Goal: Answer question/provide support: Share knowledge or assist other users

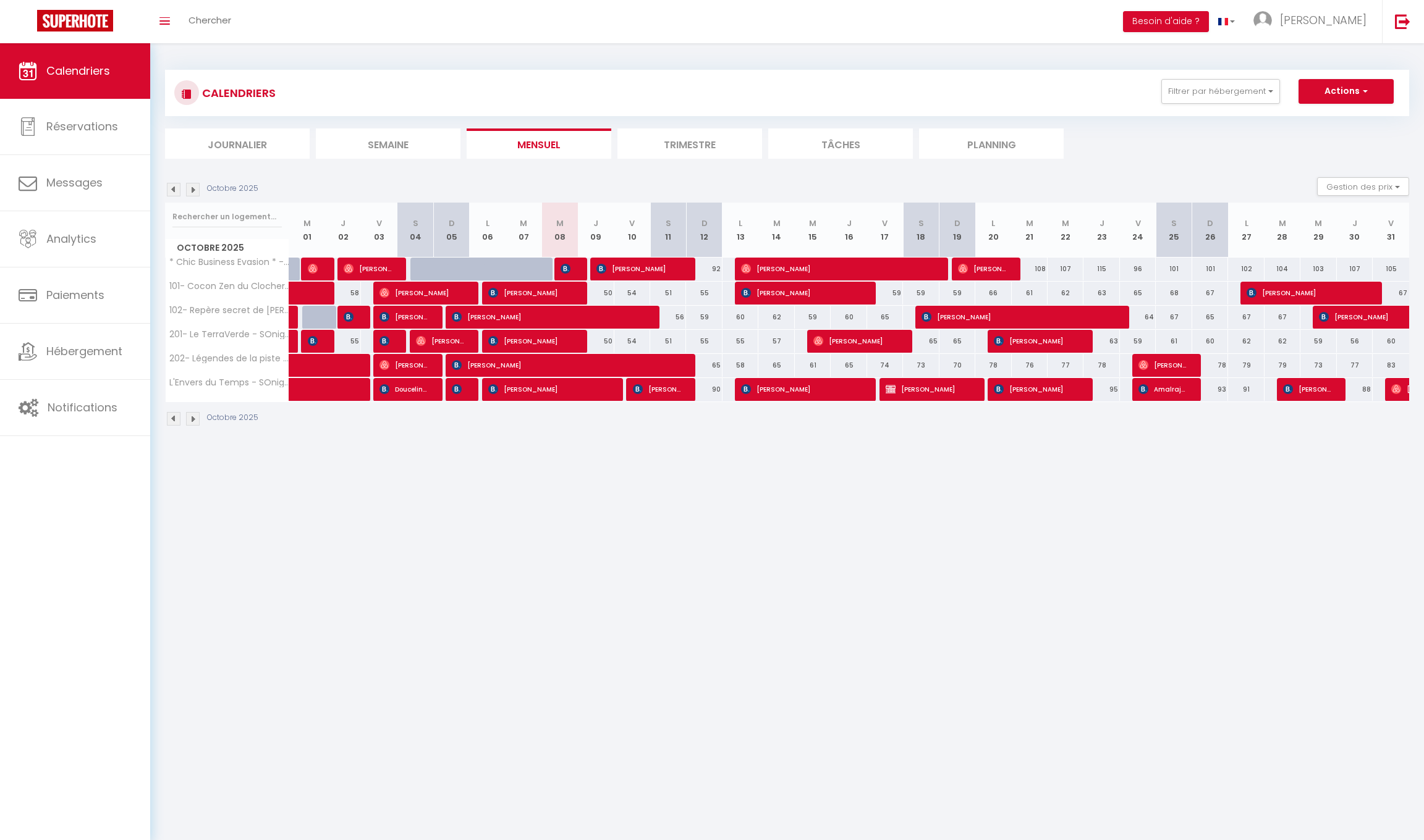
click at [579, 267] on div at bounding box center [568, 269] width 36 height 24
click at [570, 269] on span "[PERSON_NAME]" at bounding box center [566, 268] width 11 height 24
select select "OK"
select select "KO"
select select "1"
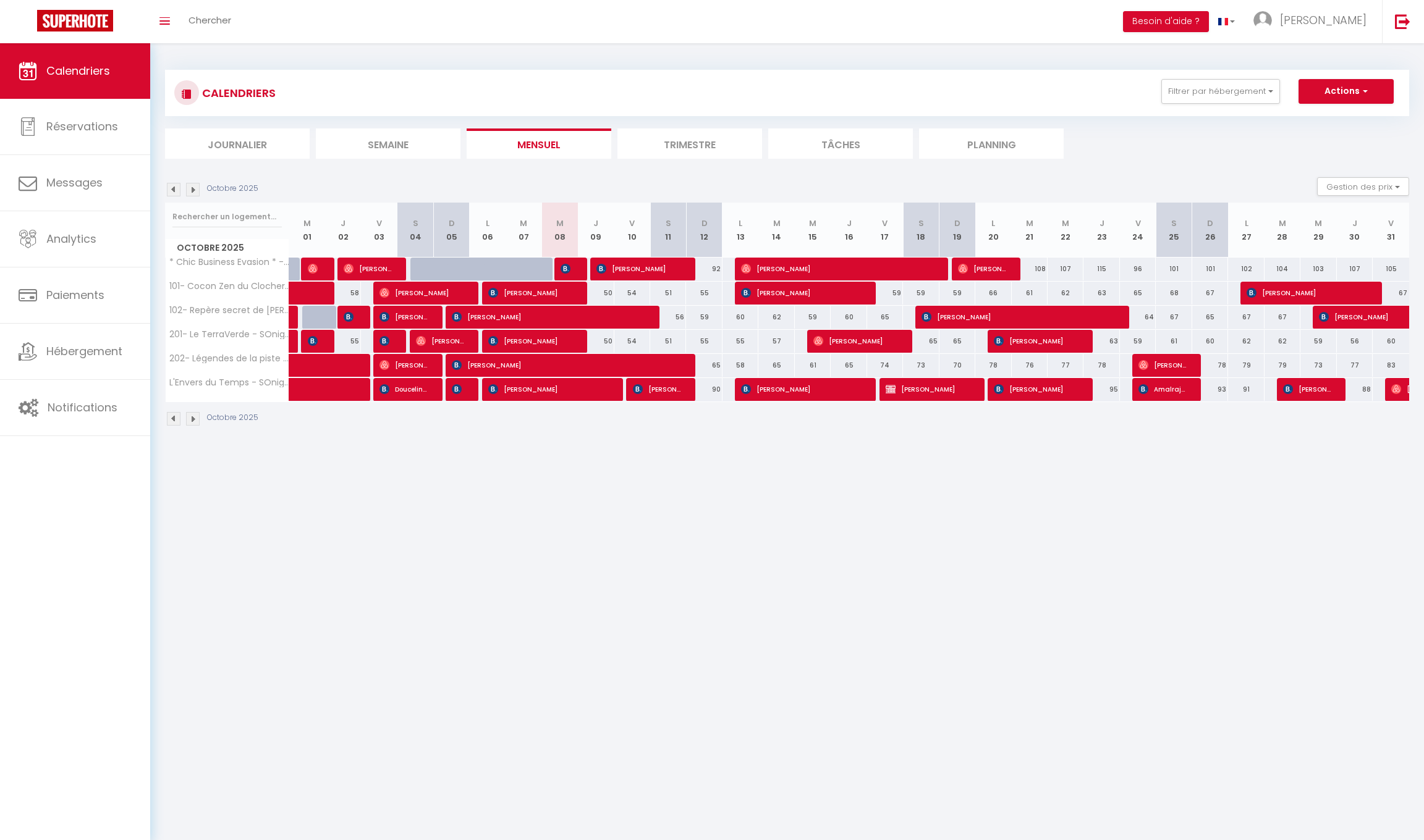
select select "1"
select select
select select "16787"
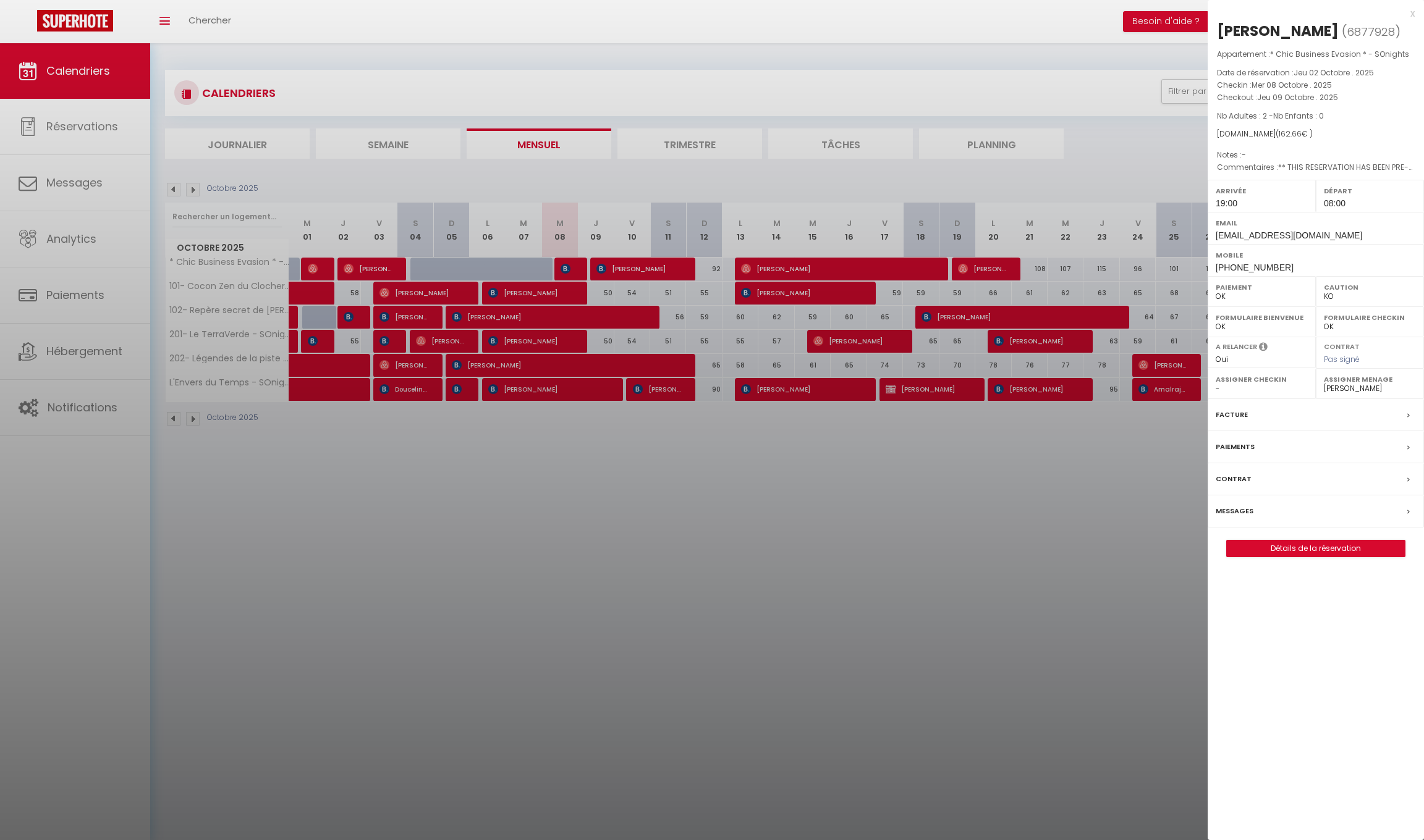
click at [618, 272] on div at bounding box center [712, 420] width 1424 height 840
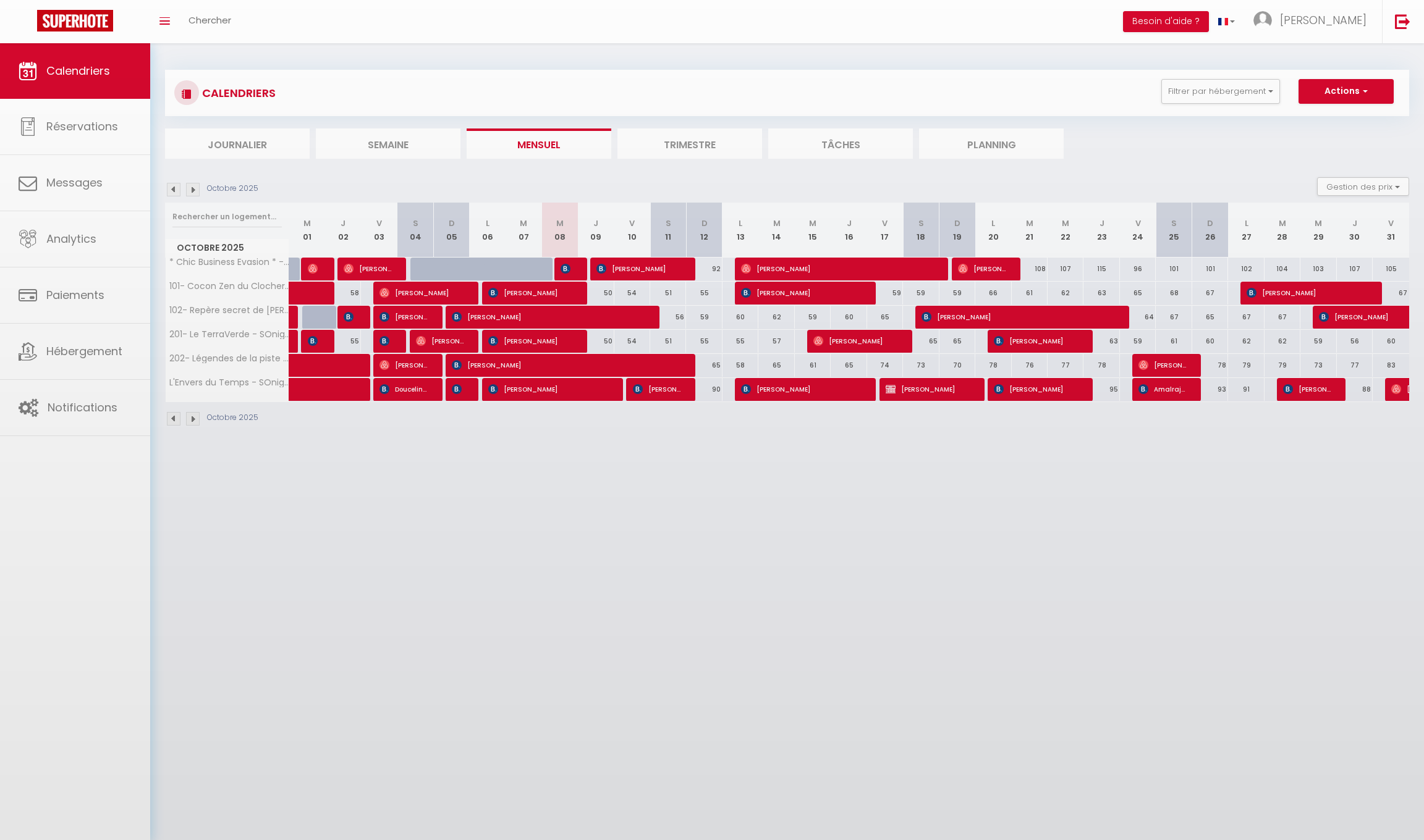
click at [630, 271] on span "[PERSON_NAME]" at bounding box center [638, 268] width 83 height 24
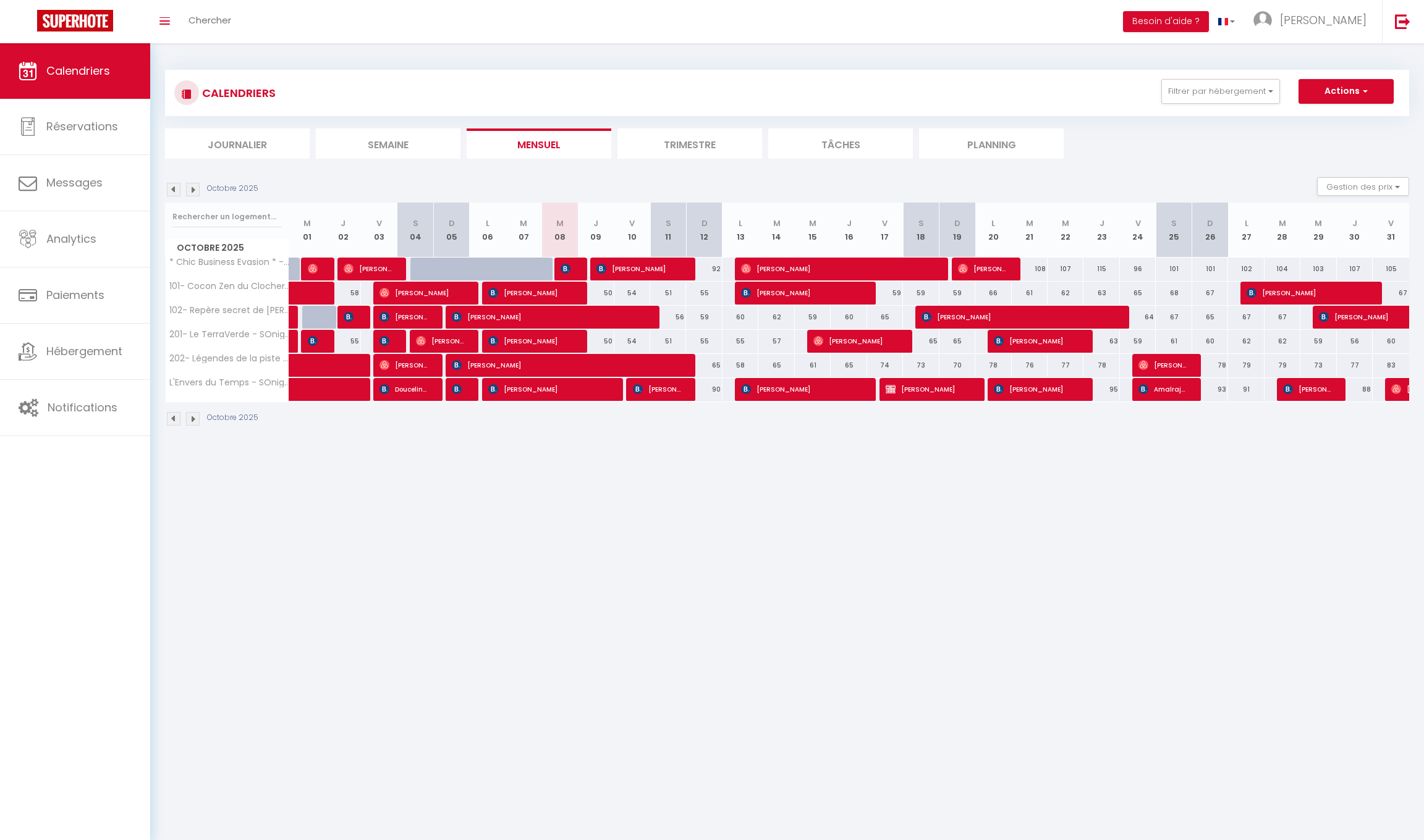
select select "OK"
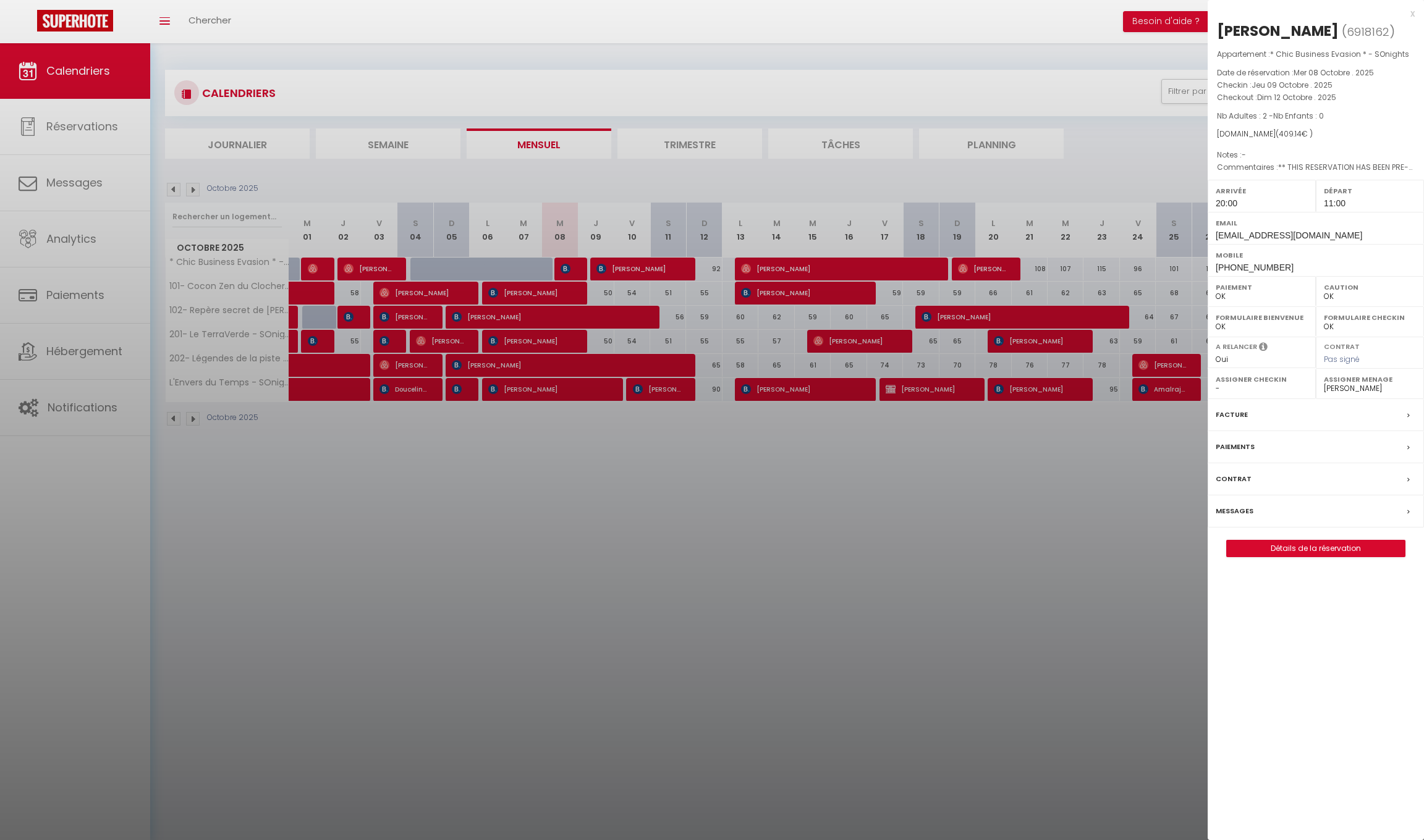
click at [1304, 542] on link "Détails de la réservation" at bounding box center [1315, 548] width 178 height 16
select select
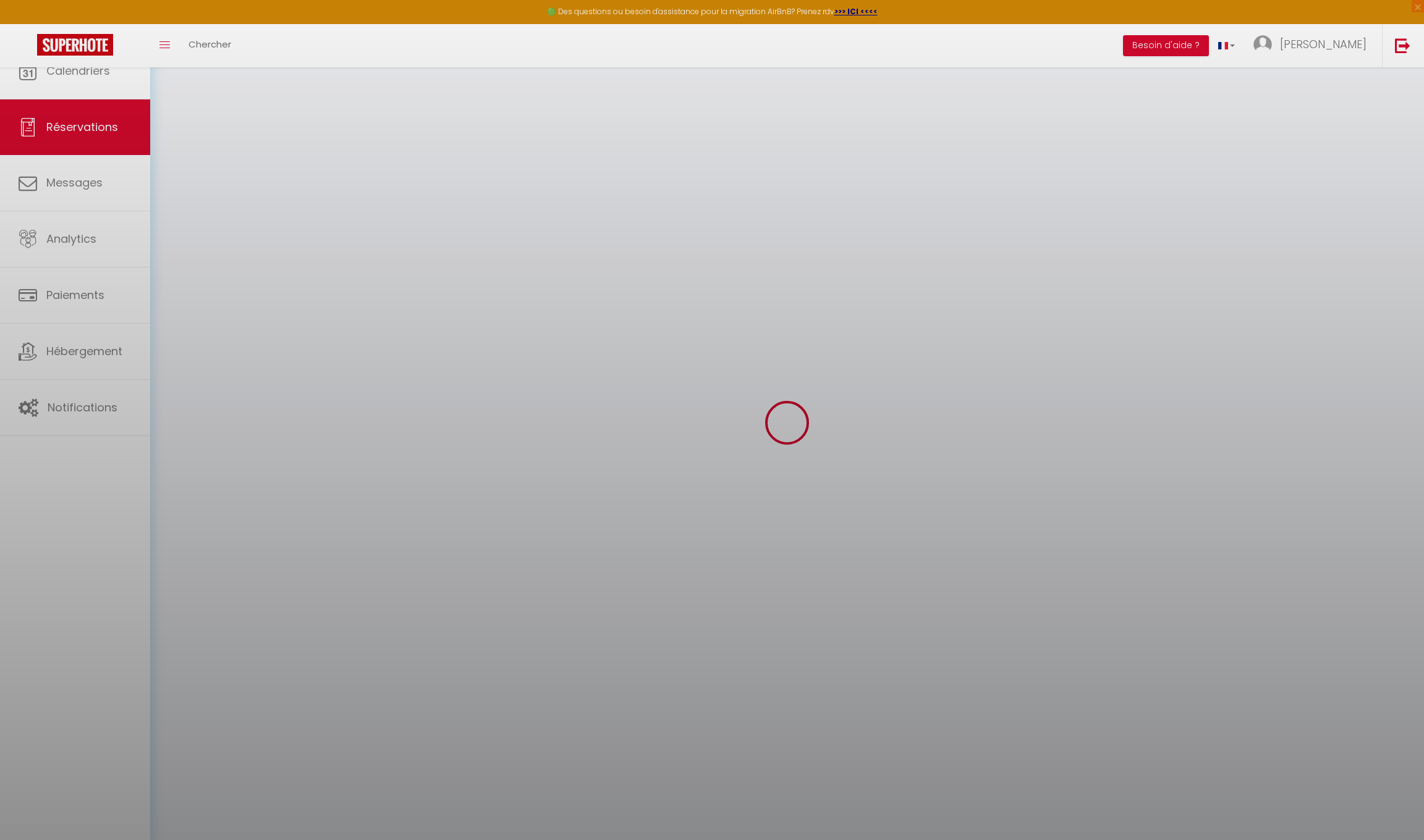
select select
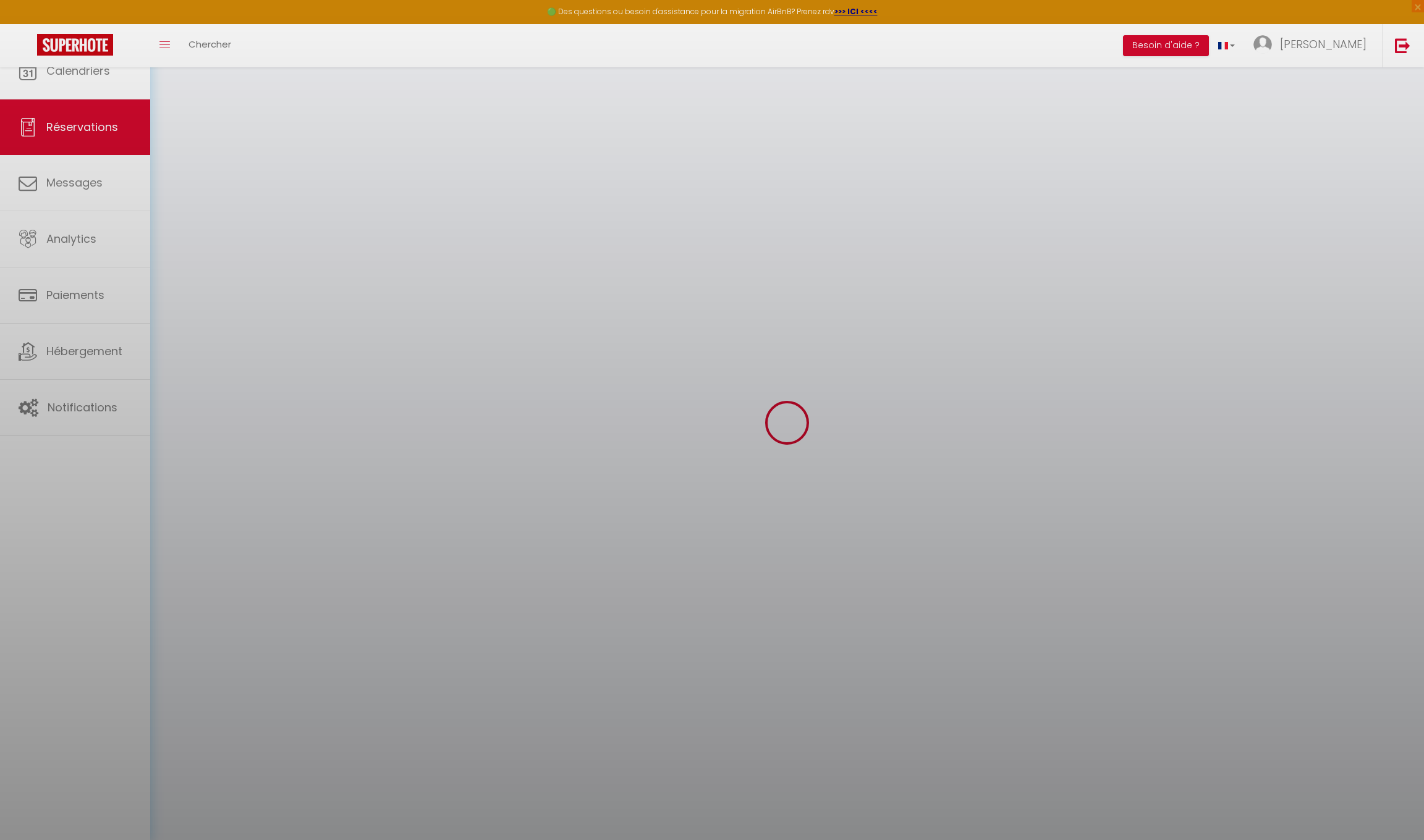
select select
checkbox input "false"
select select
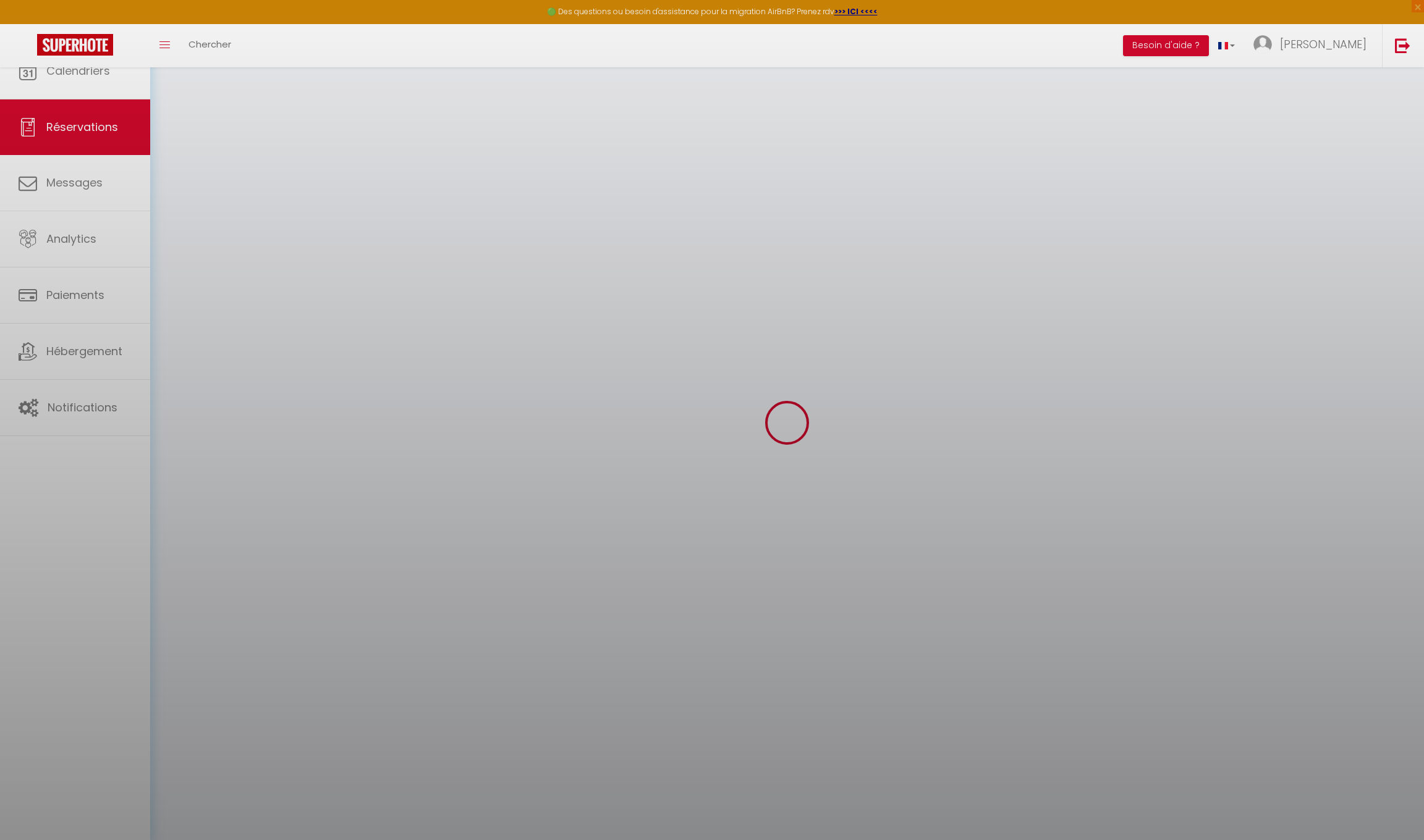
select select
checkbox input "false"
select select
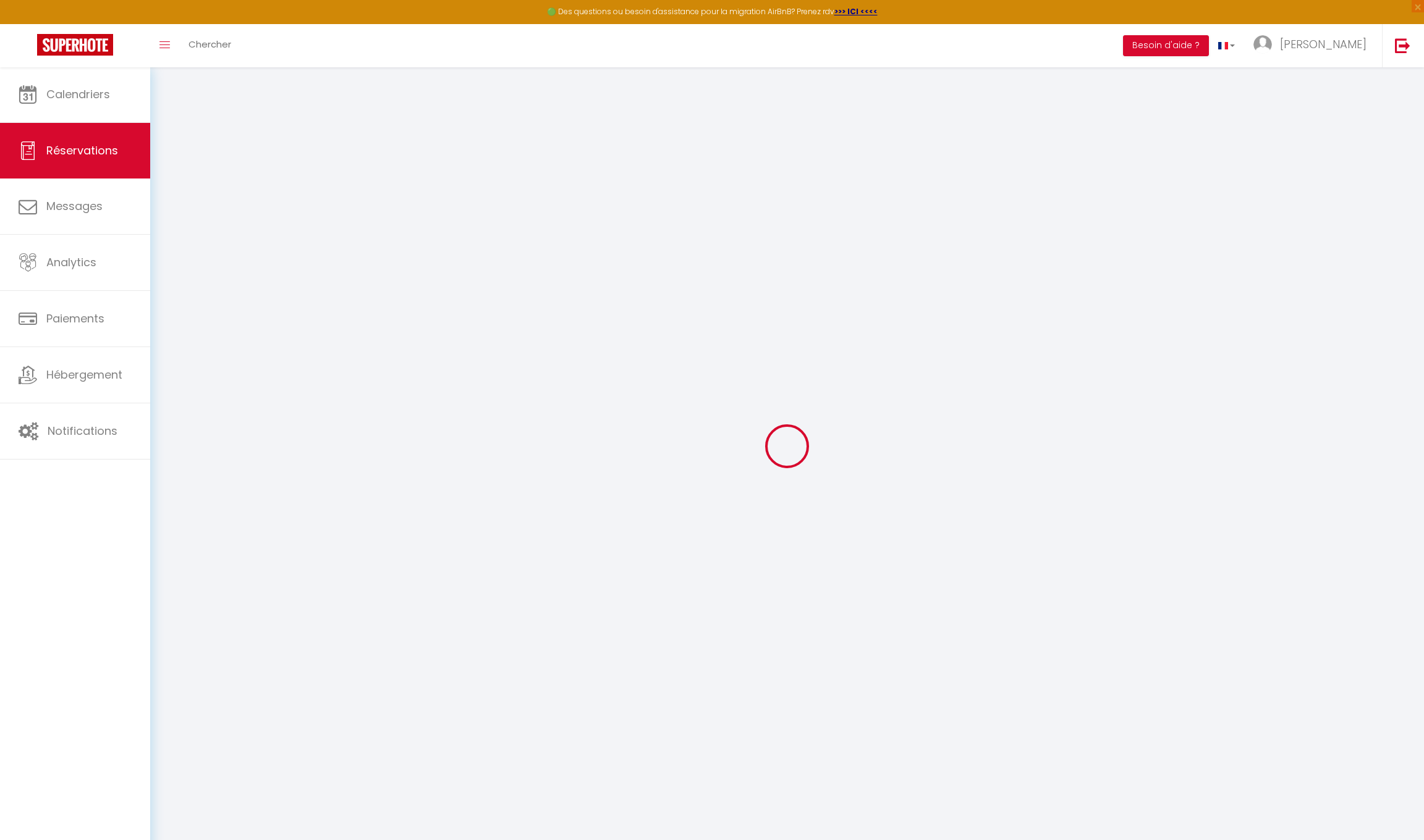
type input "[PERSON_NAME]"
type input "Sehiri"
type input "[EMAIL_ADDRESS][DOMAIN_NAME]"
type input "[PHONE_NUMBER]"
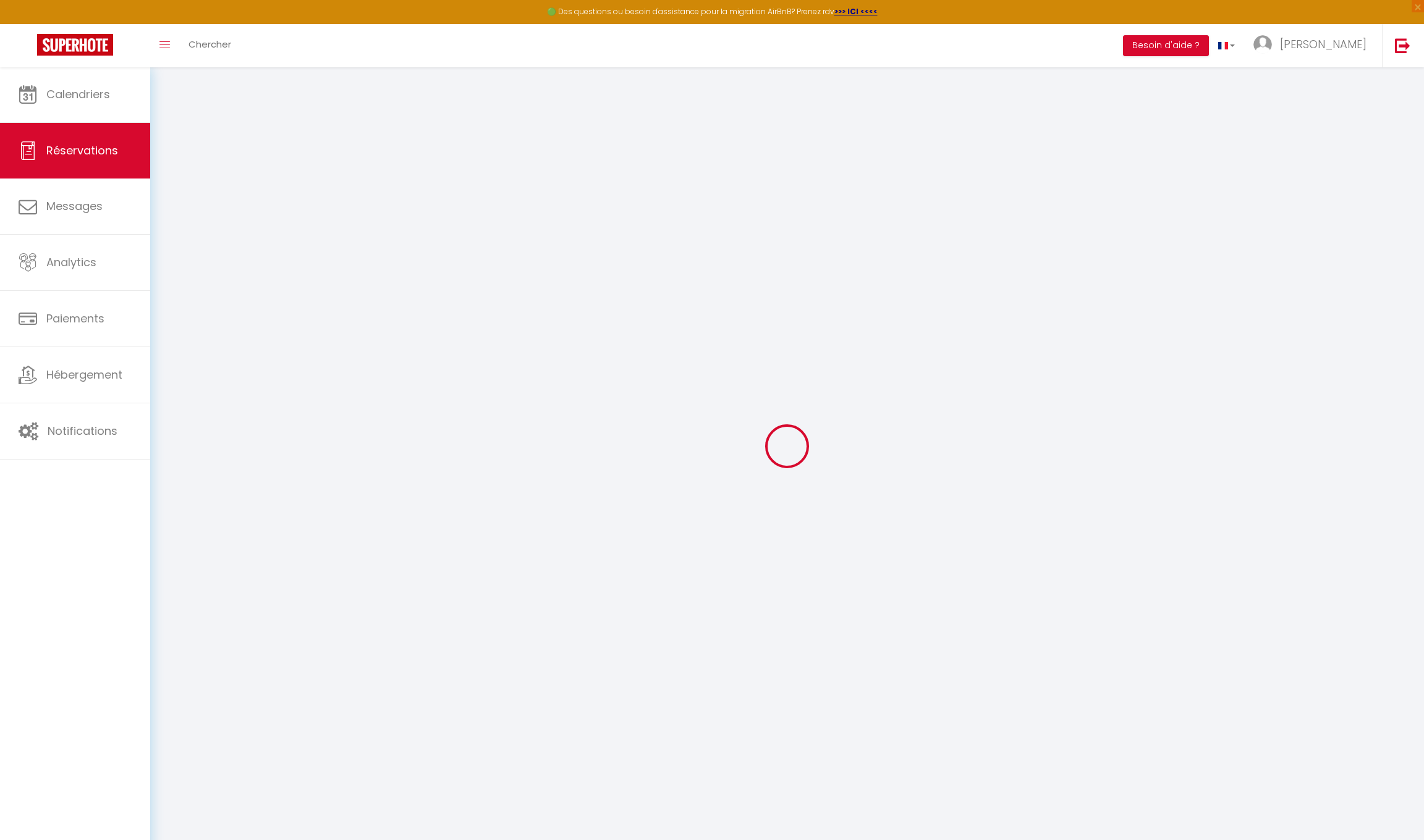
type input "0667653035"
type input "[STREET_ADDRESS][PERSON_NAME]"
type input "Roubaix"
select select "FR"
type input "66.04"
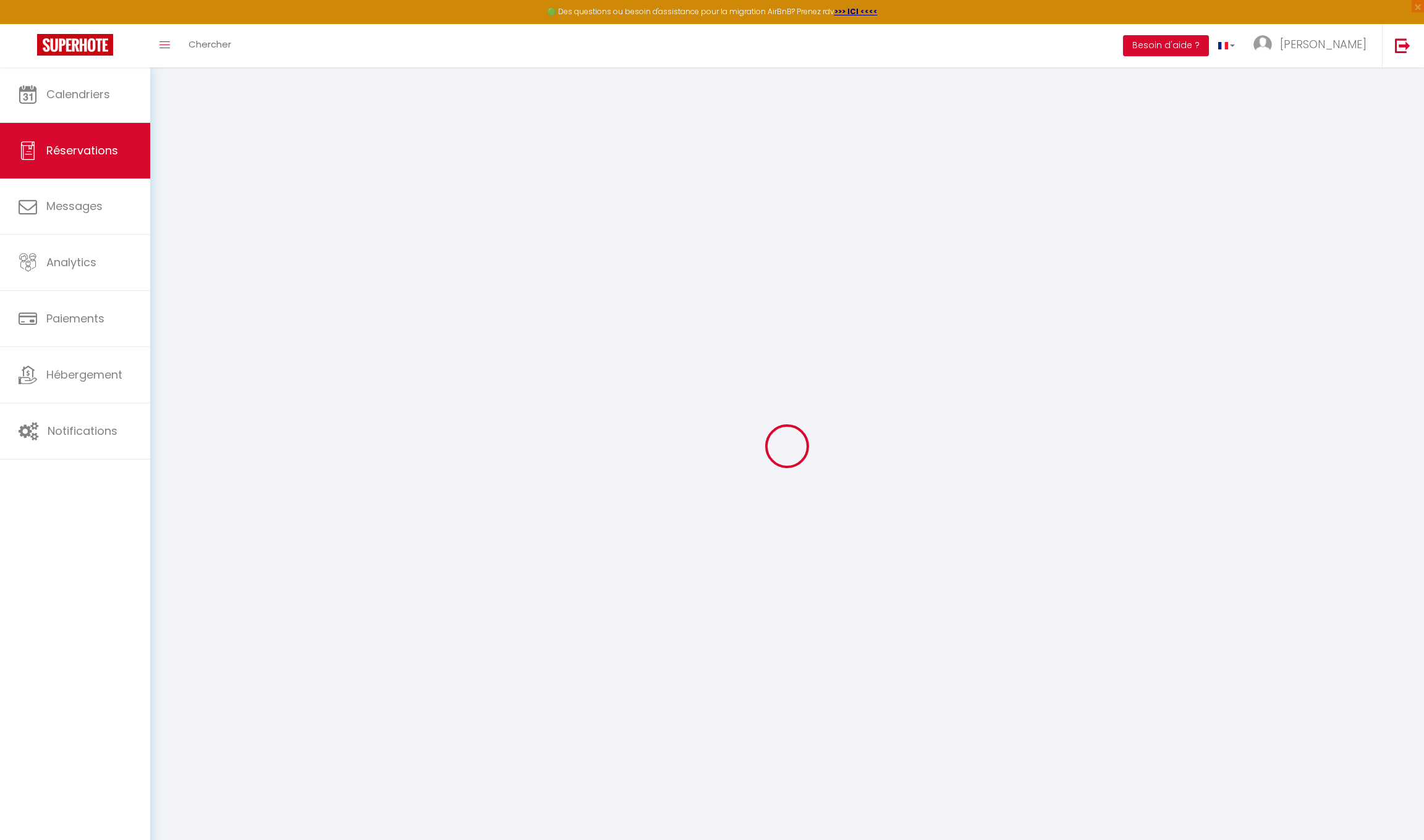
type input "5.73"
select select "25234"
select select "1"
select select
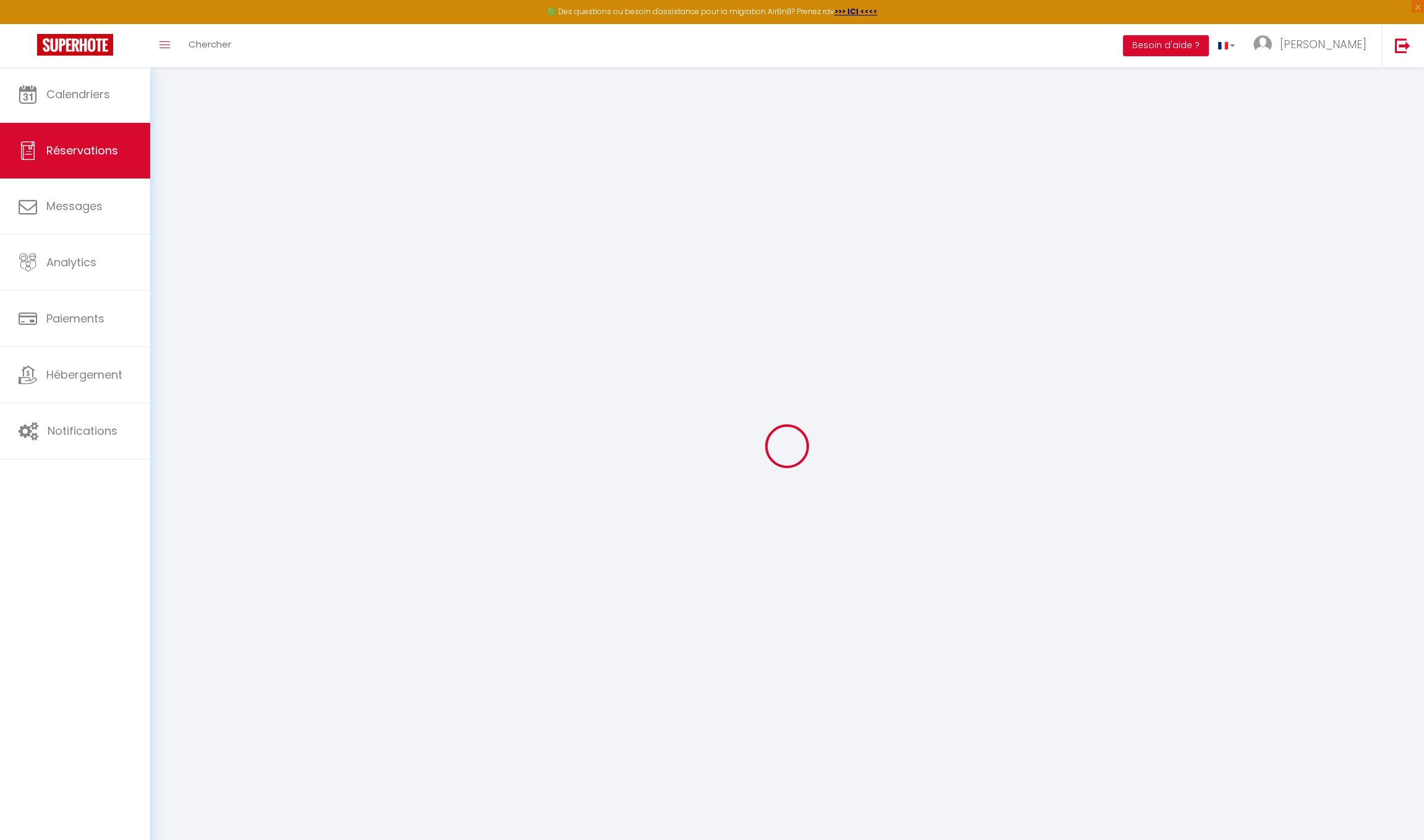
type input "2"
select select "12"
select select "15"
type input "330.48"
checkbox input "false"
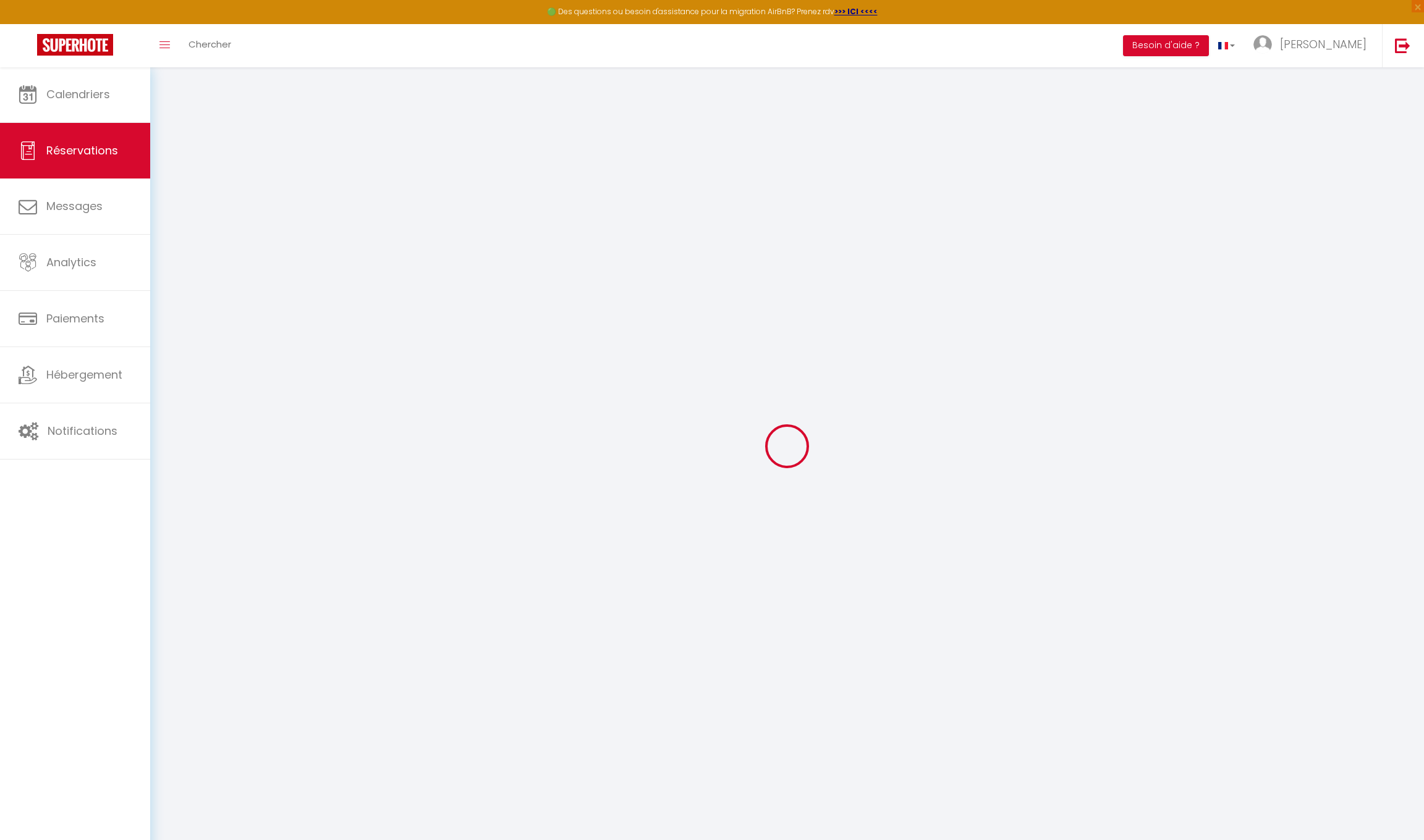
type input "0"
select select "2"
type input "0"
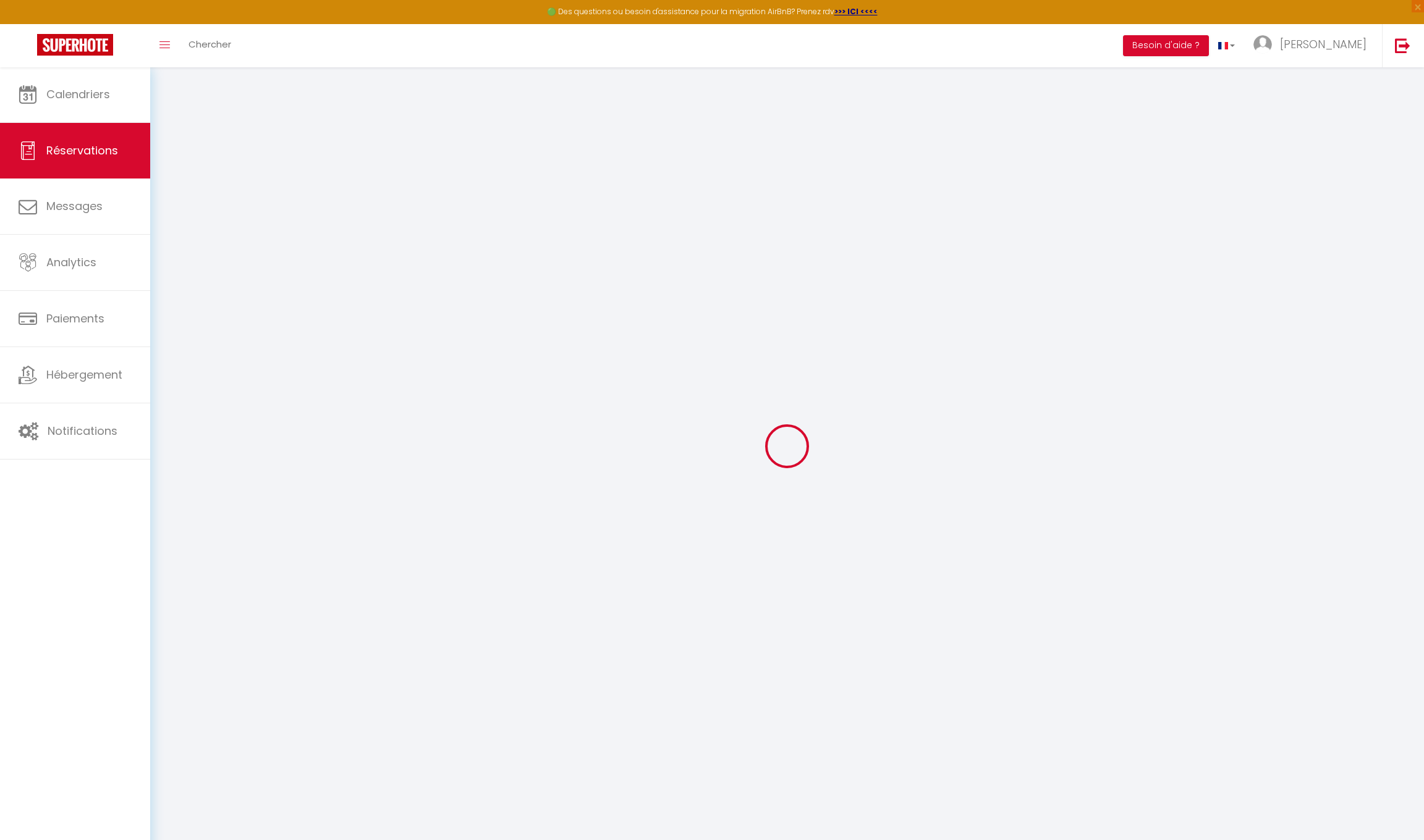
select select
checkbox input "false"
select select
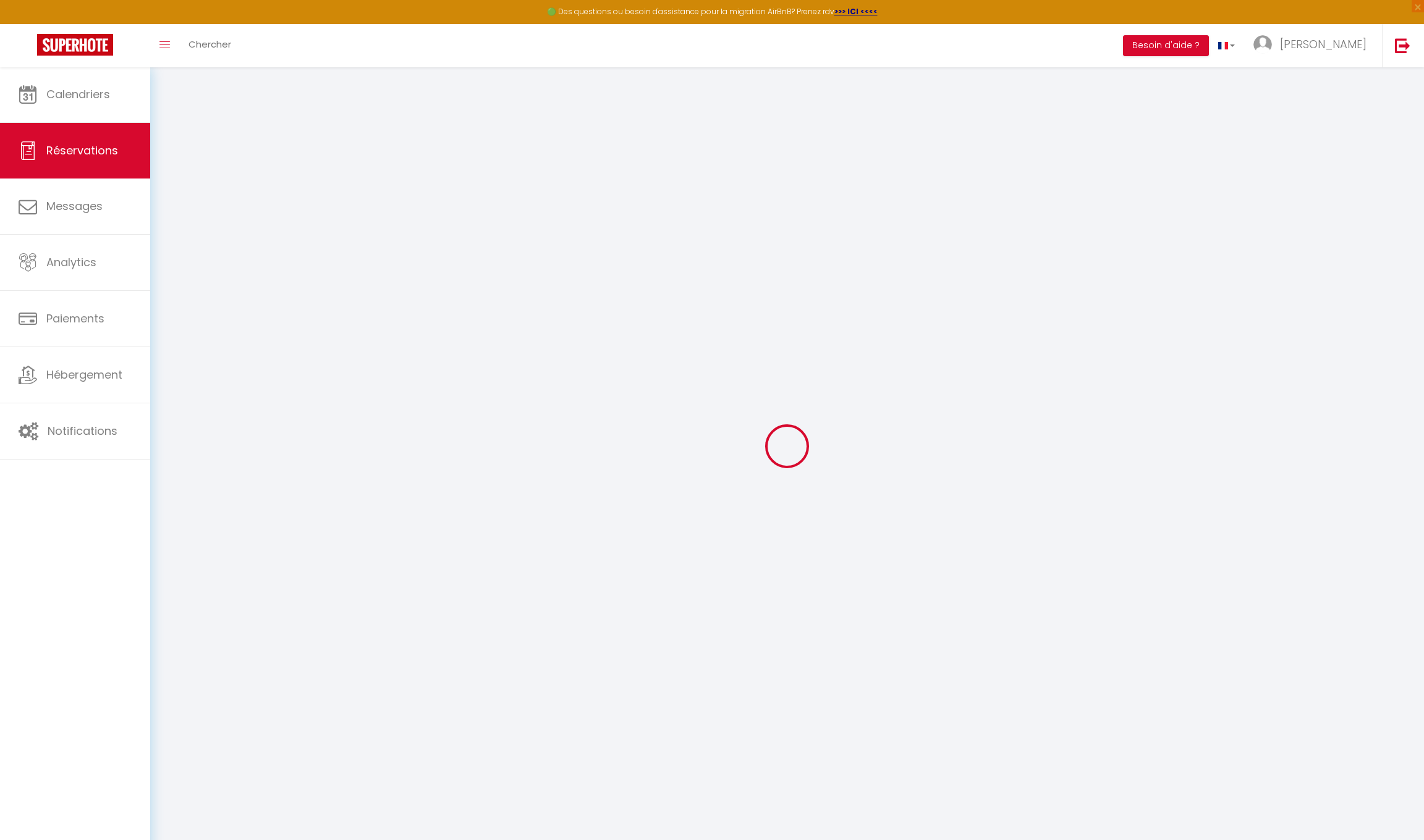
checkbox input "false"
select select
checkbox input "false"
select select
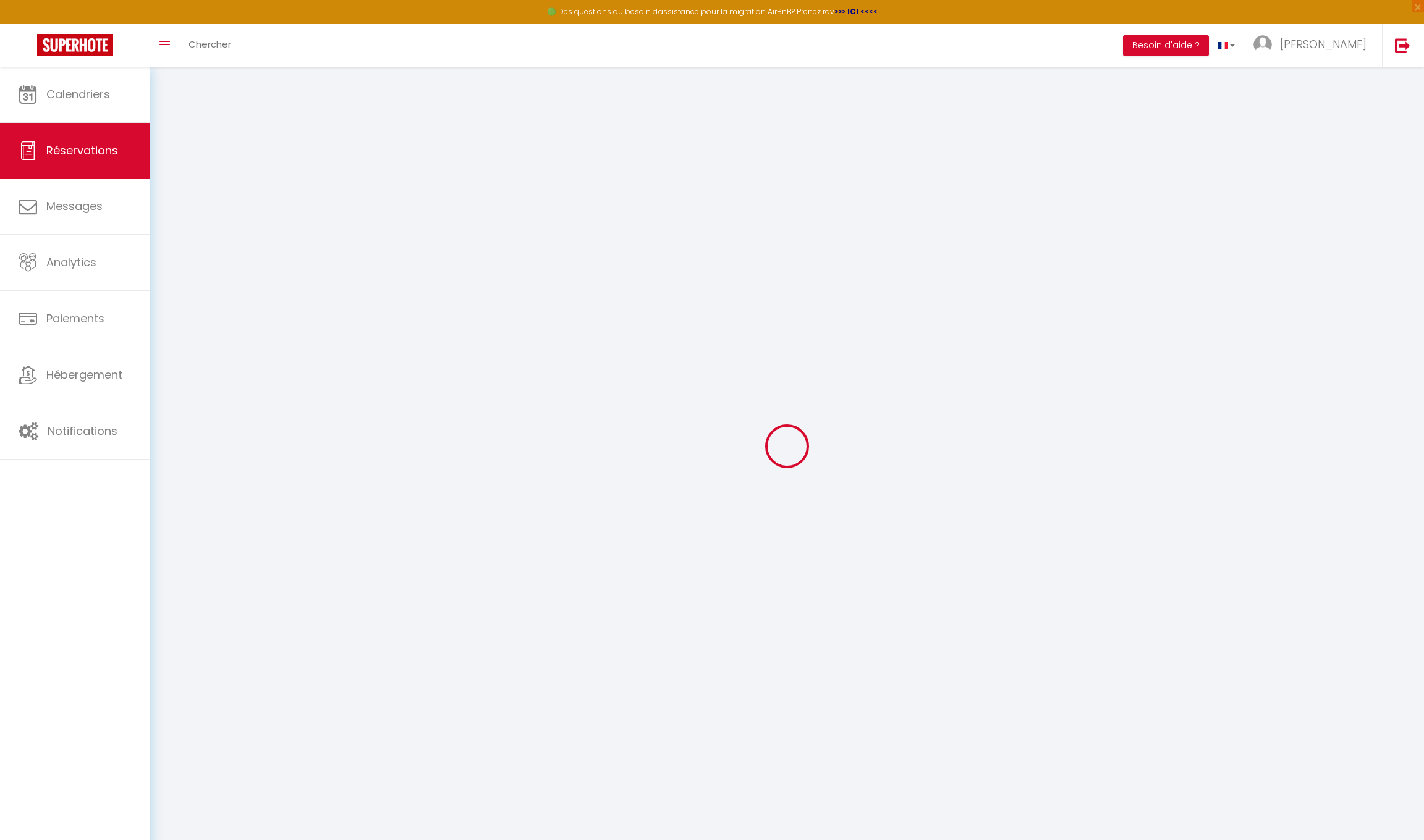
select select
checkbox input "false"
type Comments1 "** THIS RESERVATION HAS BEEN PRE-PAID ** BOOKING NOTE : Payment charge is EUR 5…"
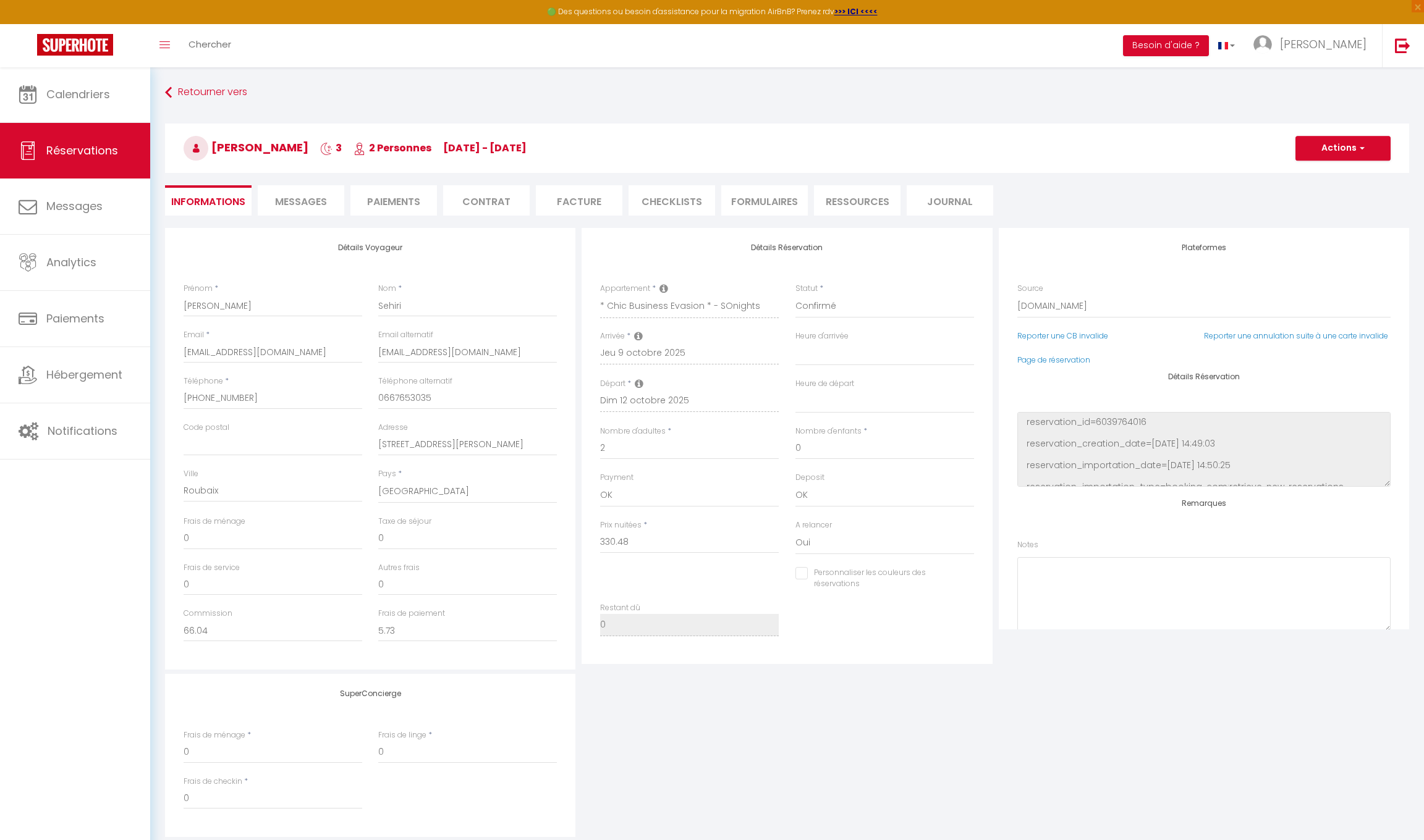
type input "58"
type input "20.66"
select select
checkbox input "false"
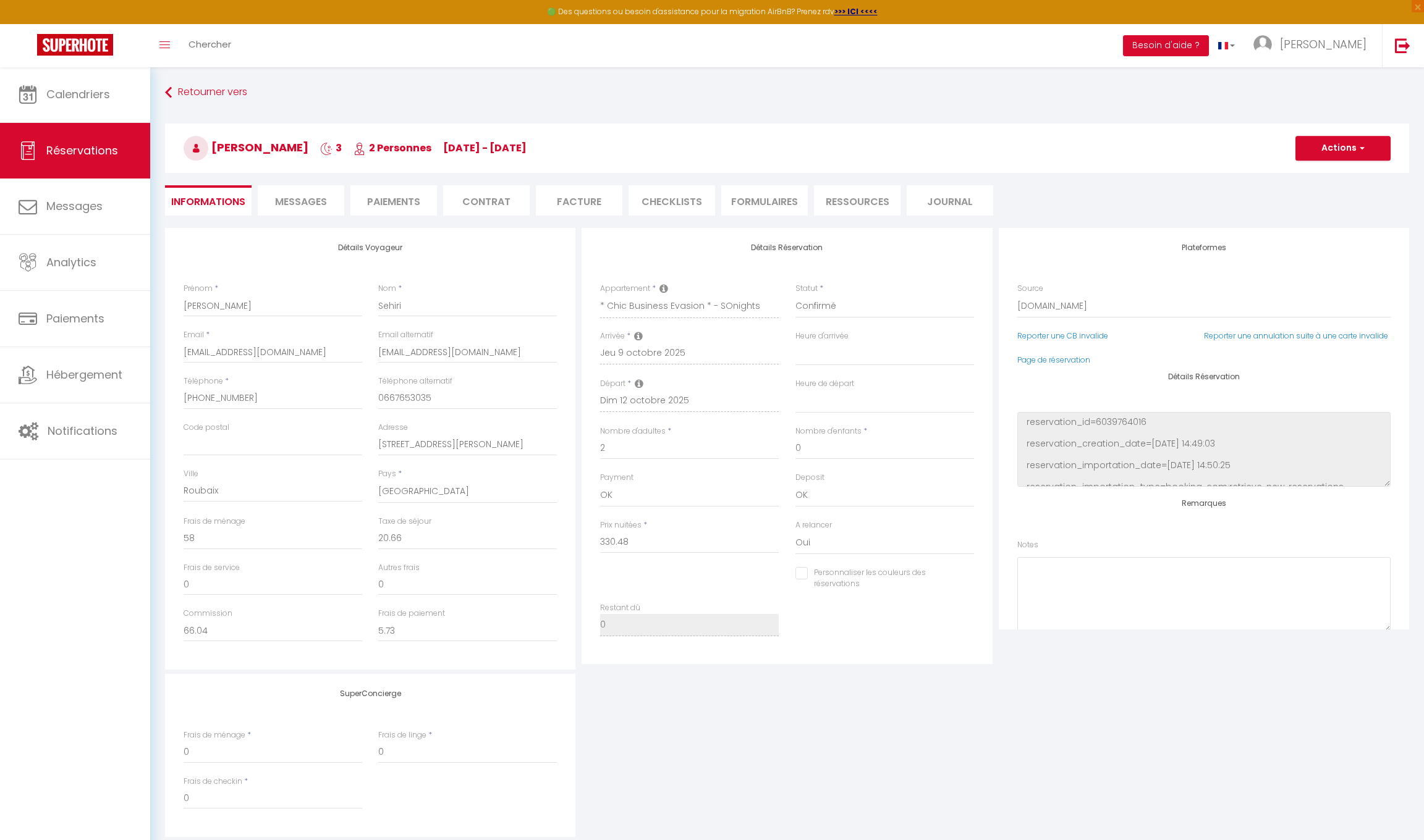
select select "20:00"
select select "11:00"
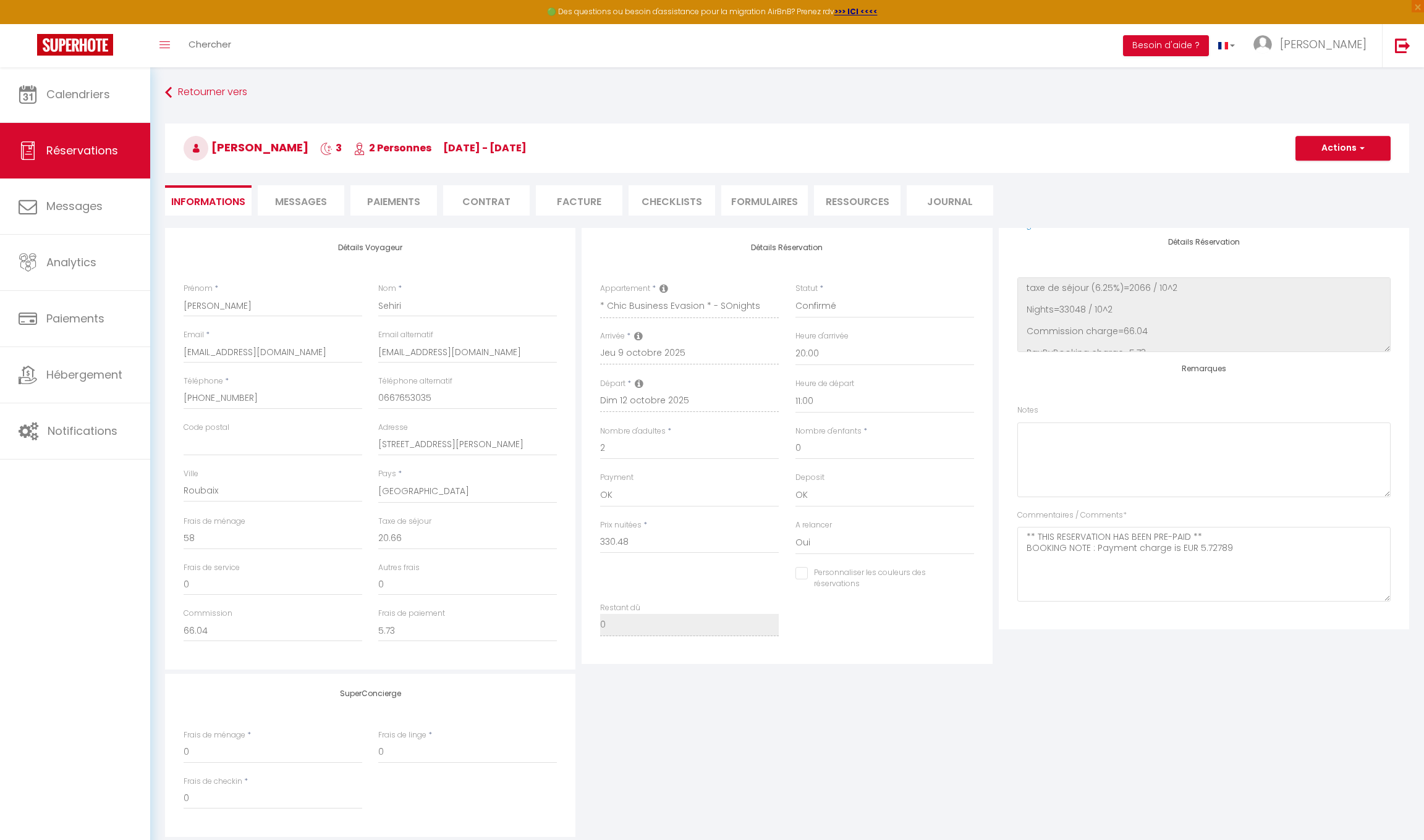
click at [286, 203] on span "Messages" at bounding box center [301, 202] width 52 height 14
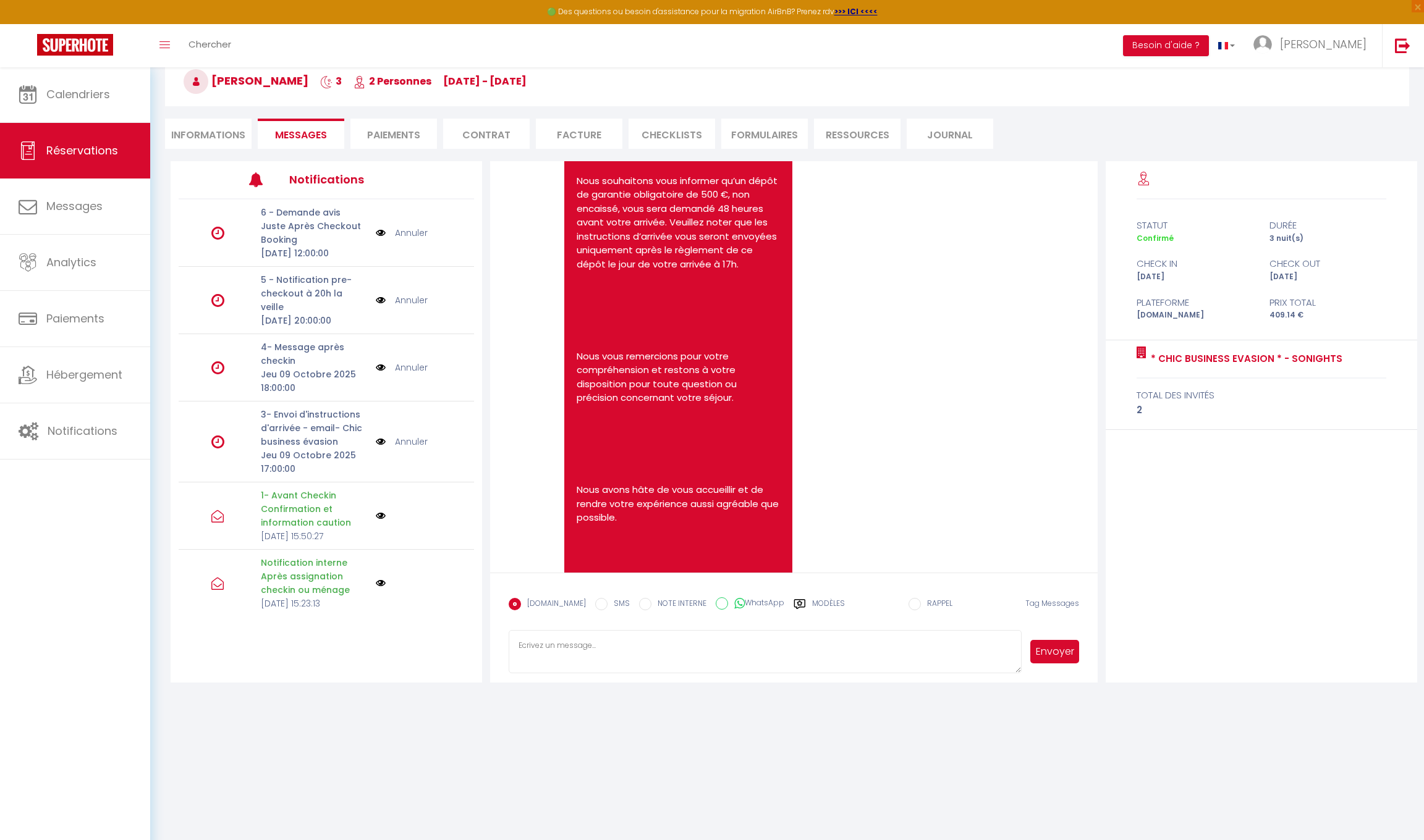
scroll to position [1366, 0]
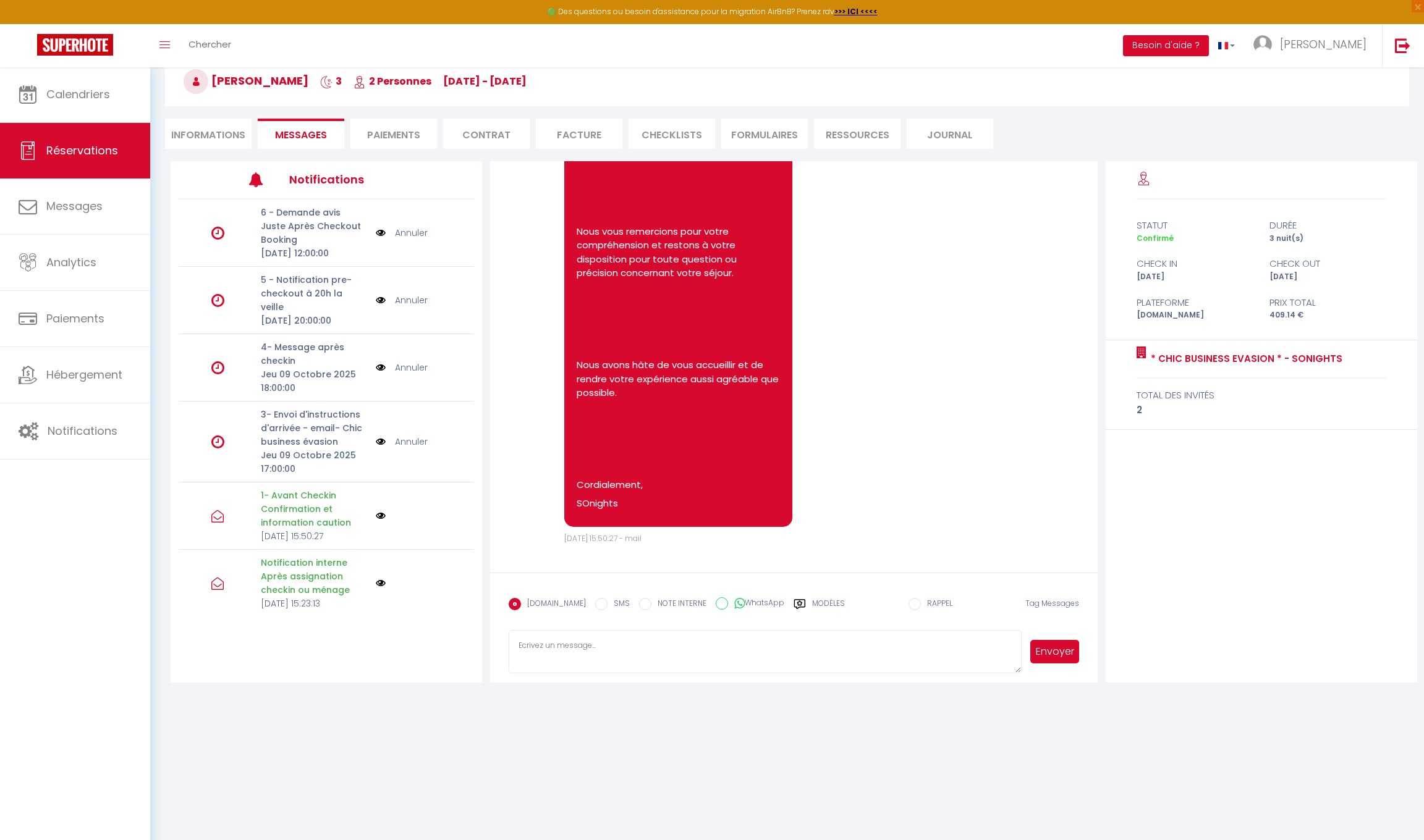
click at [397, 136] on li "Paiements" at bounding box center [393, 133] width 87 height 30
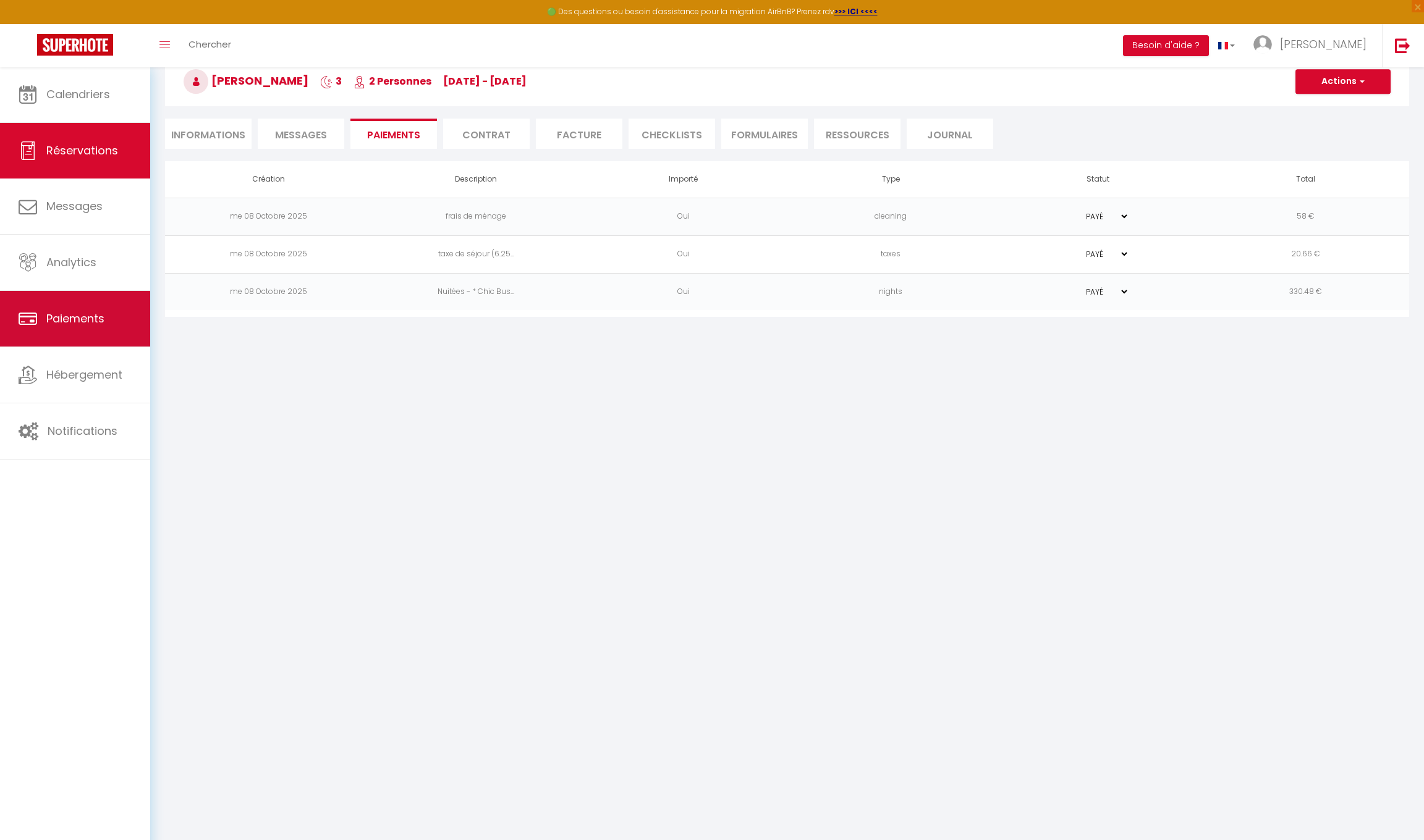
click at [66, 323] on span "Paiements" at bounding box center [75, 318] width 58 height 15
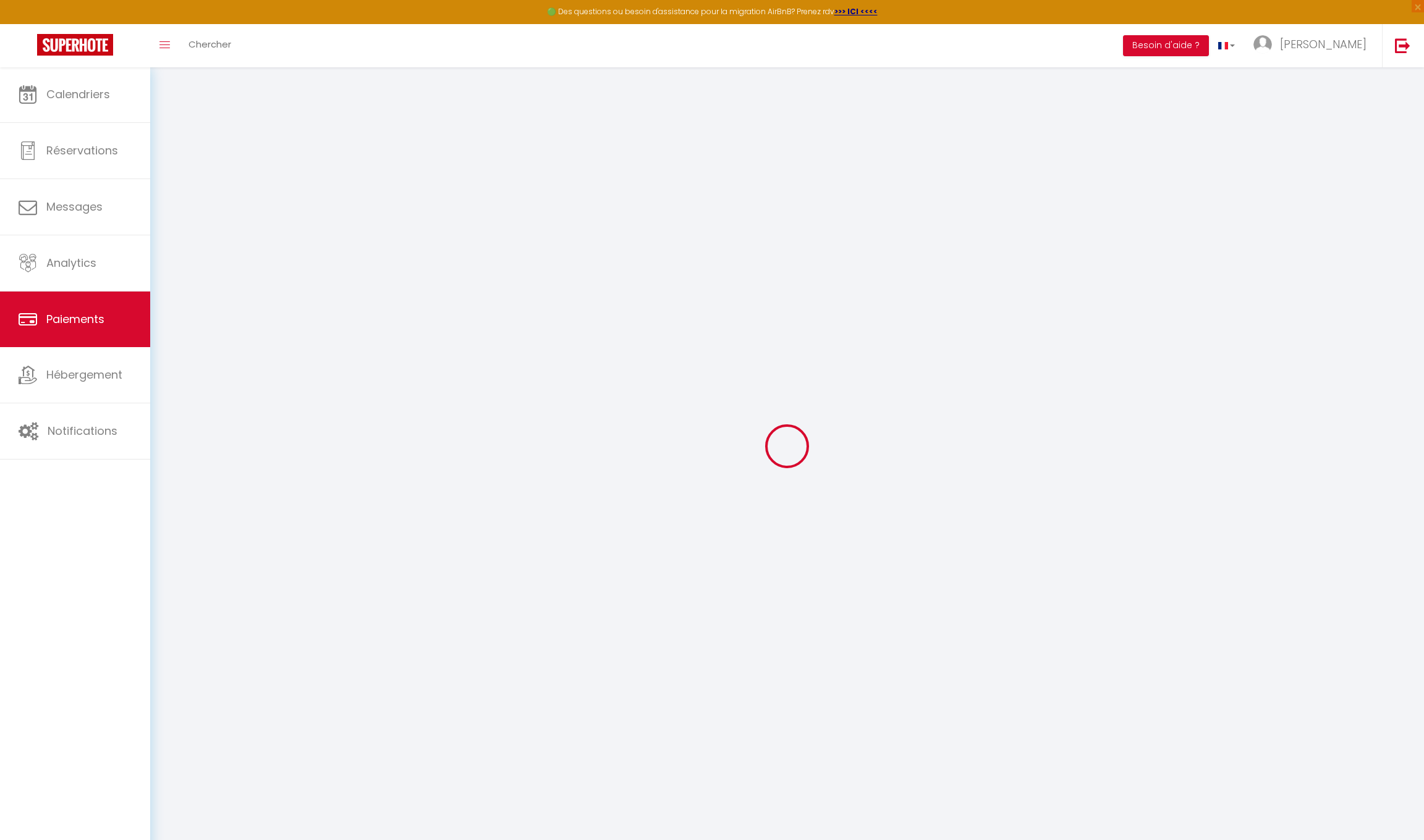
select select "2"
select select "0"
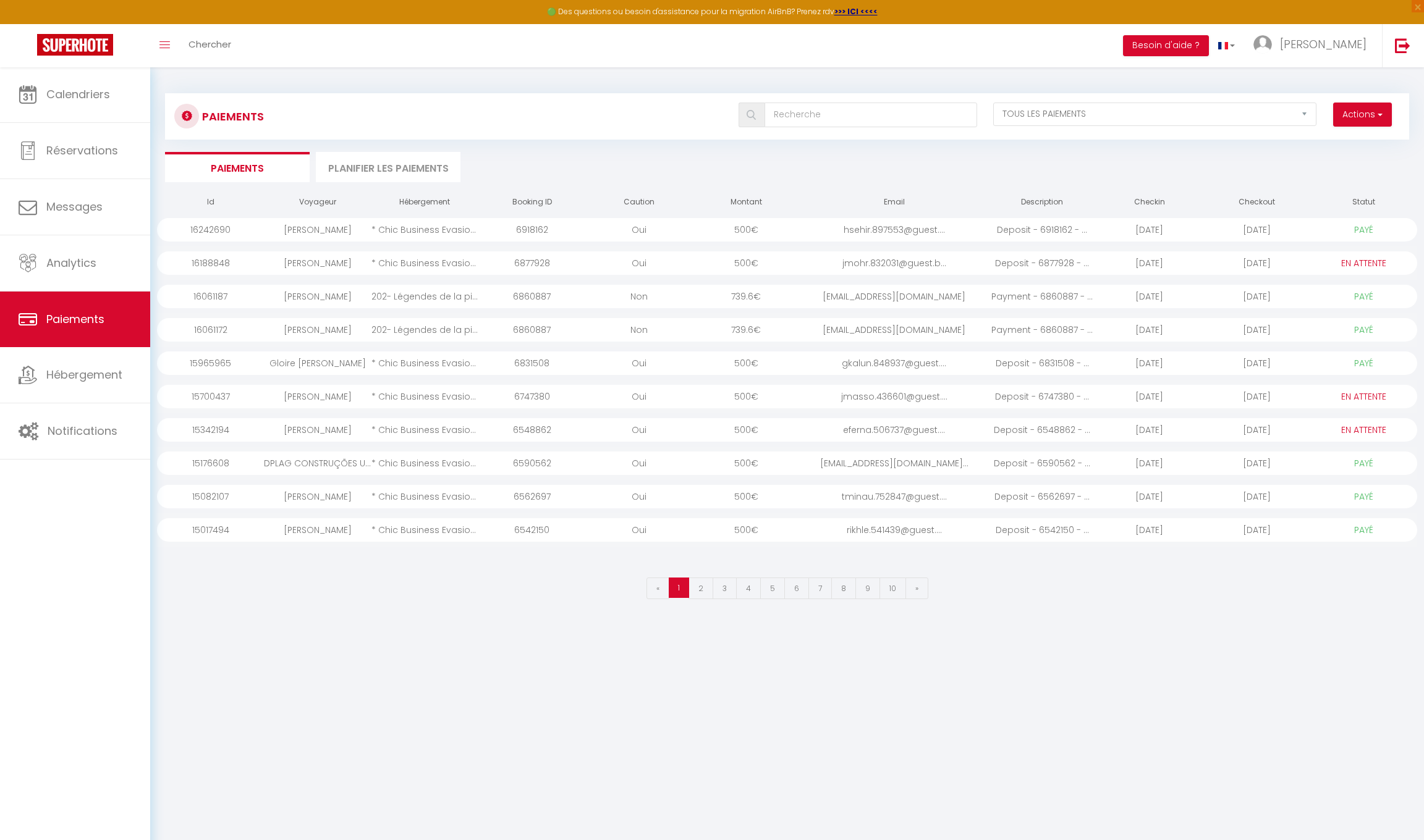
click at [313, 262] on div "[PERSON_NAME]" at bounding box center [317, 263] width 107 height 24
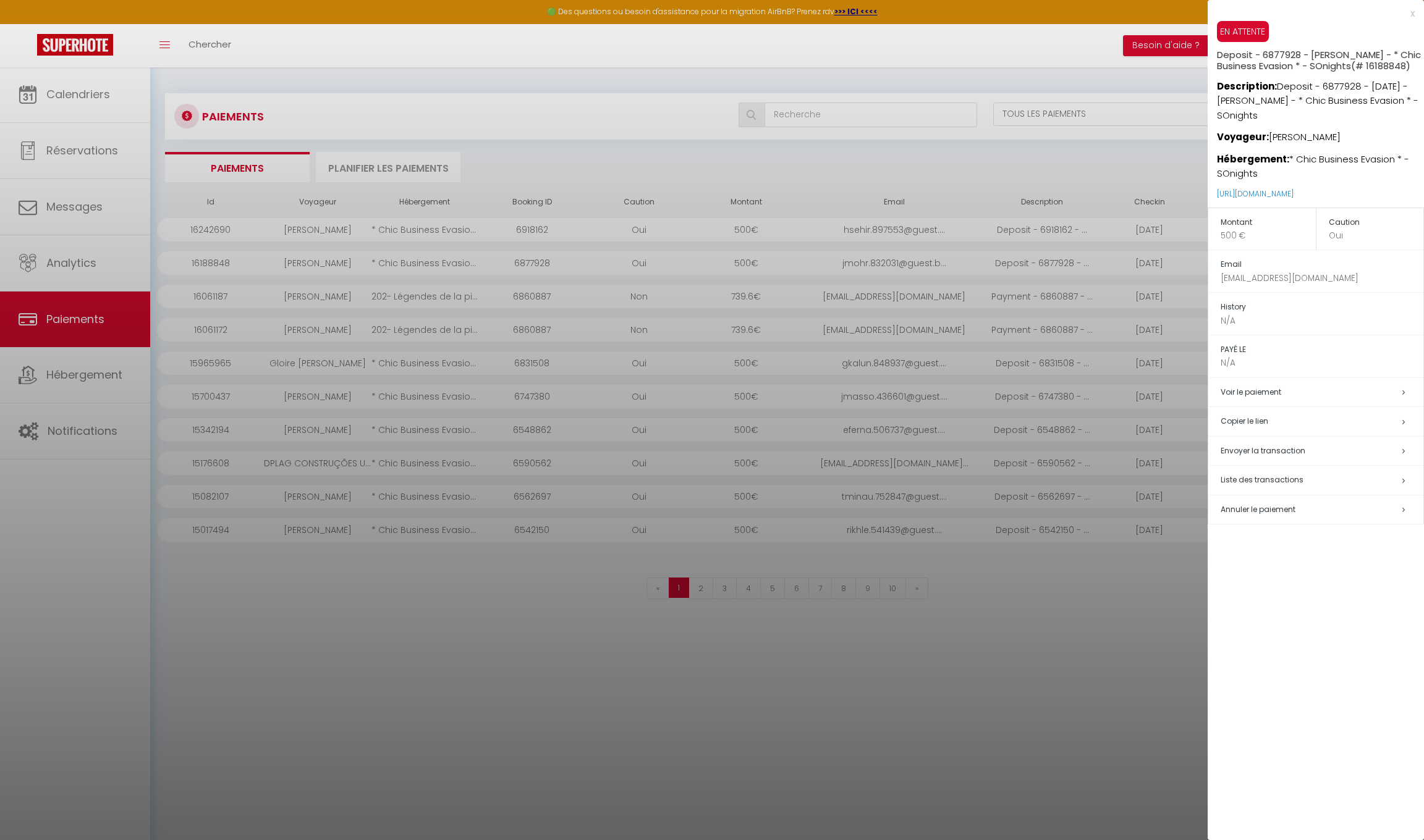
click at [313, 262] on div at bounding box center [712, 420] width 1424 height 840
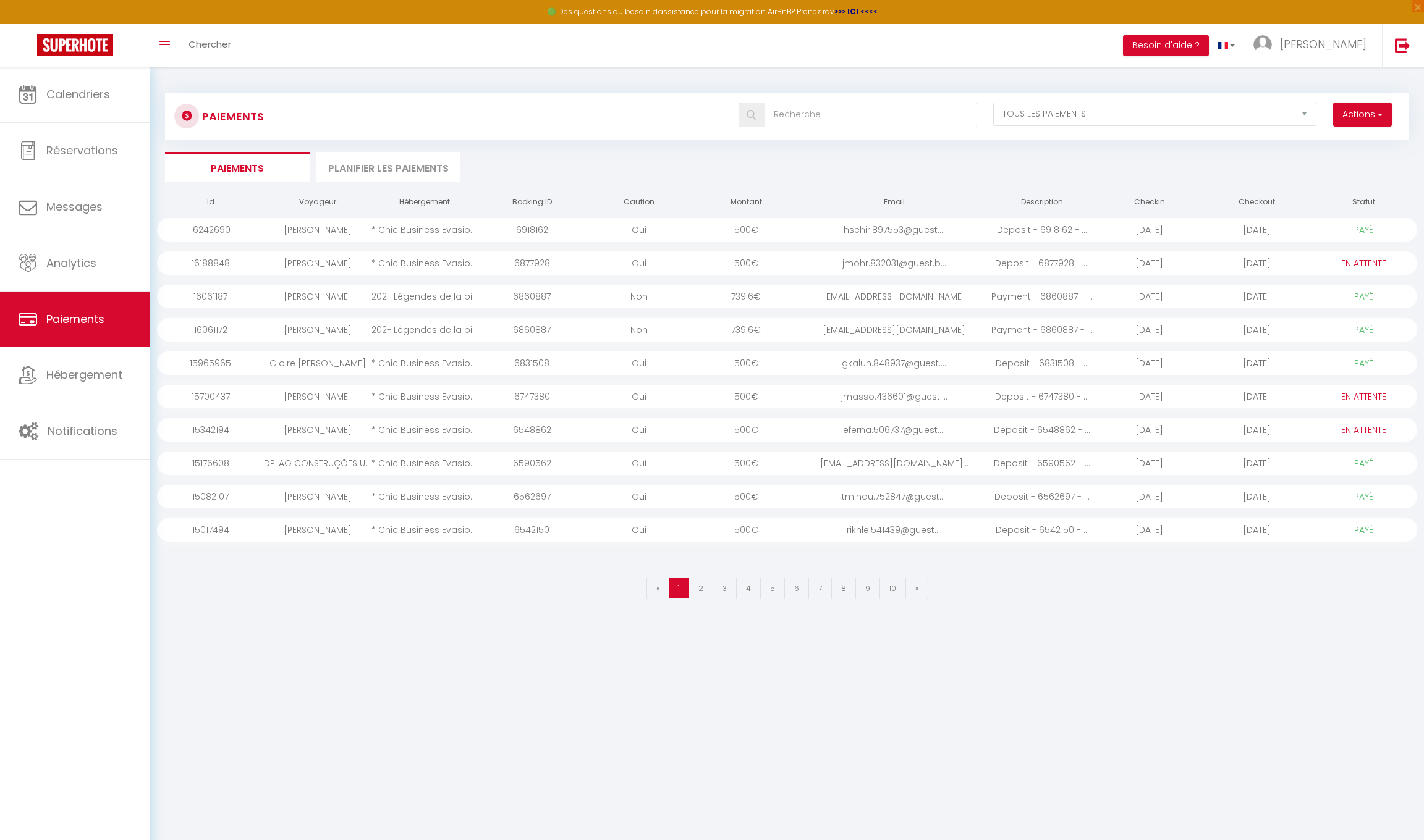
click at [313, 262] on div "[PERSON_NAME]" at bounding box center [317, 263] width 107 height 24
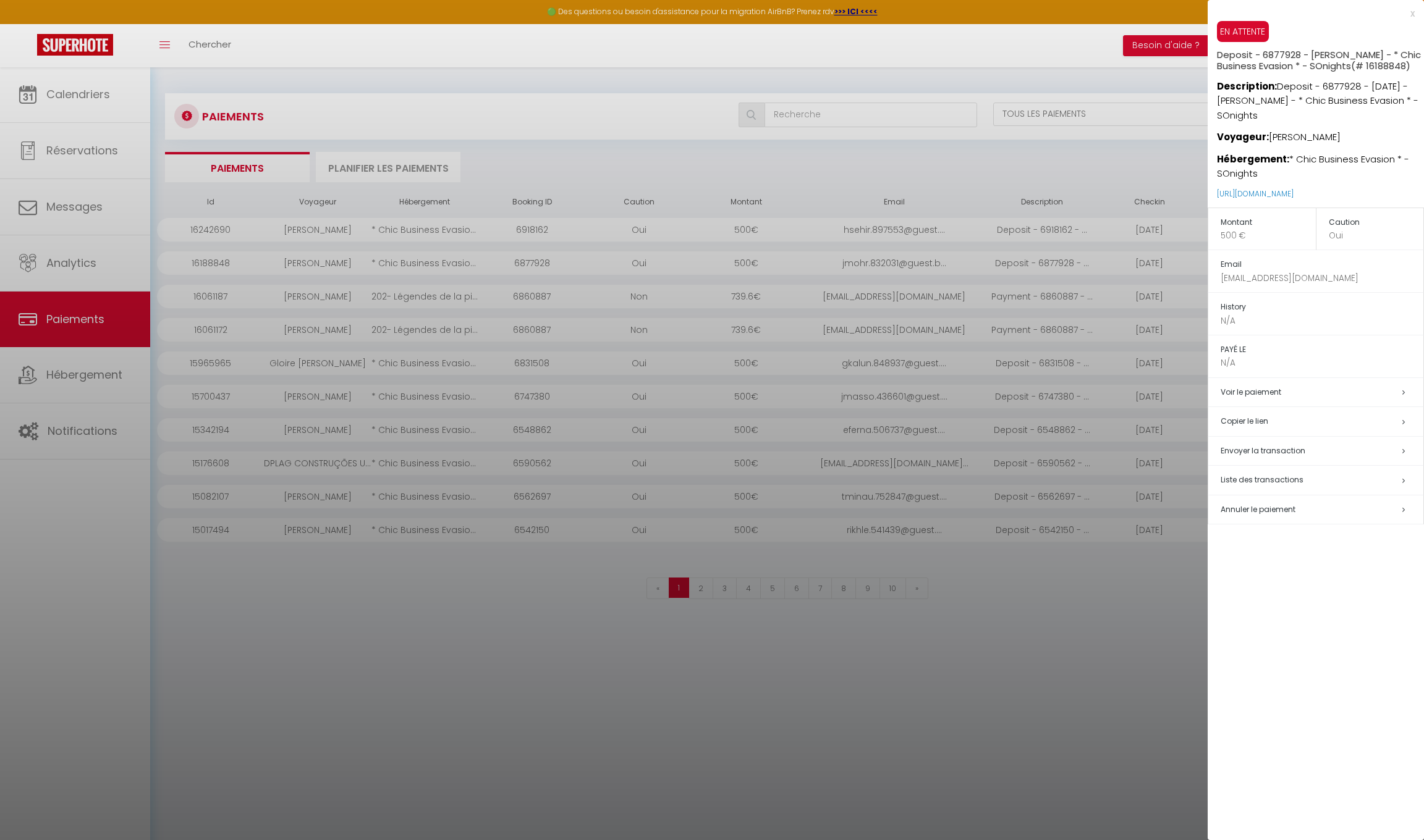
click at [313, 262] on div at bounding box center [712, 420] width 1424 height 840
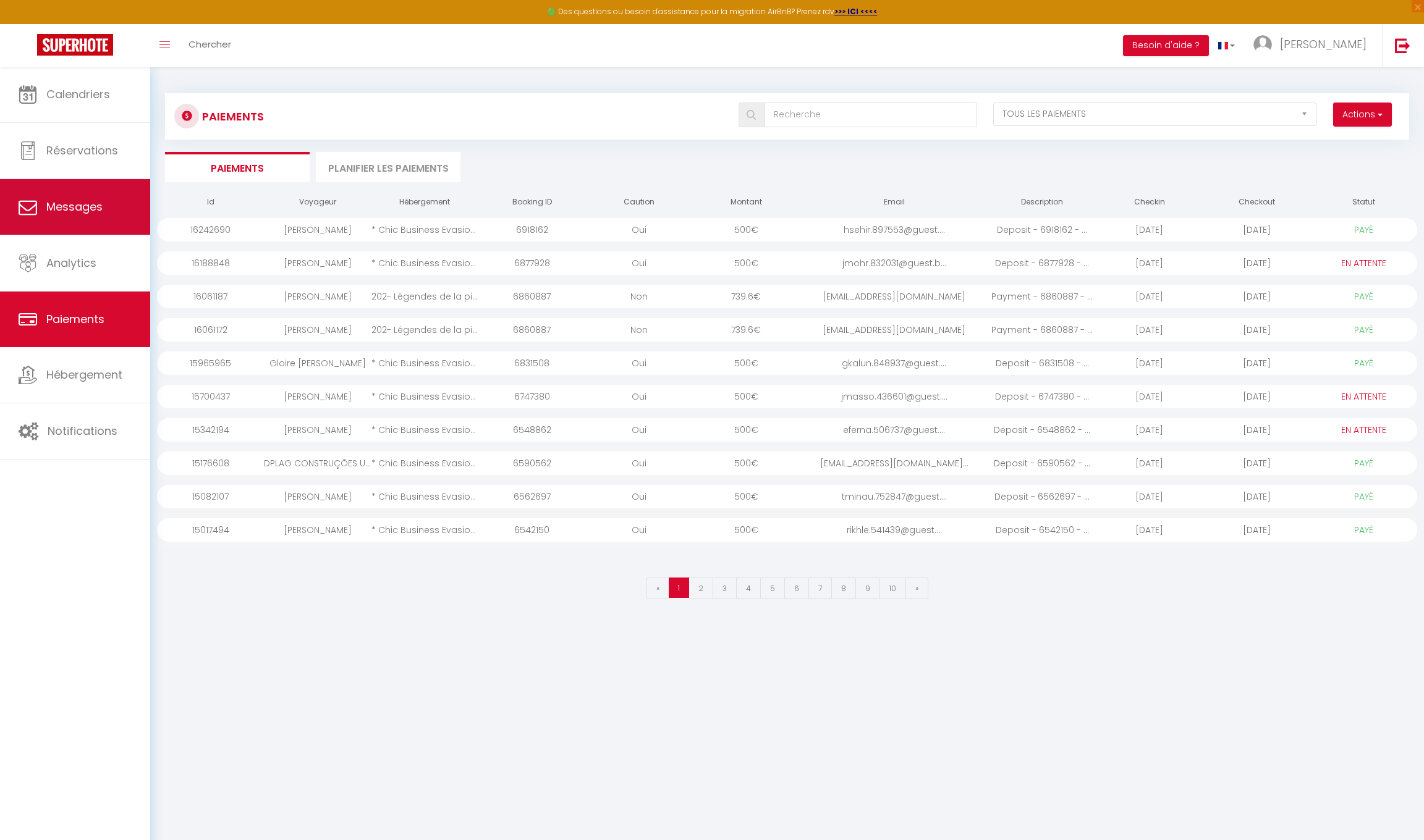
click at [51, 222] on link "Messages" at bounding box center [75, 207] width 150 height 56
select select "message"
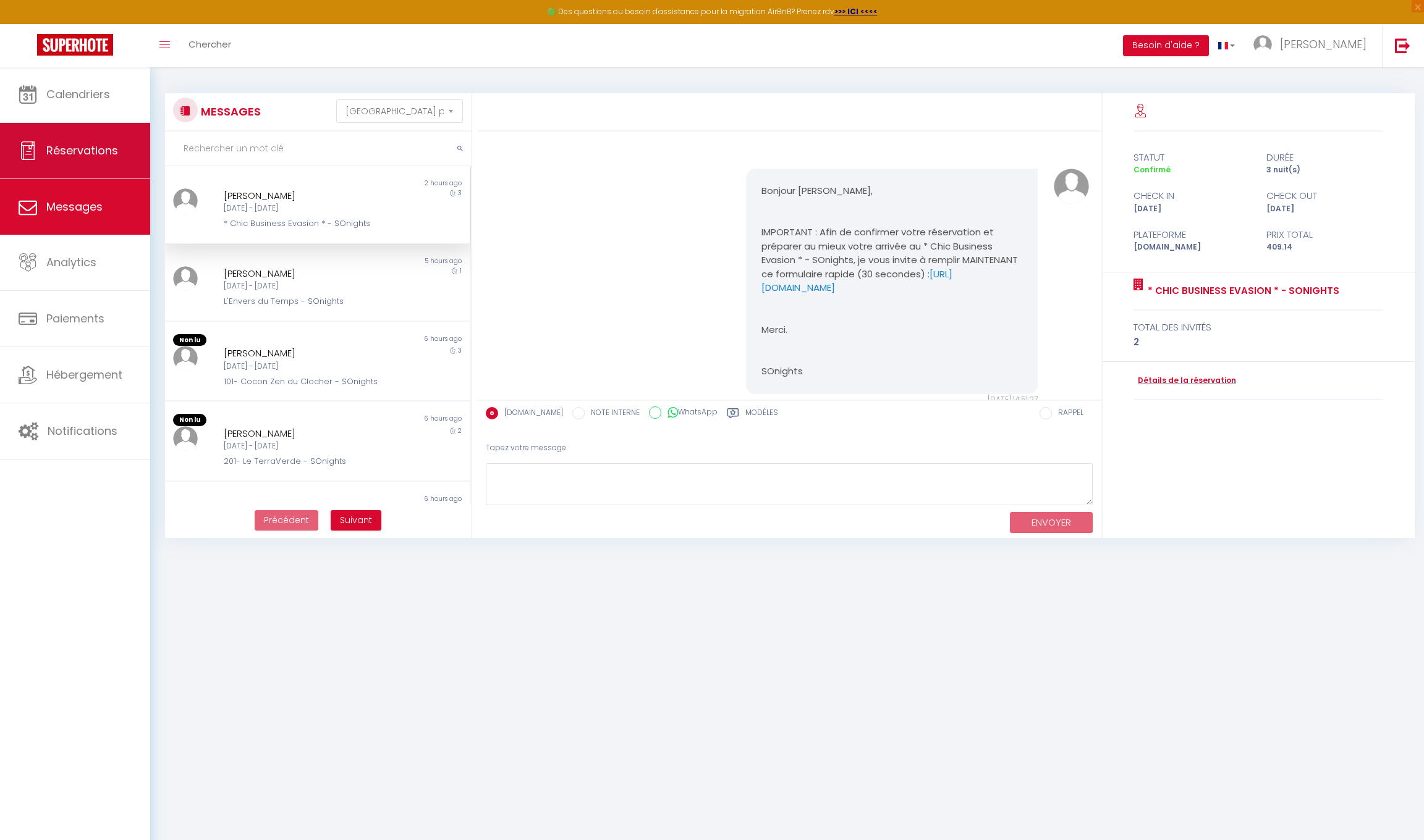
scroll to position [1332, 0]
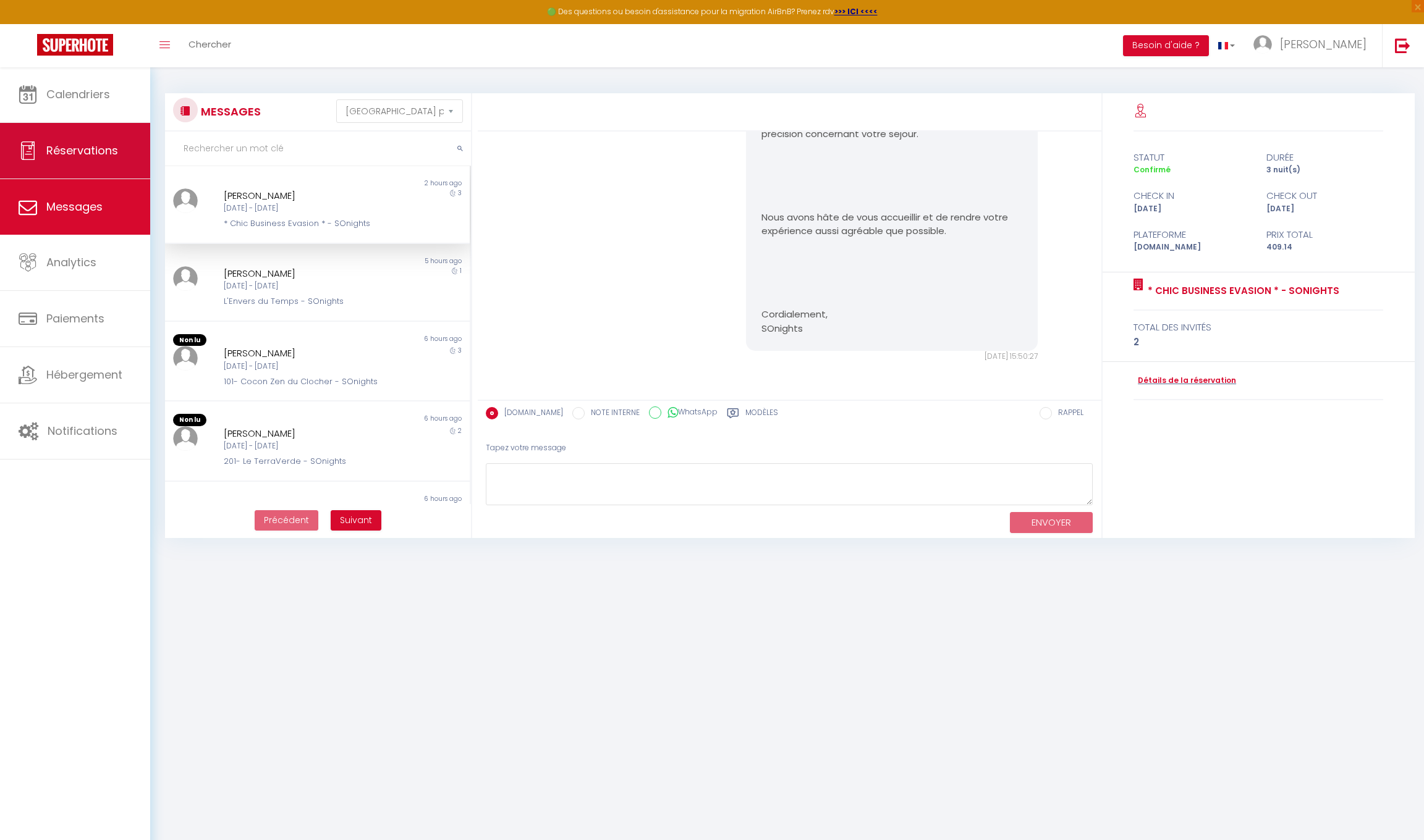
click at [73, 153] on span "Réservations" at bounding box center [82, 150] width 72 height 15
select select "not_cancelled"
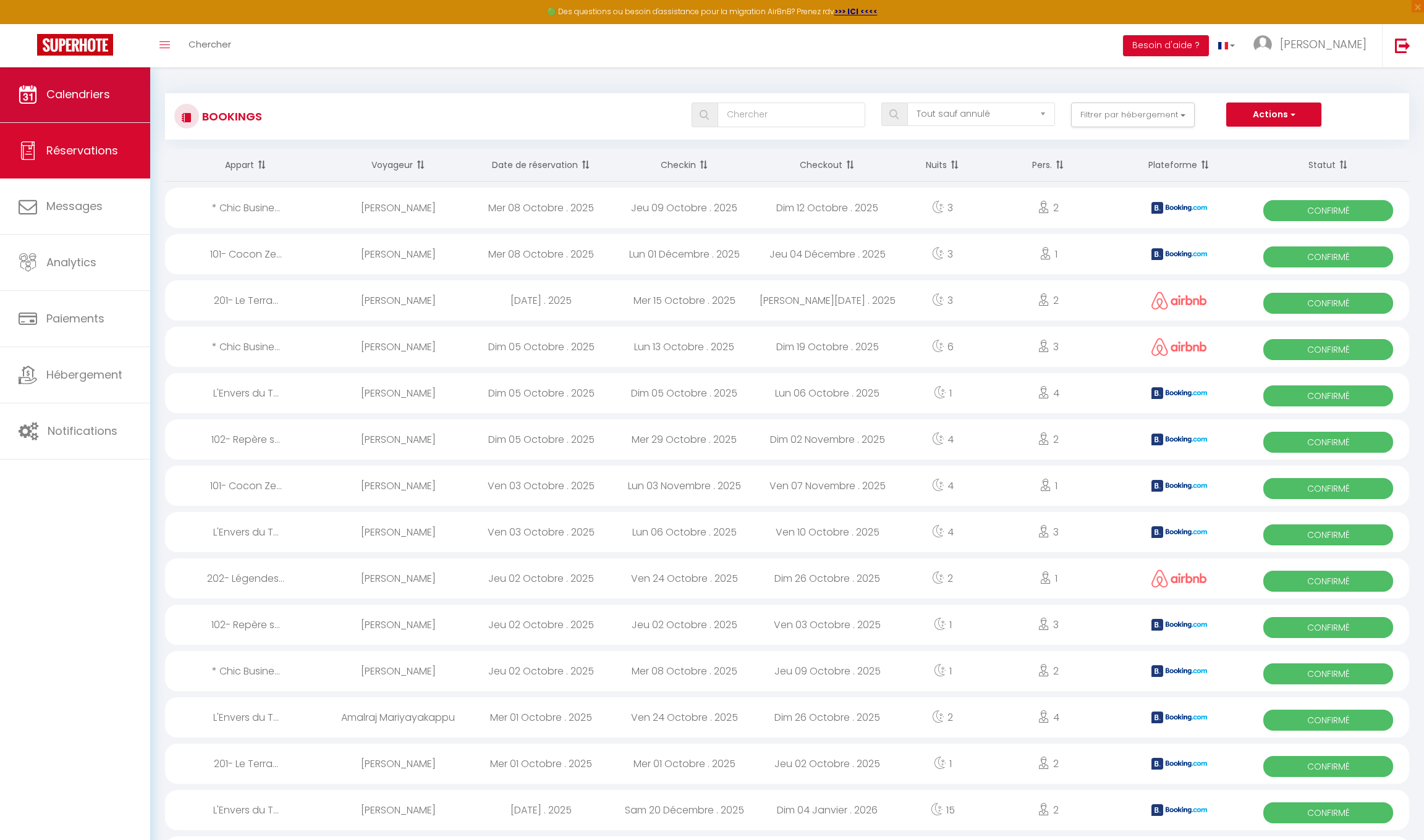
click at [56, 107] on link "Calendriers" at bounding box center [75, 94] width 150 height 56
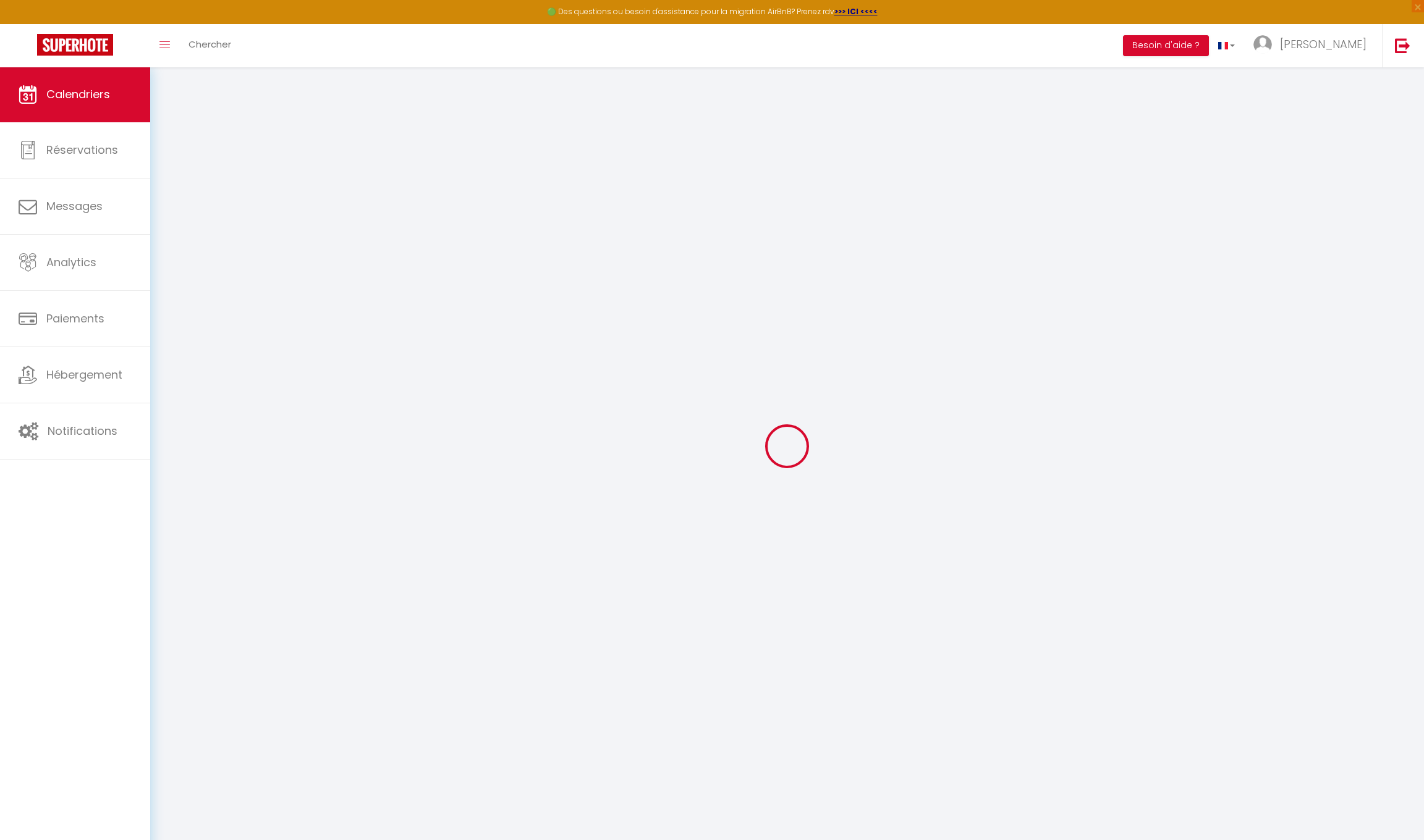
select select
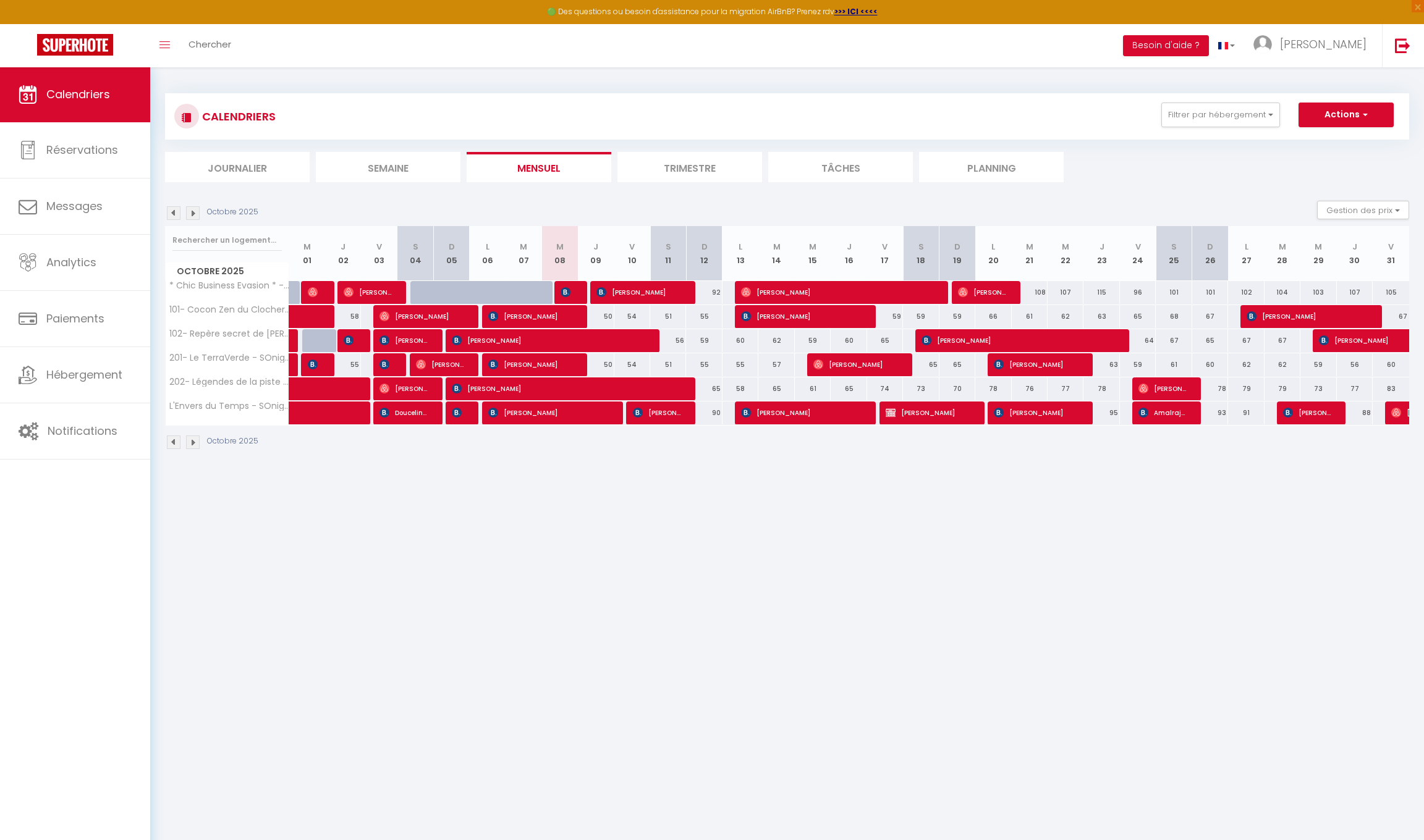
click at [575, 292] on div at bounding box center [571, 292] width 36 height 24
click at [571, 293] on span "[PERSON_NAME]" at bounding box center [566, 292] width 11 height 24
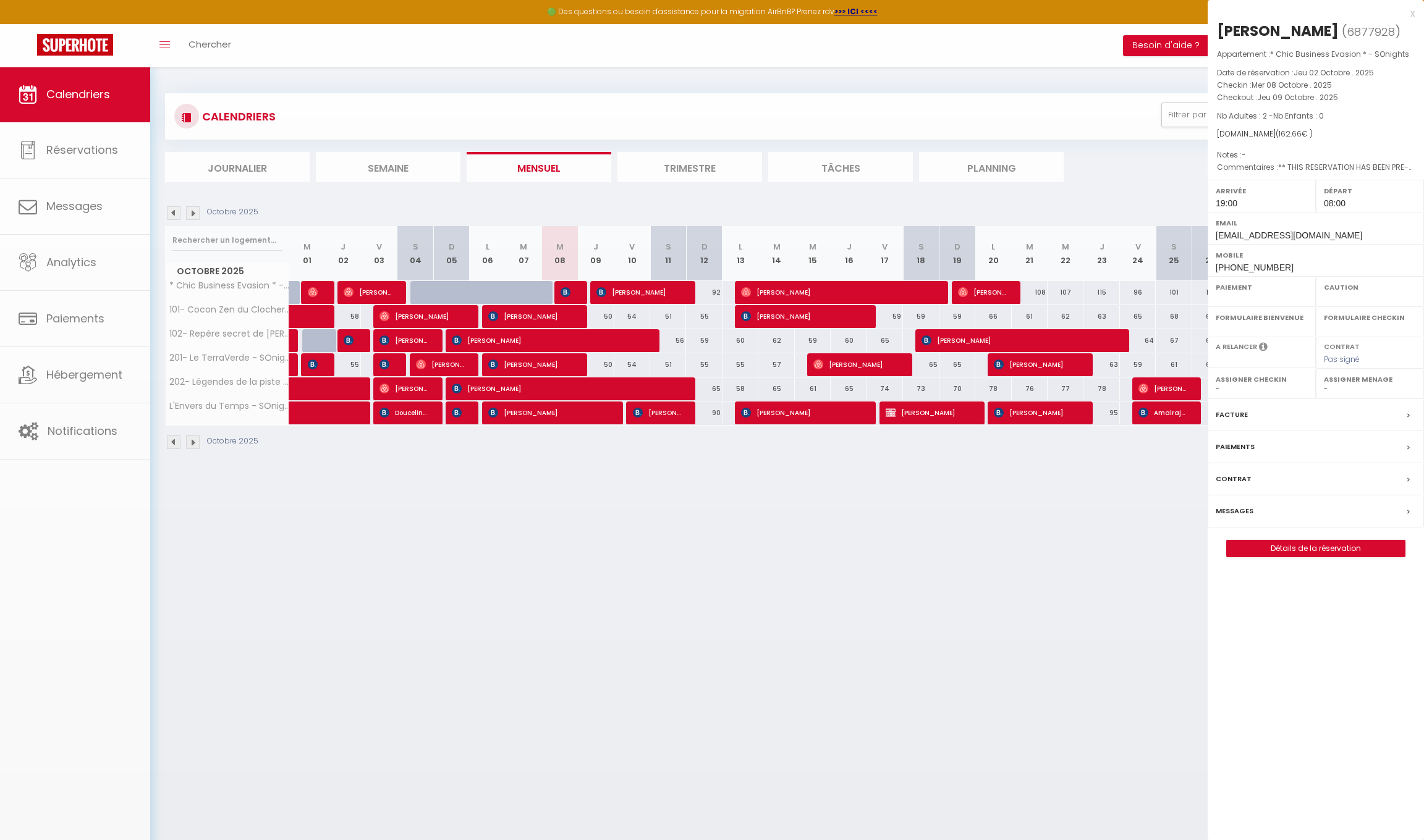
select select "OK"
select select "KO"
select select "1"
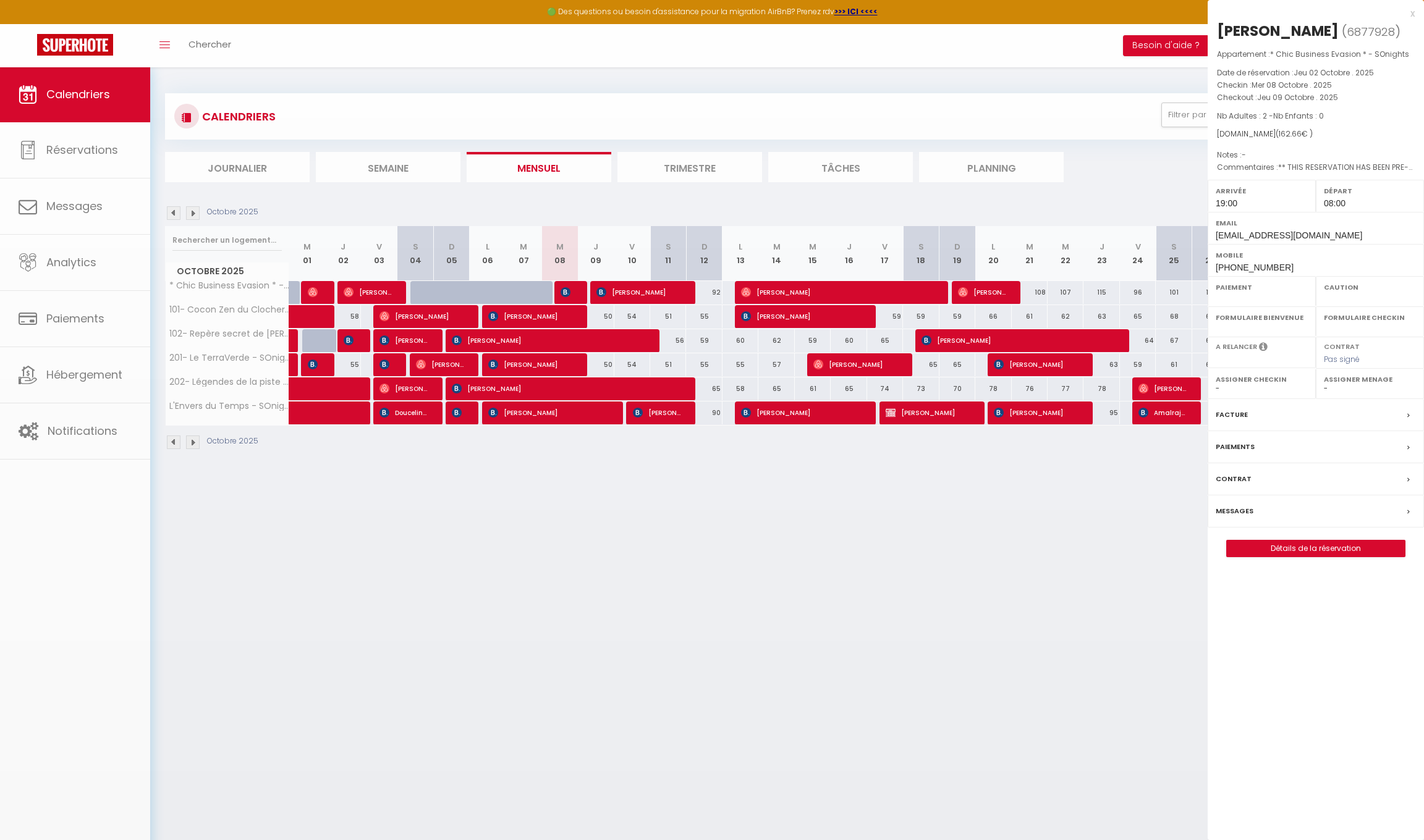
select select
select select "16787"
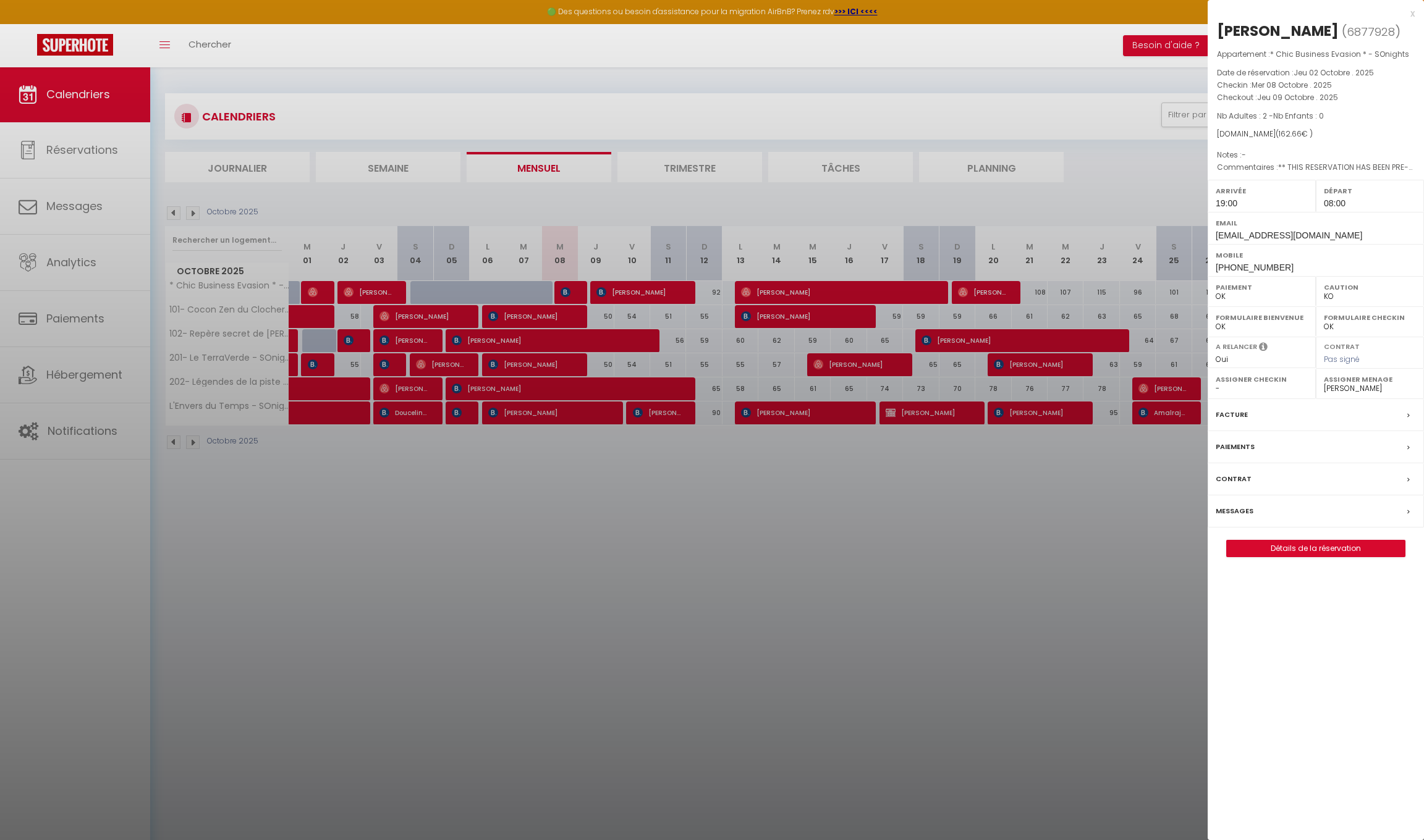
click at [1292, 541] on link "Détails de la réservation" at bounding box center [1315, 548] width 178 height 16
select select
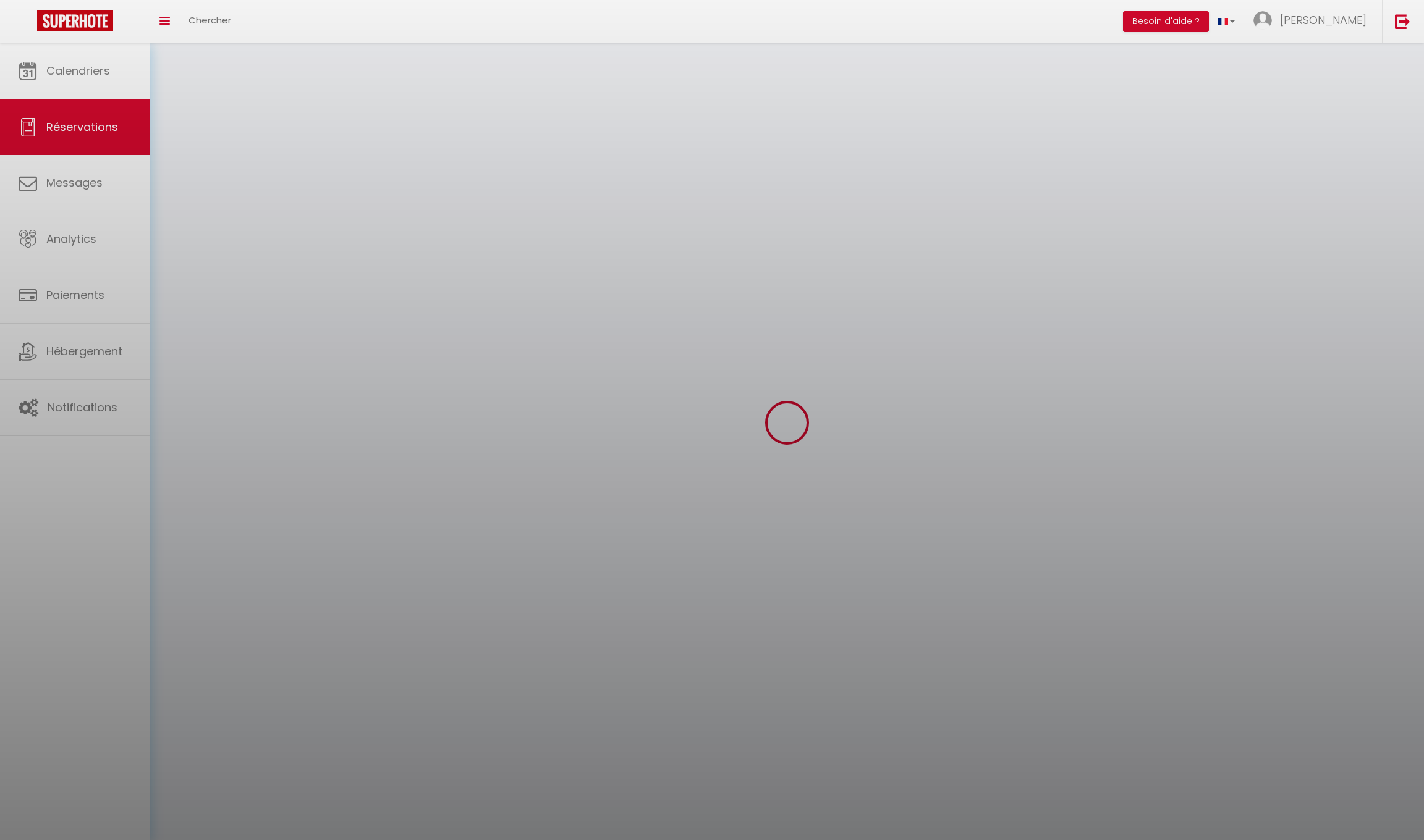
select select
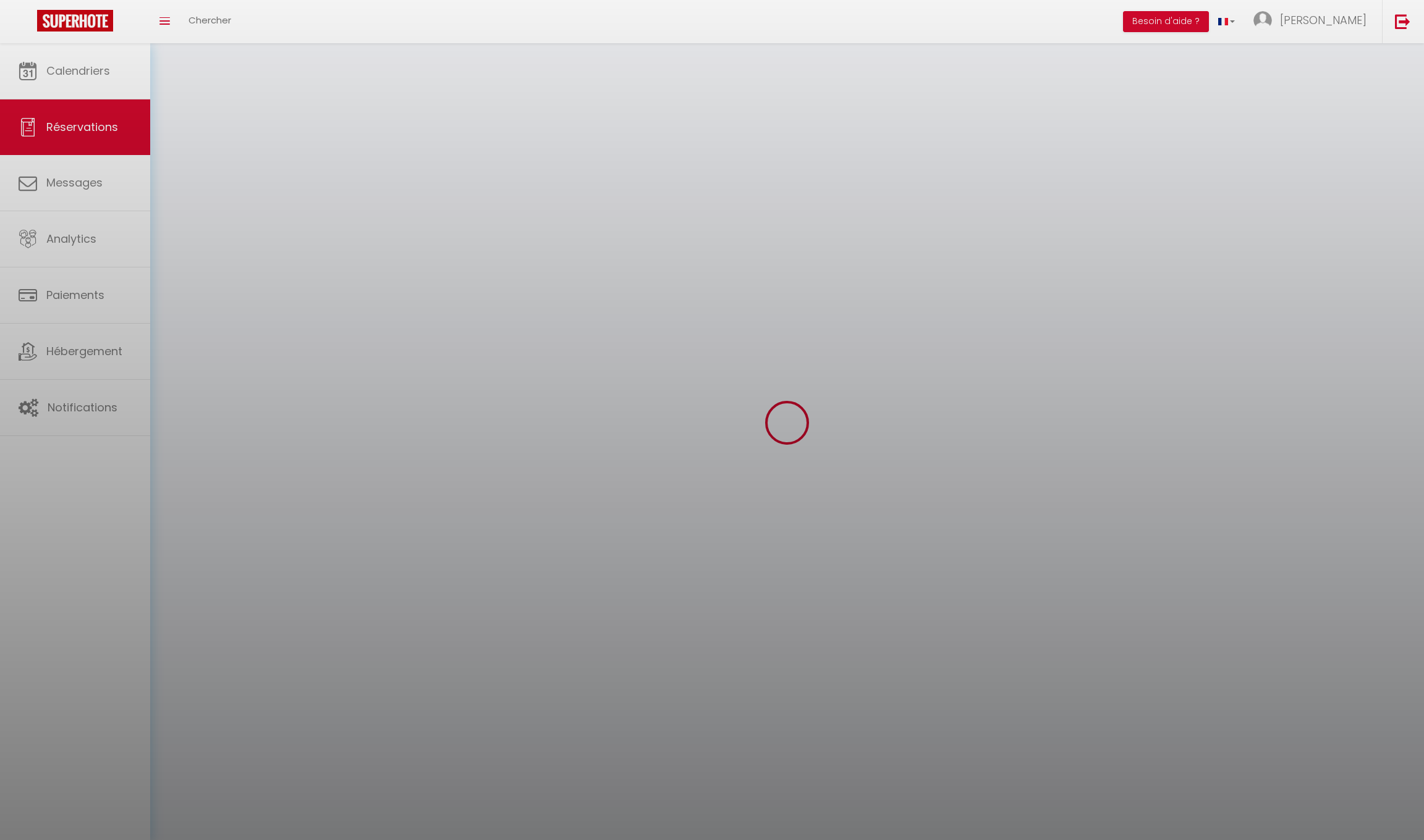
select select
checkbox input "false"
select select
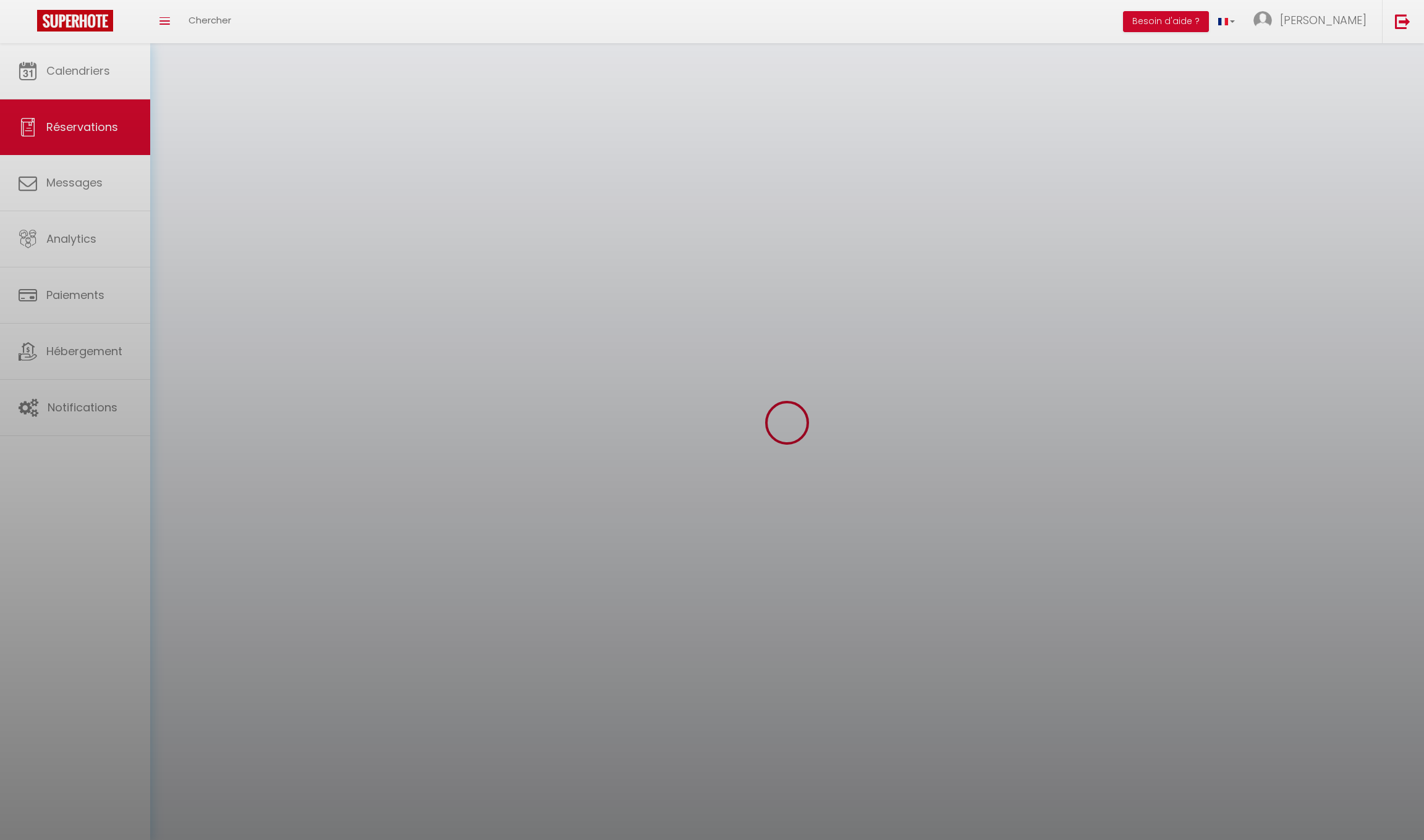
select select
checkbox input "false"
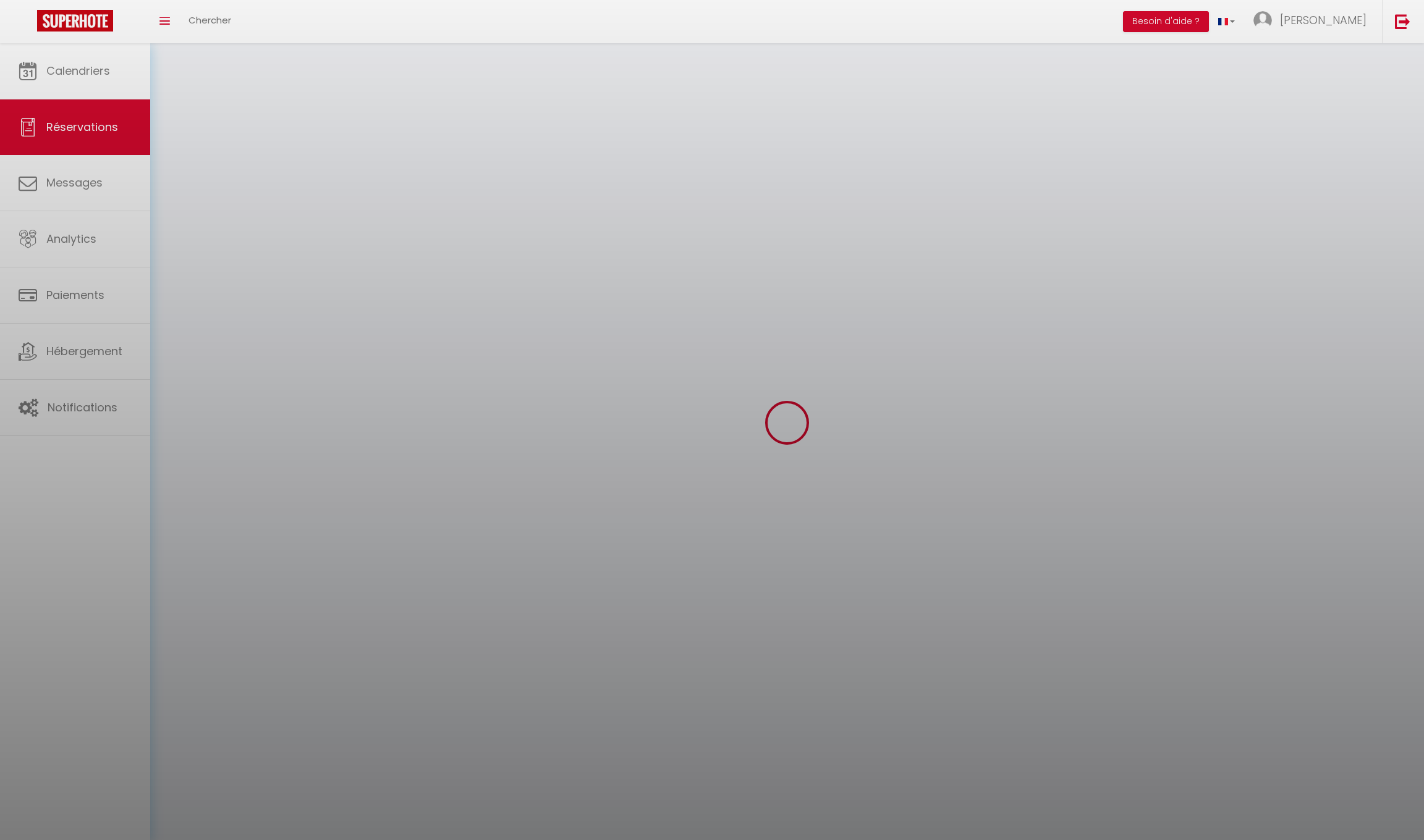
select select
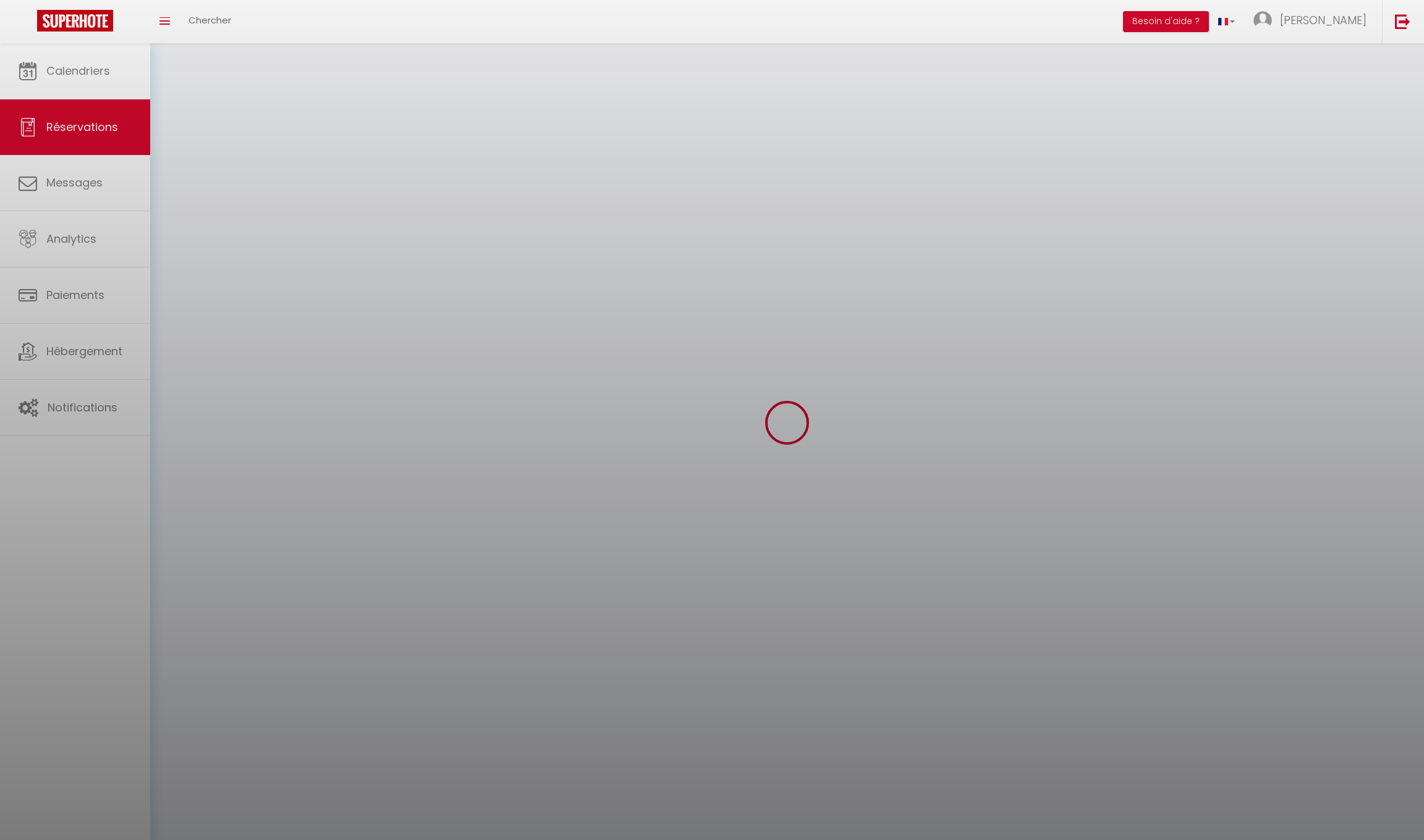
checkbox input "false"
select select
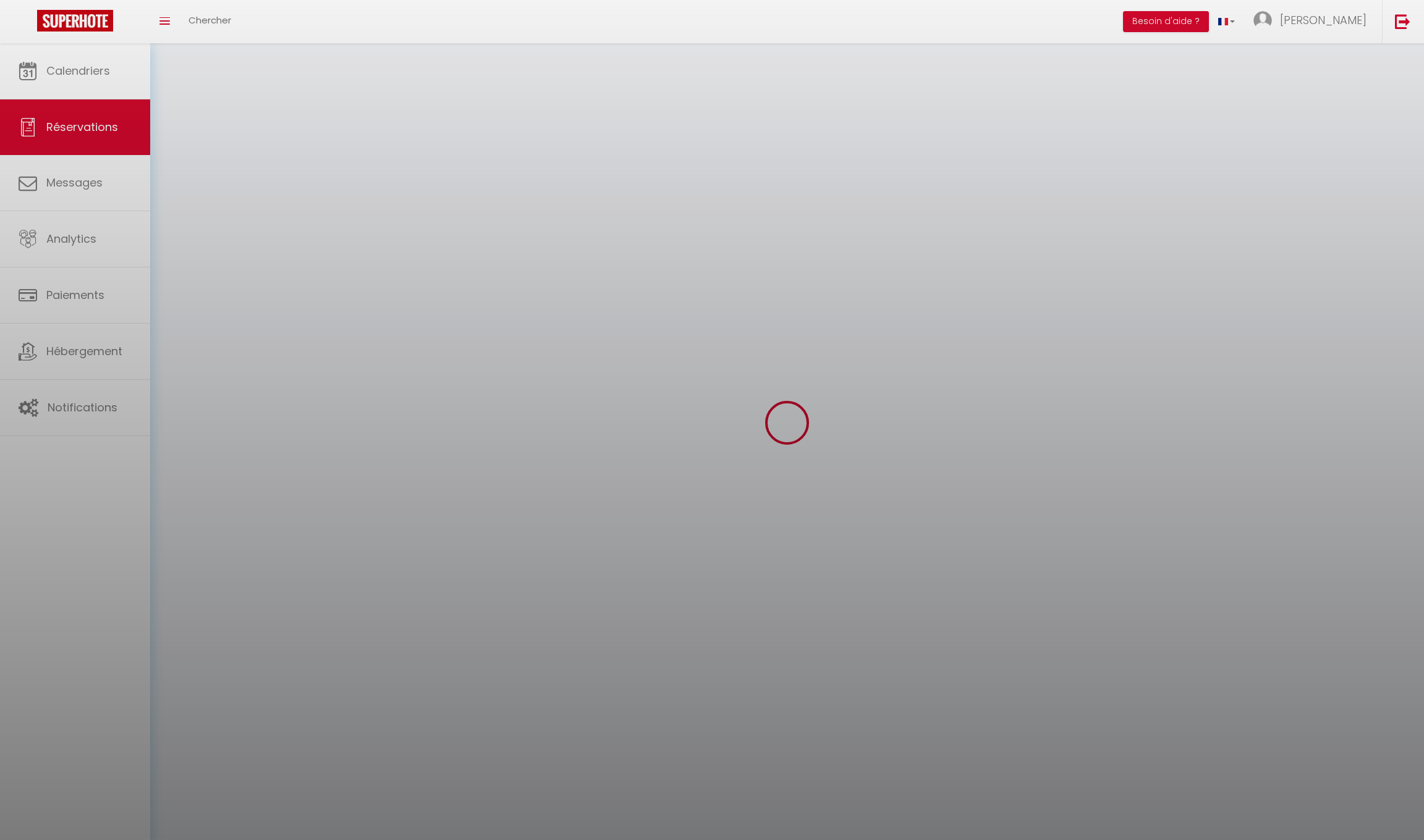
select select
checkbox input "false"
select select
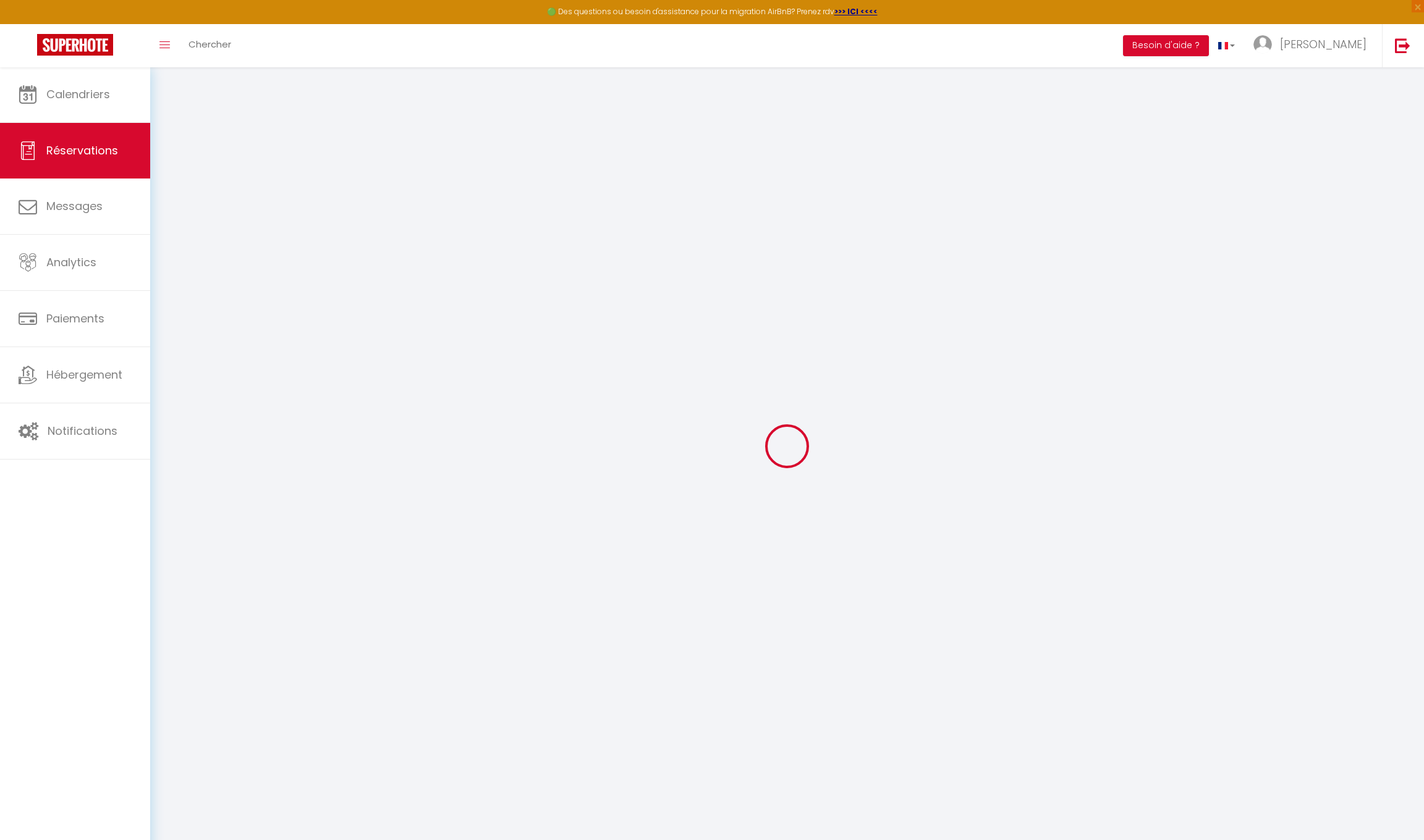
type input "[PERSON_NAME]"
type input "Mohr"
type input "[EMAIL_ADDRESS][DOMAIN_NAME]"
type input "[PHONE_NUMBER]"
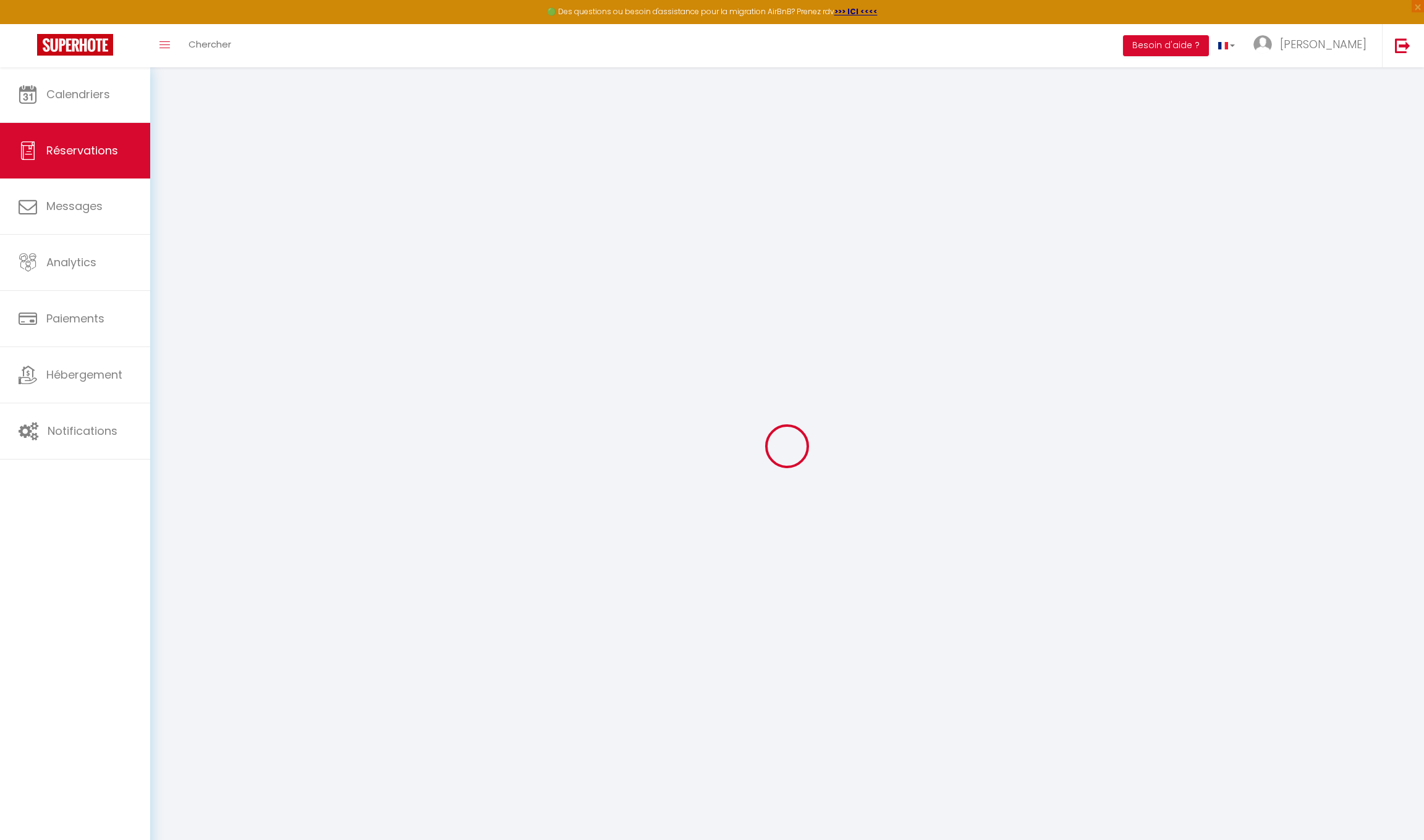
type input "[PHONE_NUMBER]"
type input "[STREET_ADDRESS]"
type input "Maulevrier"
select select "FR"
type input "26.61"
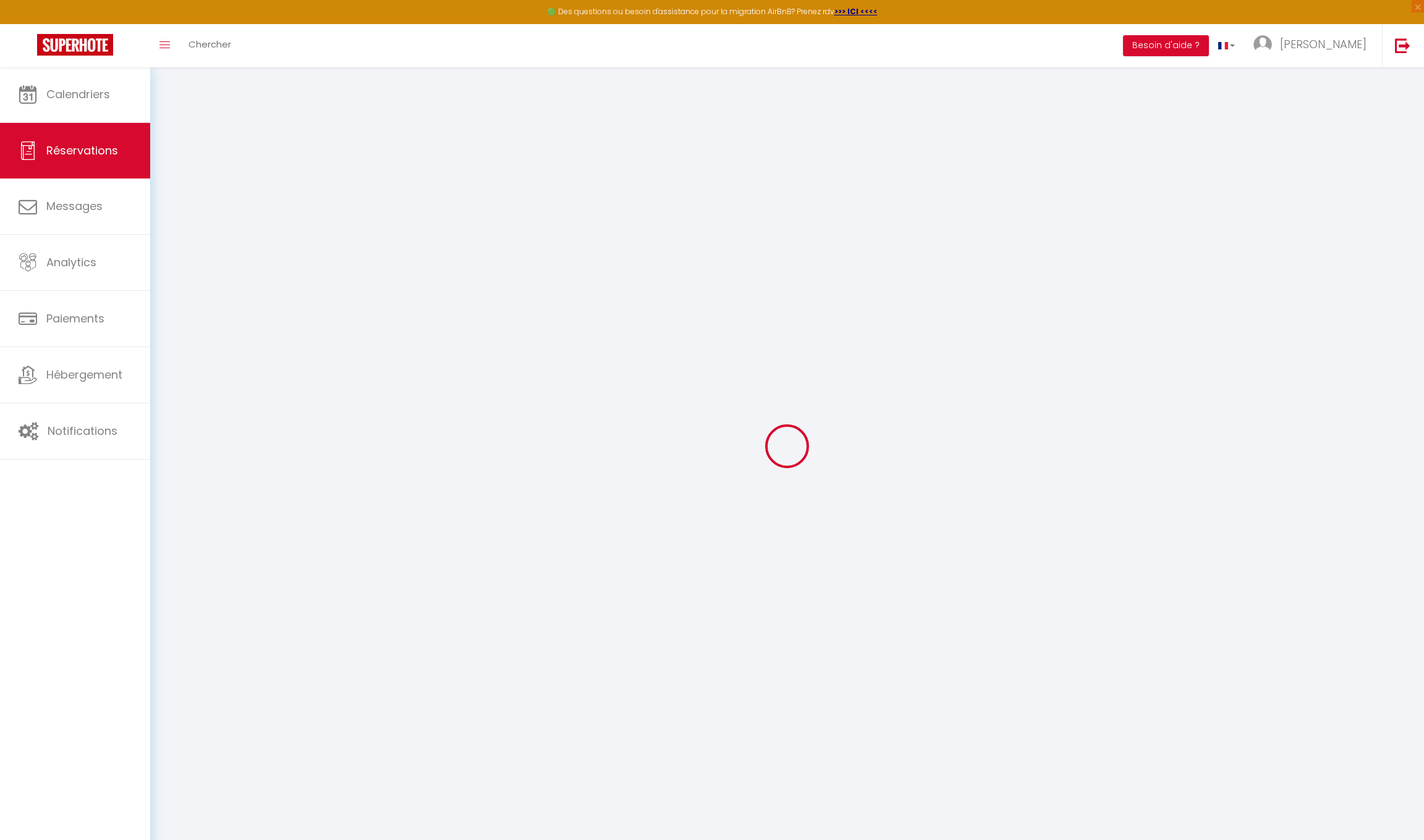
type input "2.2800000000000002"
select select "25234"
select select "1"
select select
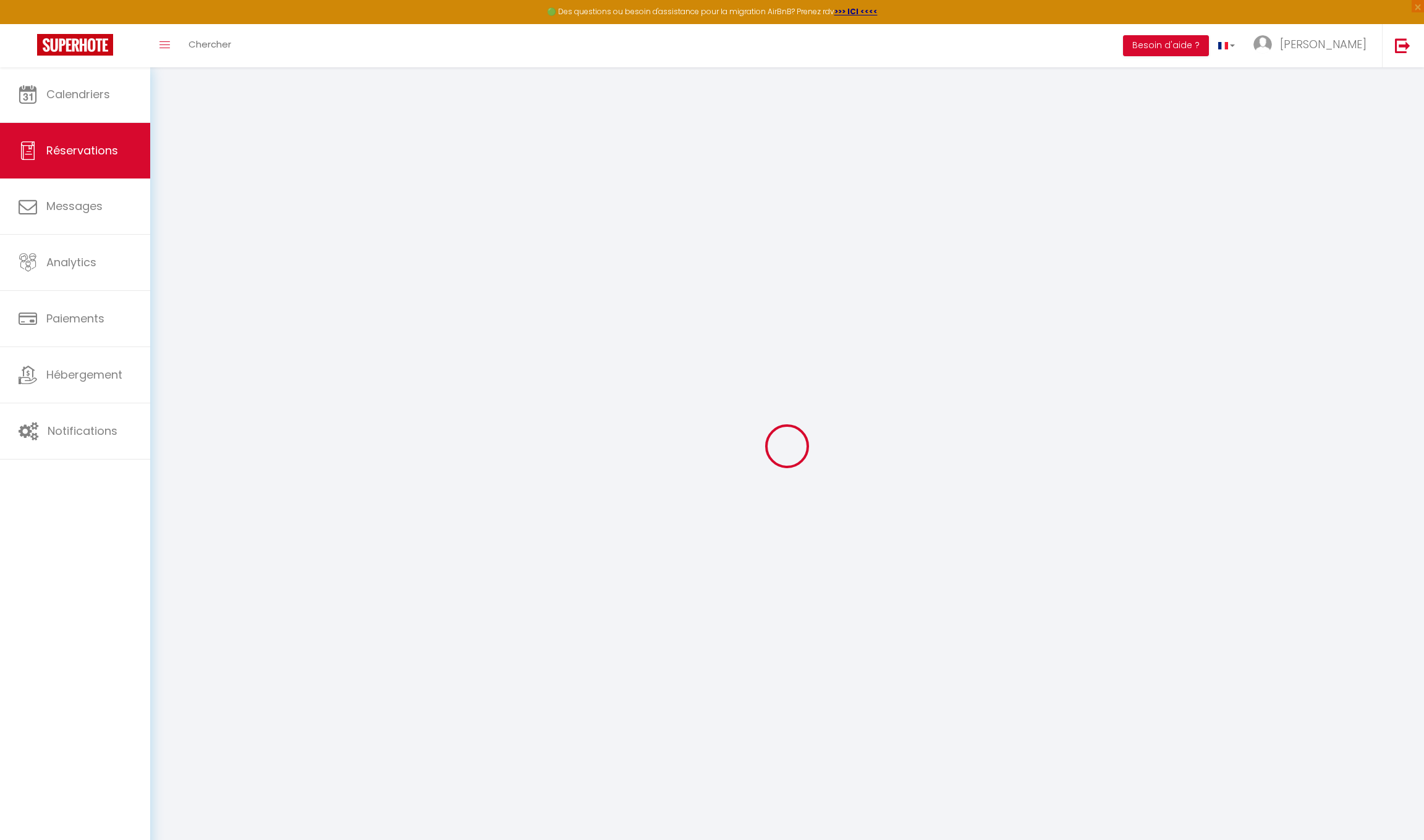
type input "2"
select select "12"
select select "14"
type input "98.5"
checkbox input "false"
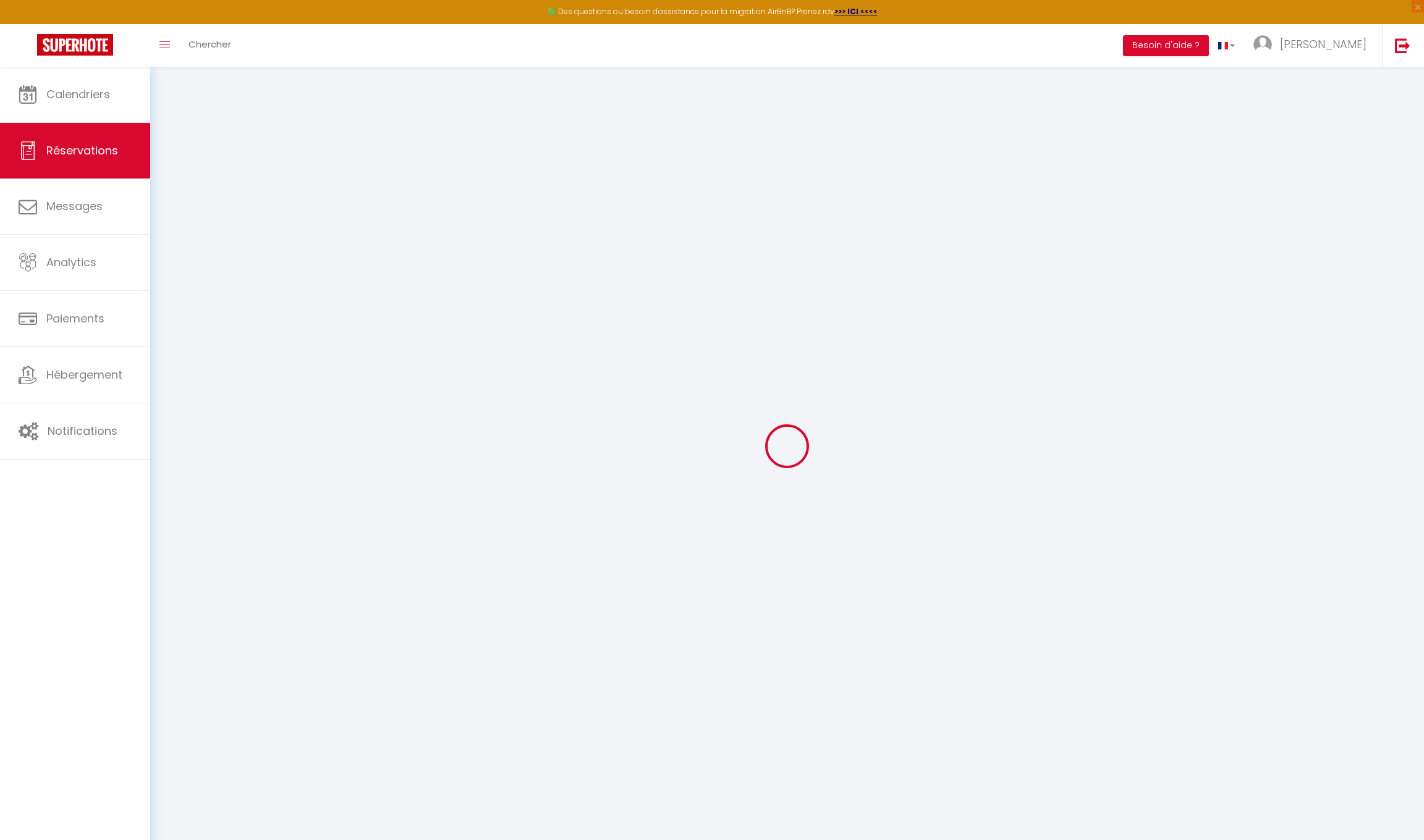
type input "0"
select select "2"
type input "0"
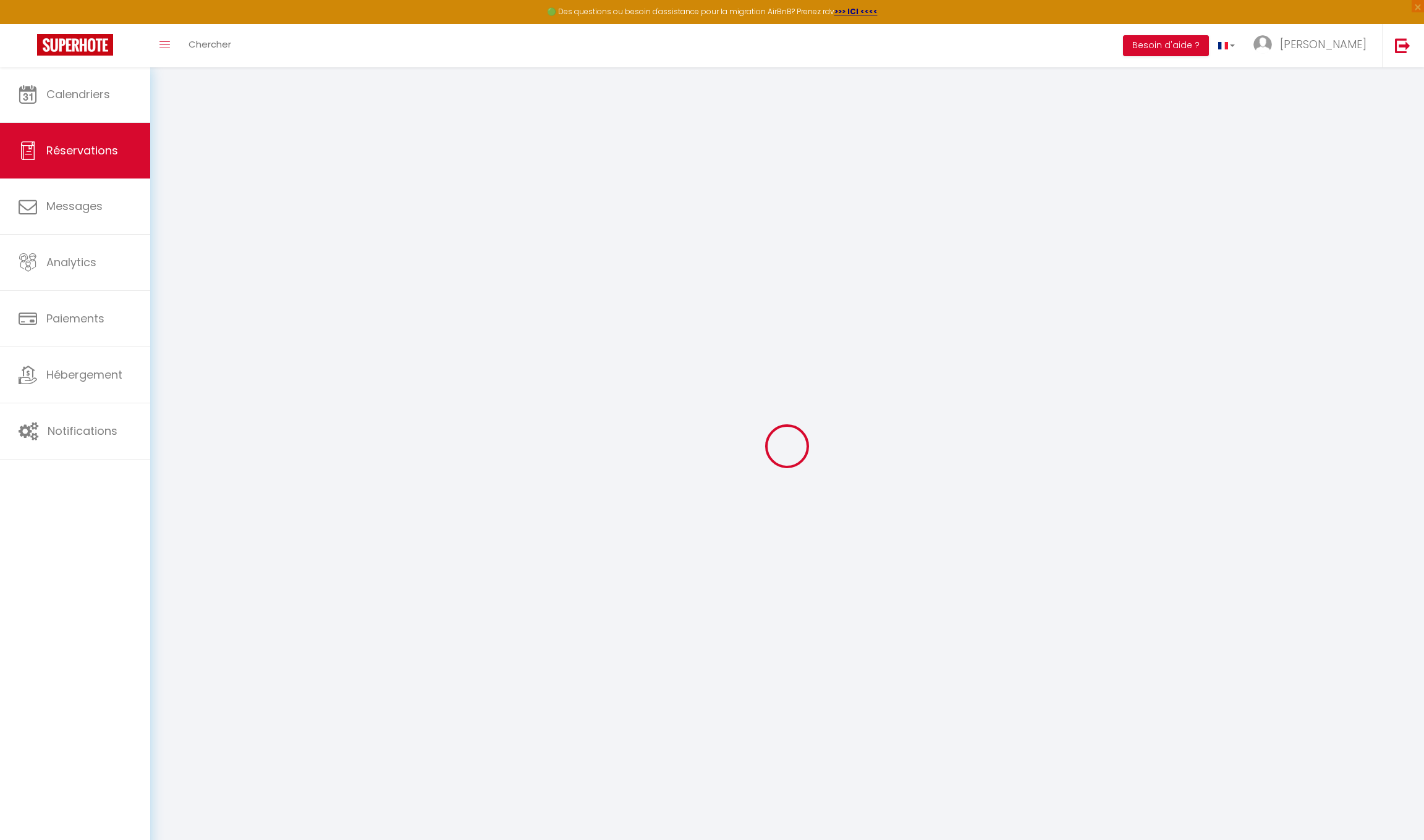
select select
checkbox input "false"
select select
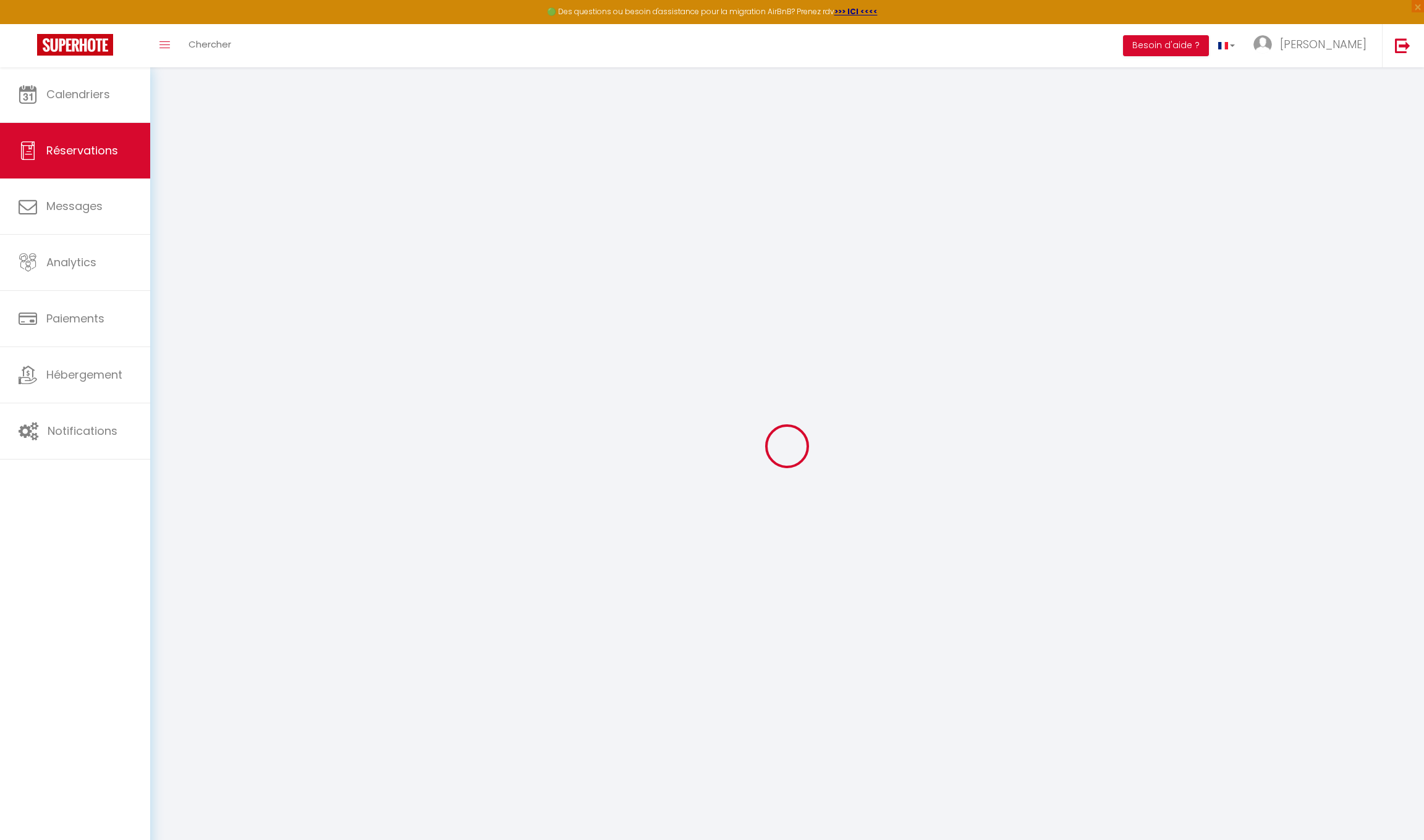
checkbox input "false"
select select
checkbox input "false"
select select
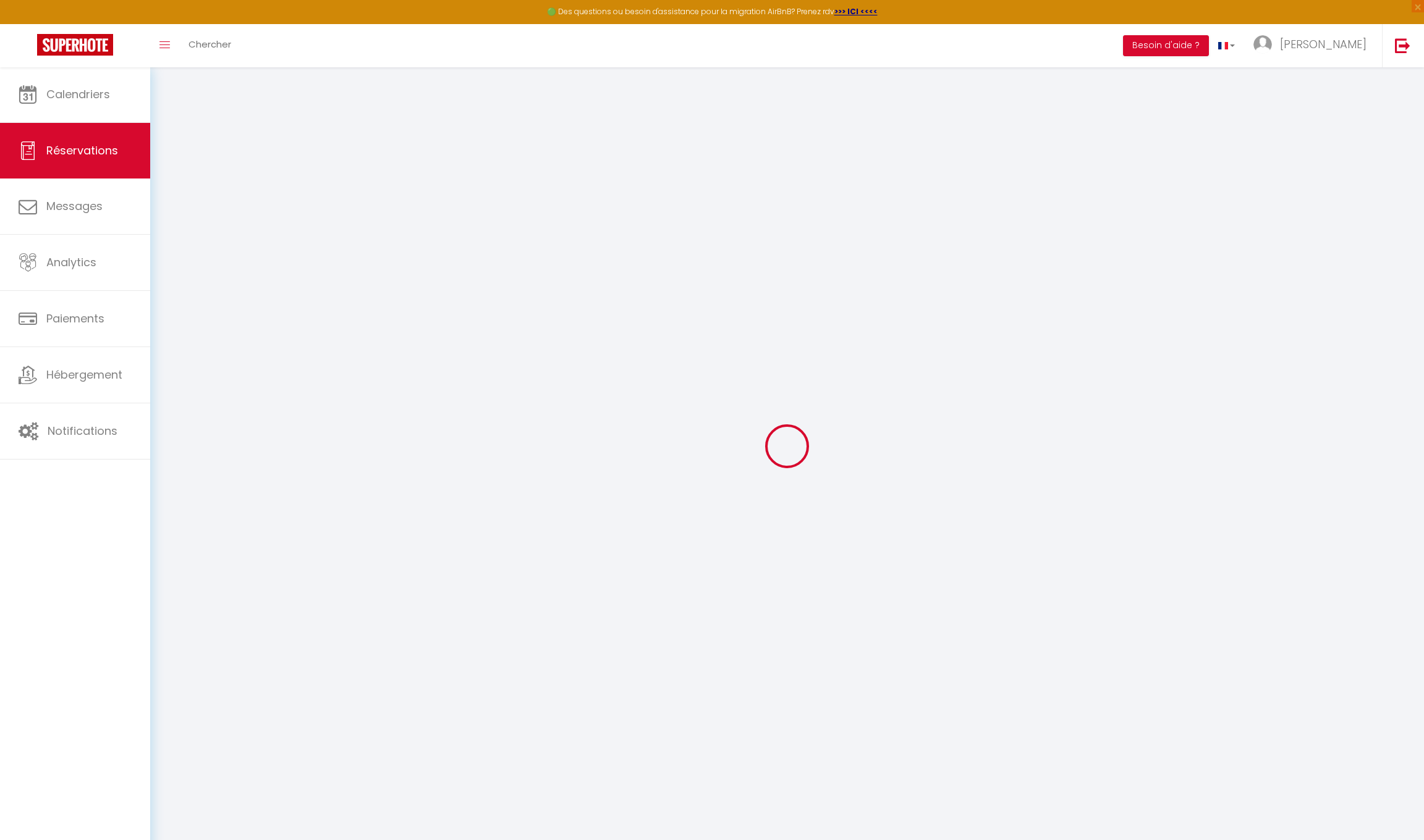
select select
checkbox input "false"
type Comments1 "** THIS RESERVATION HAS BEEN PRE-PAID ** BOOKING NOTE : Payment charge is EUR 2…"
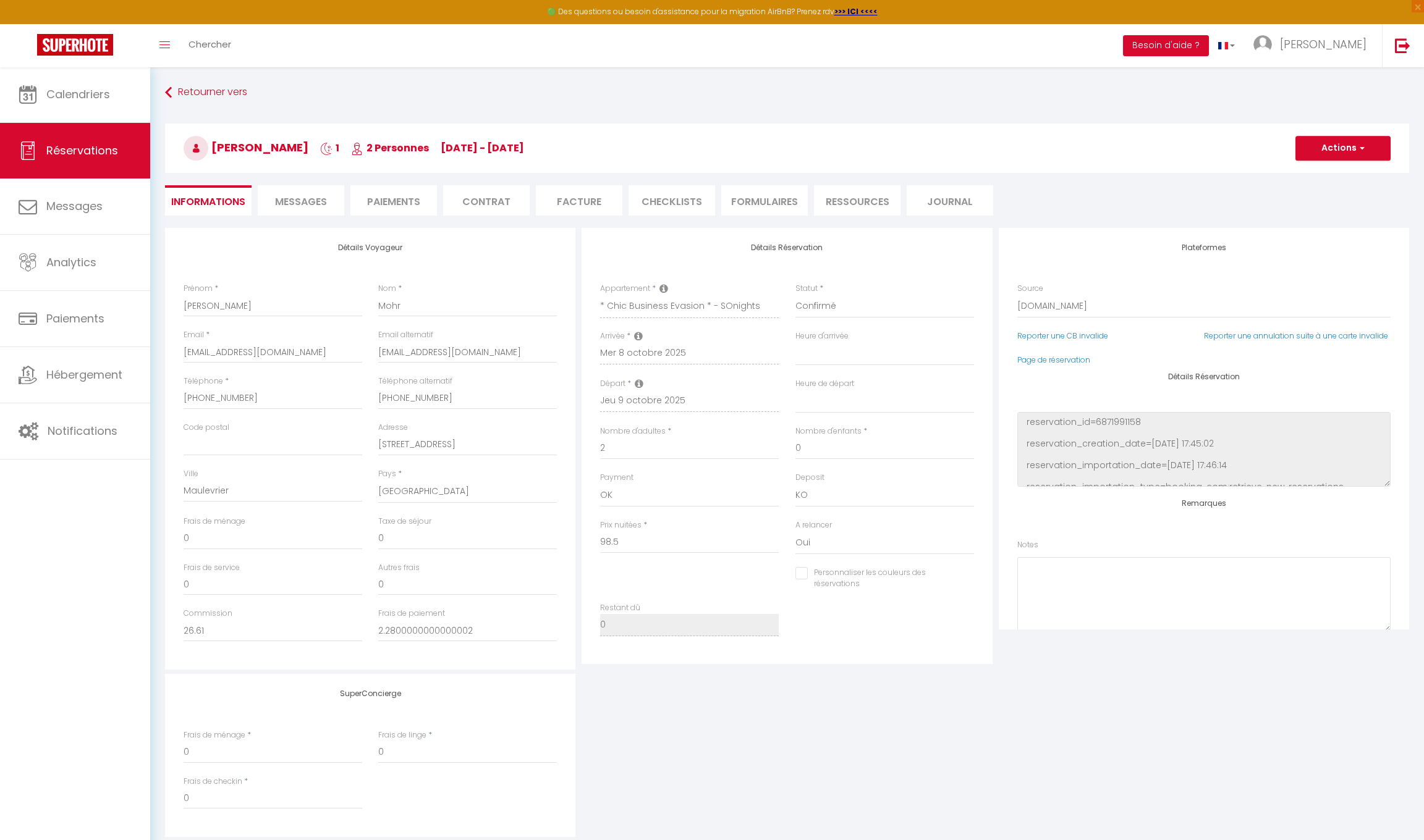
type input "58"
type input "6.16"
select select
checkbox input "false"
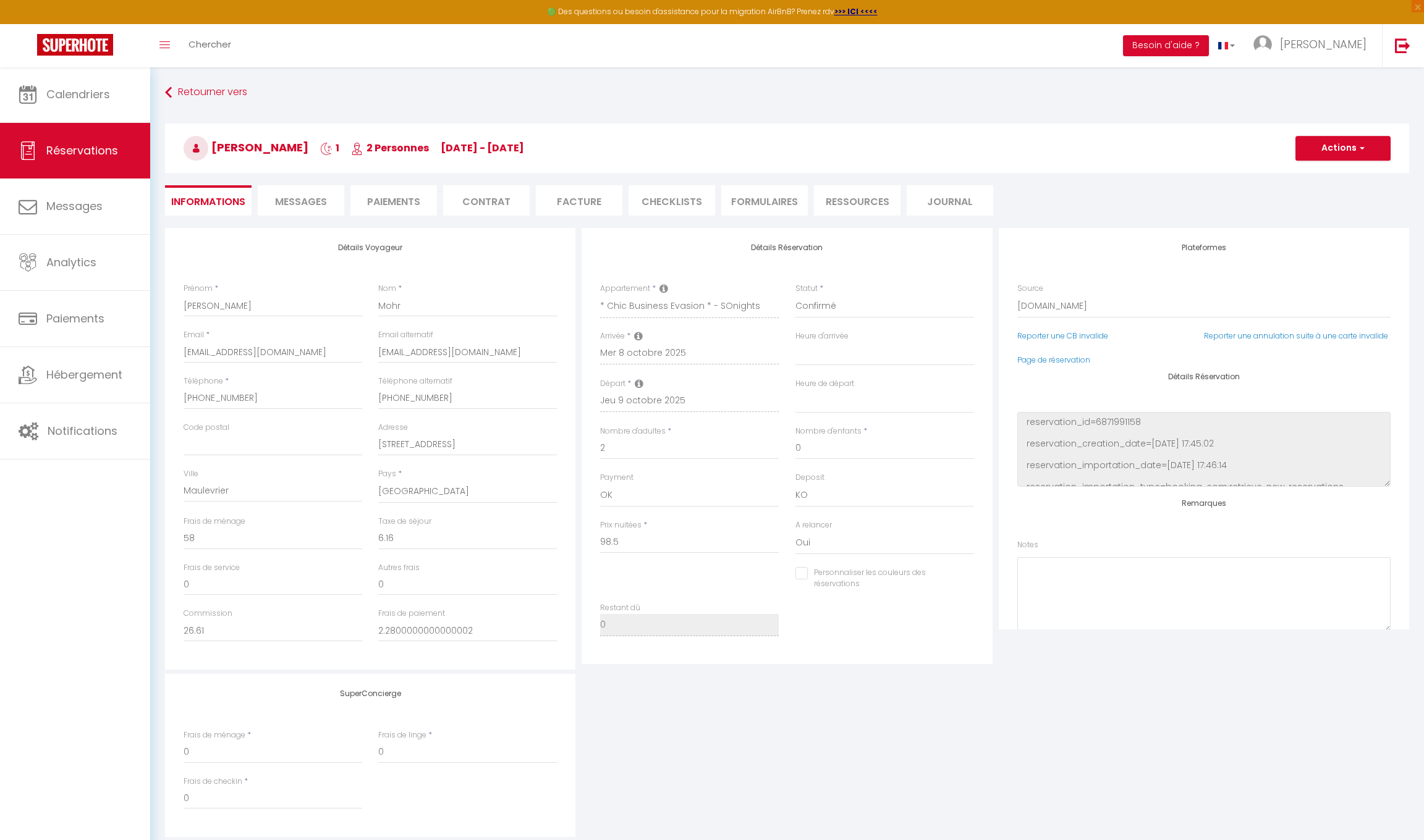
select select "19:00"
select select "08:00"
click at [296, 200] on span "Messages" at bounding box center [301, 202] width 52 height 14
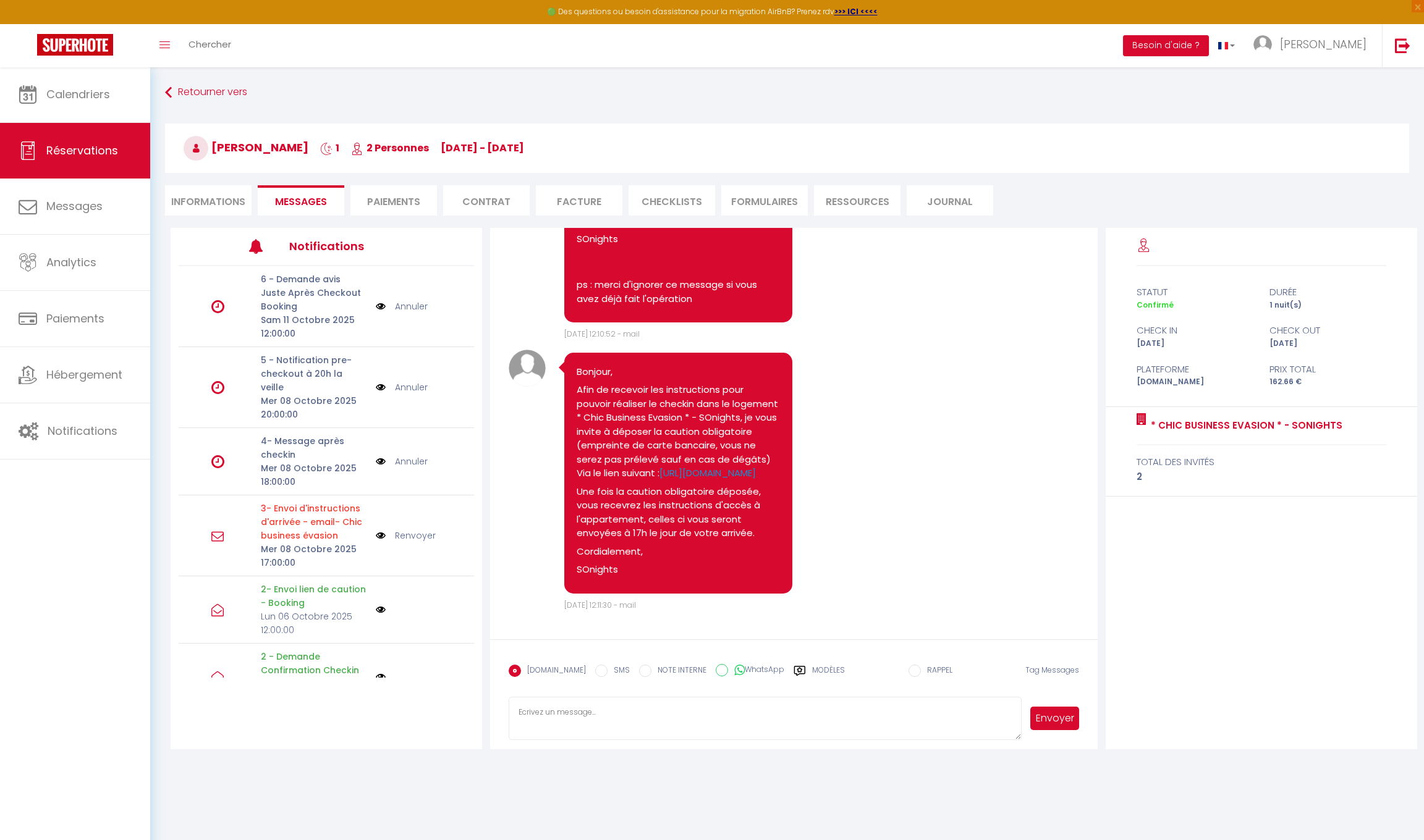
scroll to position [67, 0]
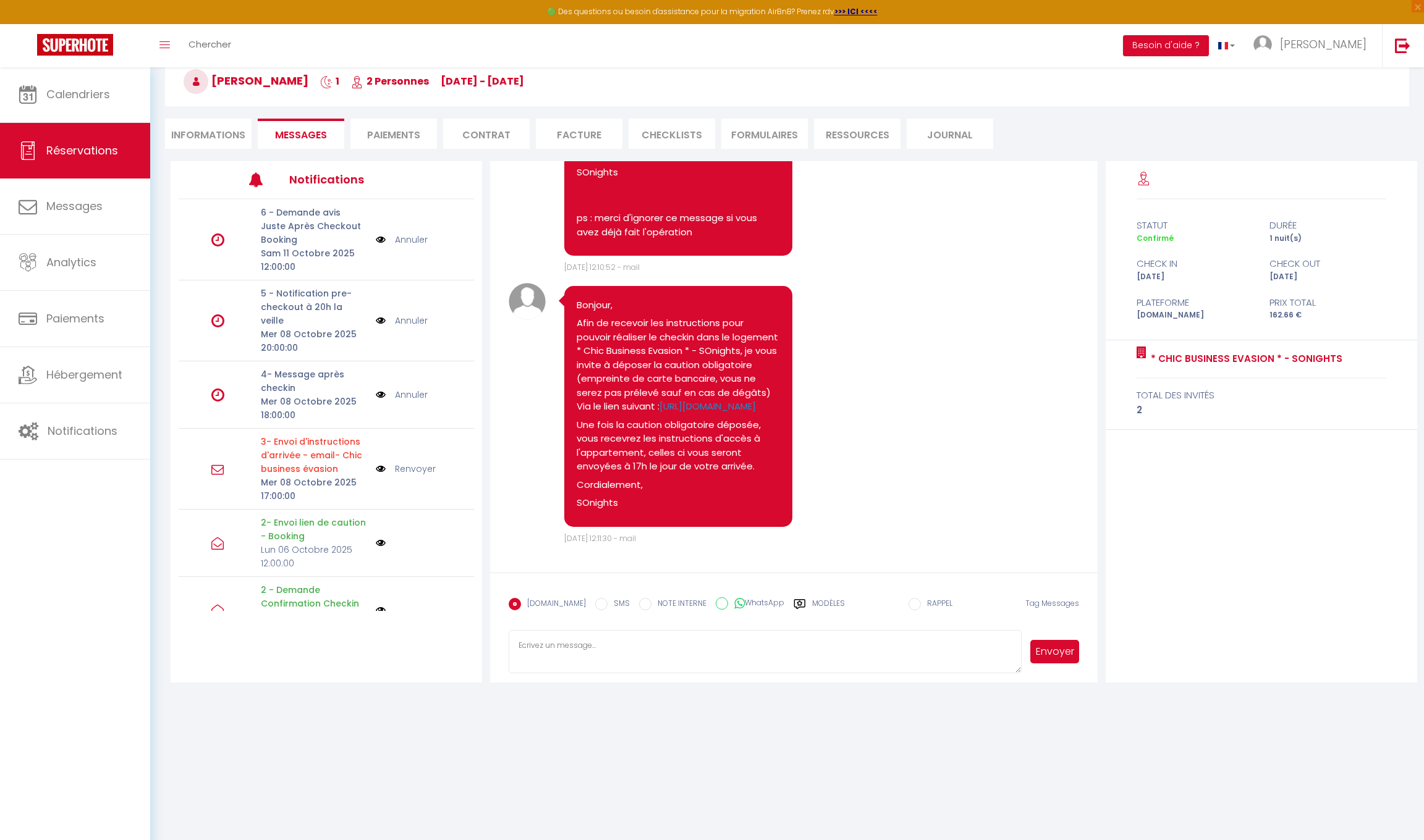
click at [546, 643] on textarea at bounding box center [764, 651] width 513 height 43
click at [752, 645] on textarea "Bonjour [PERSON_NAME], les instructions d'accès sont sensées être envoyées à pa…" at bounding box center [764, 651] width 513 height 43
type textarea "Bonjour [PERSON_NAME], les instructions d'accès sont sensées être envoyées à pa…"
click at [1052, 653] on button "Envoyer" at bounding box center [1054, 651] width 48 height 24
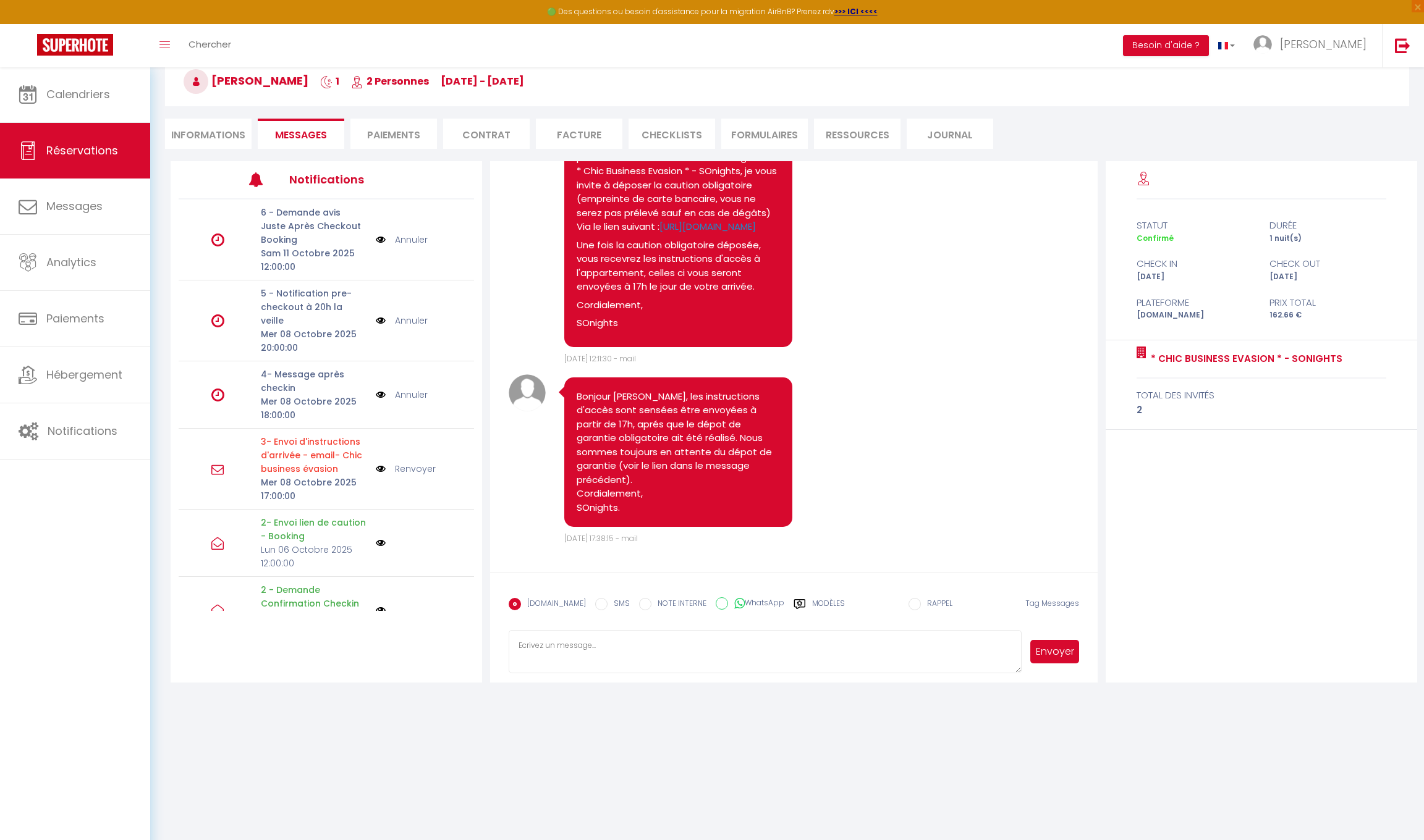
scroll to position [1779, 0]
click at [752, 134] on li "FORMULAIRES" at bounding box center [764, 133] width 87 height 30
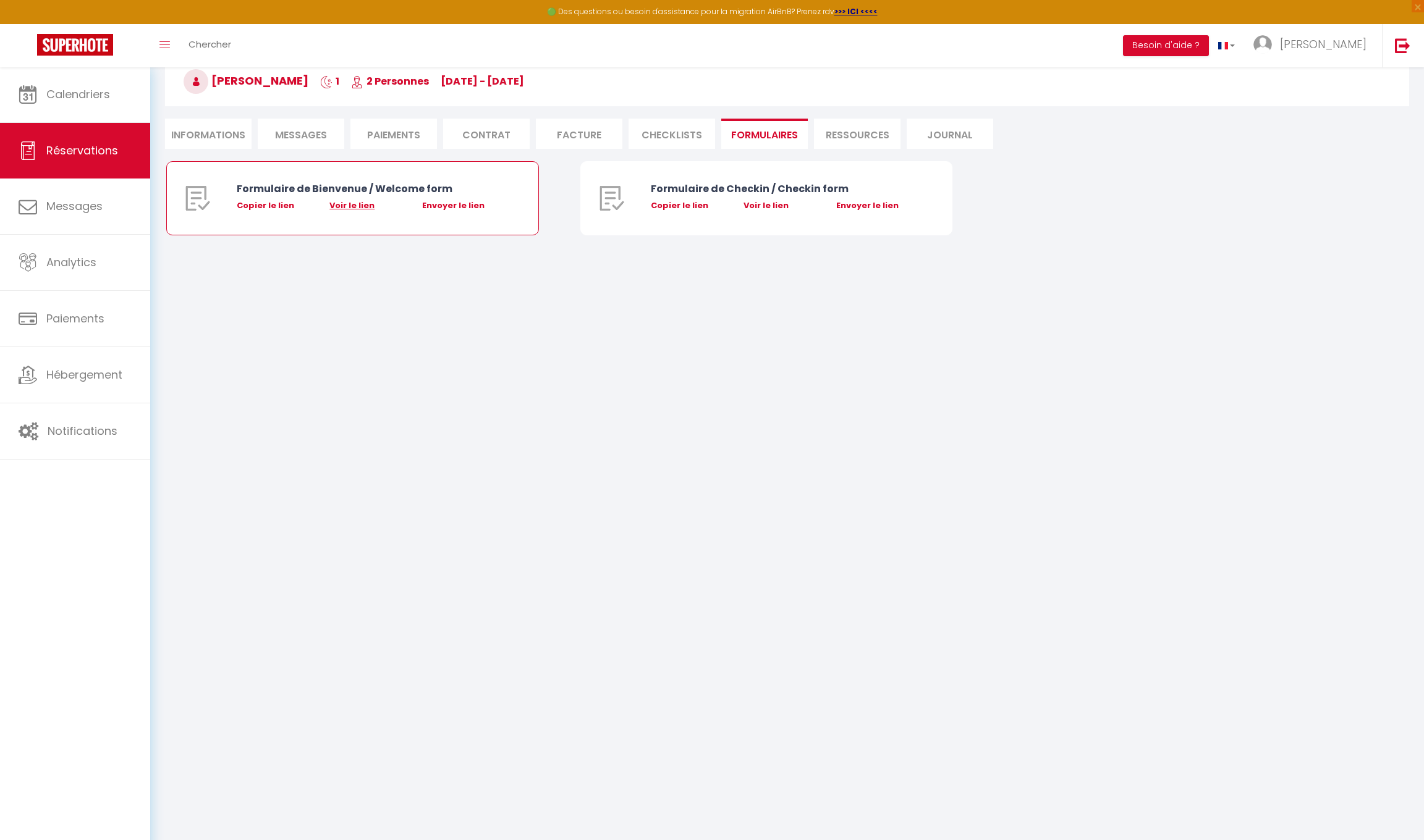
click at [357, 202] on link "Voir le lien" at bounding box center [352, 205] width 45 height 11
click at [768, 206] on link "Voir le lien" at bounding box center [766, 205] width 45 height 11
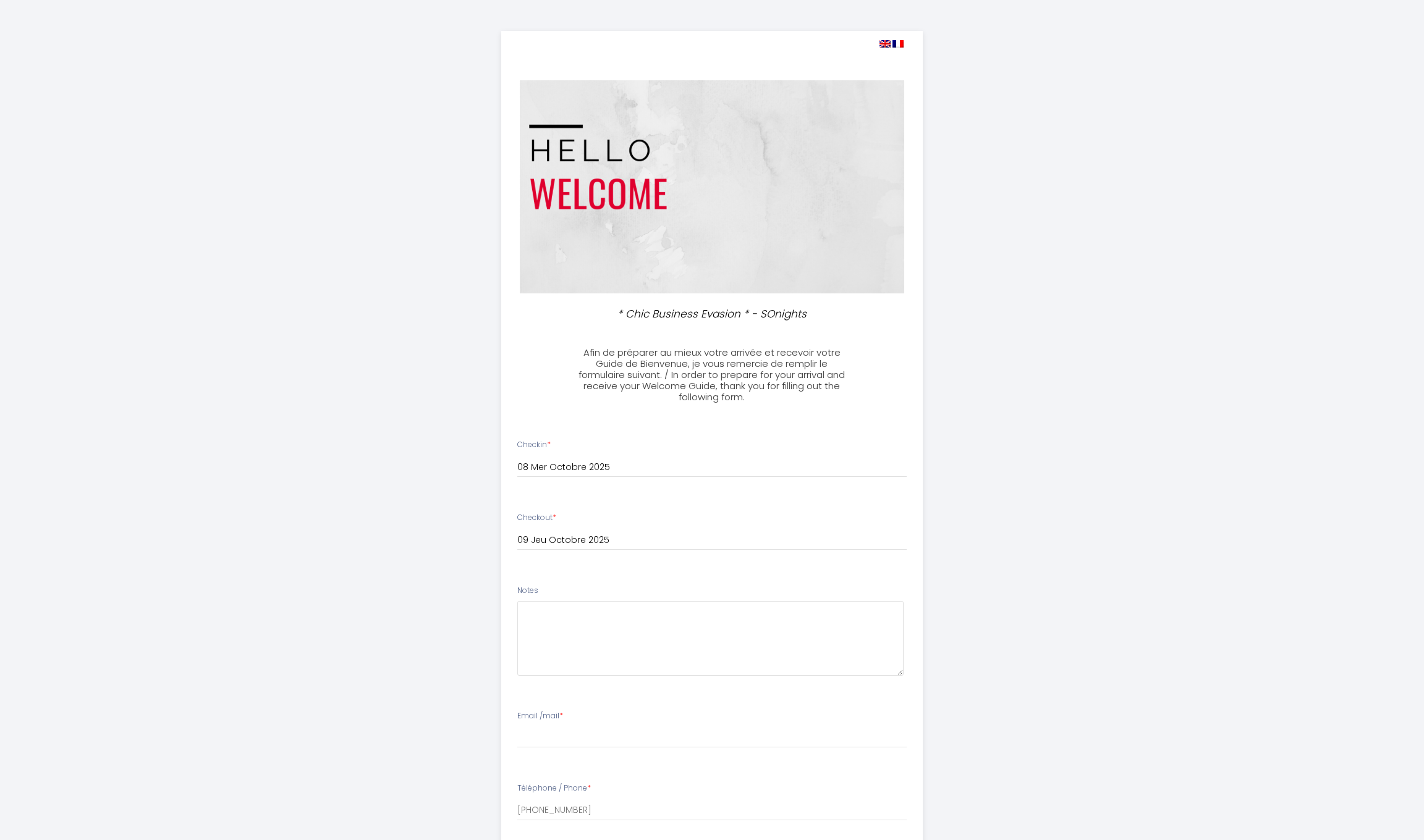
select select
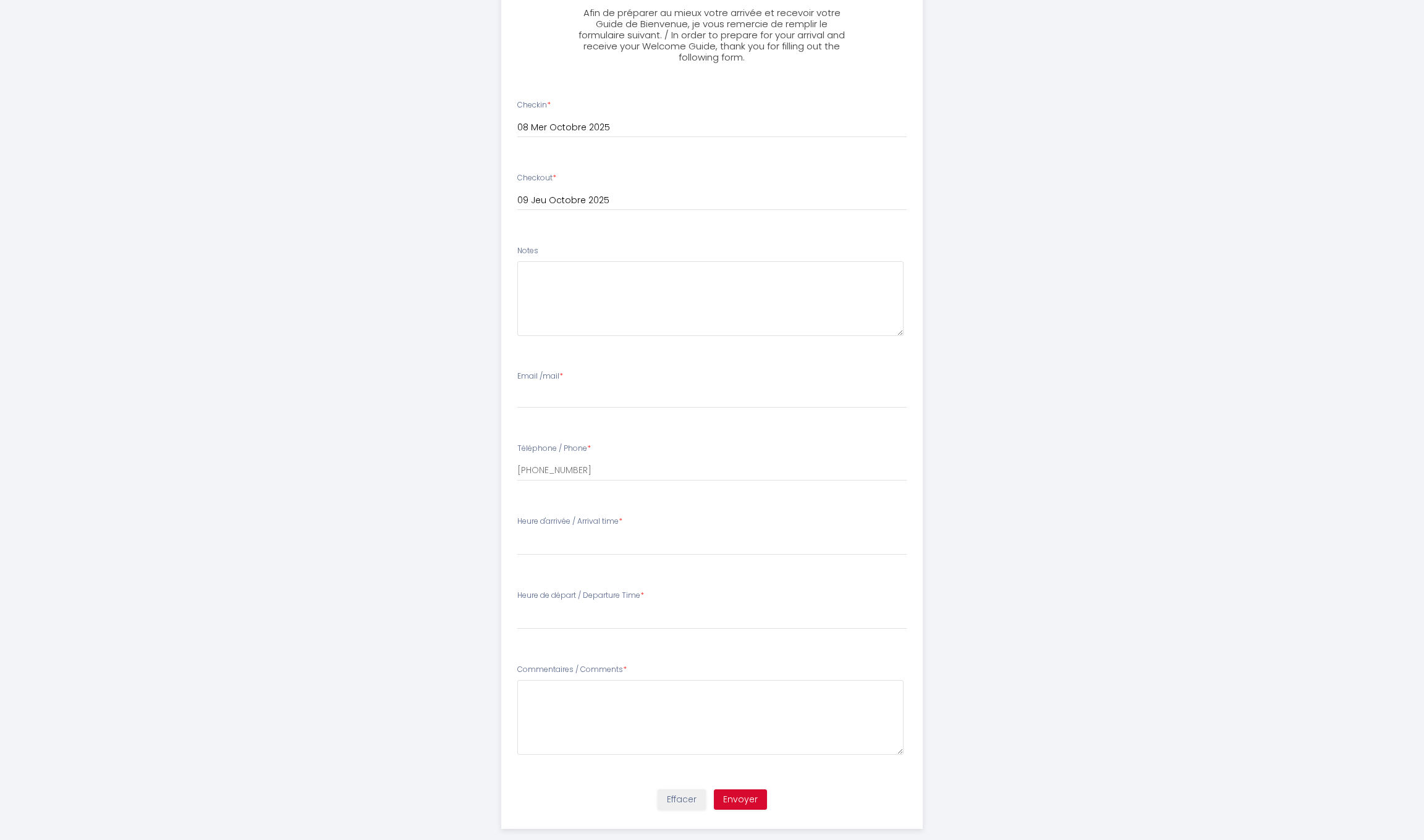
scroll to position [342, 0]
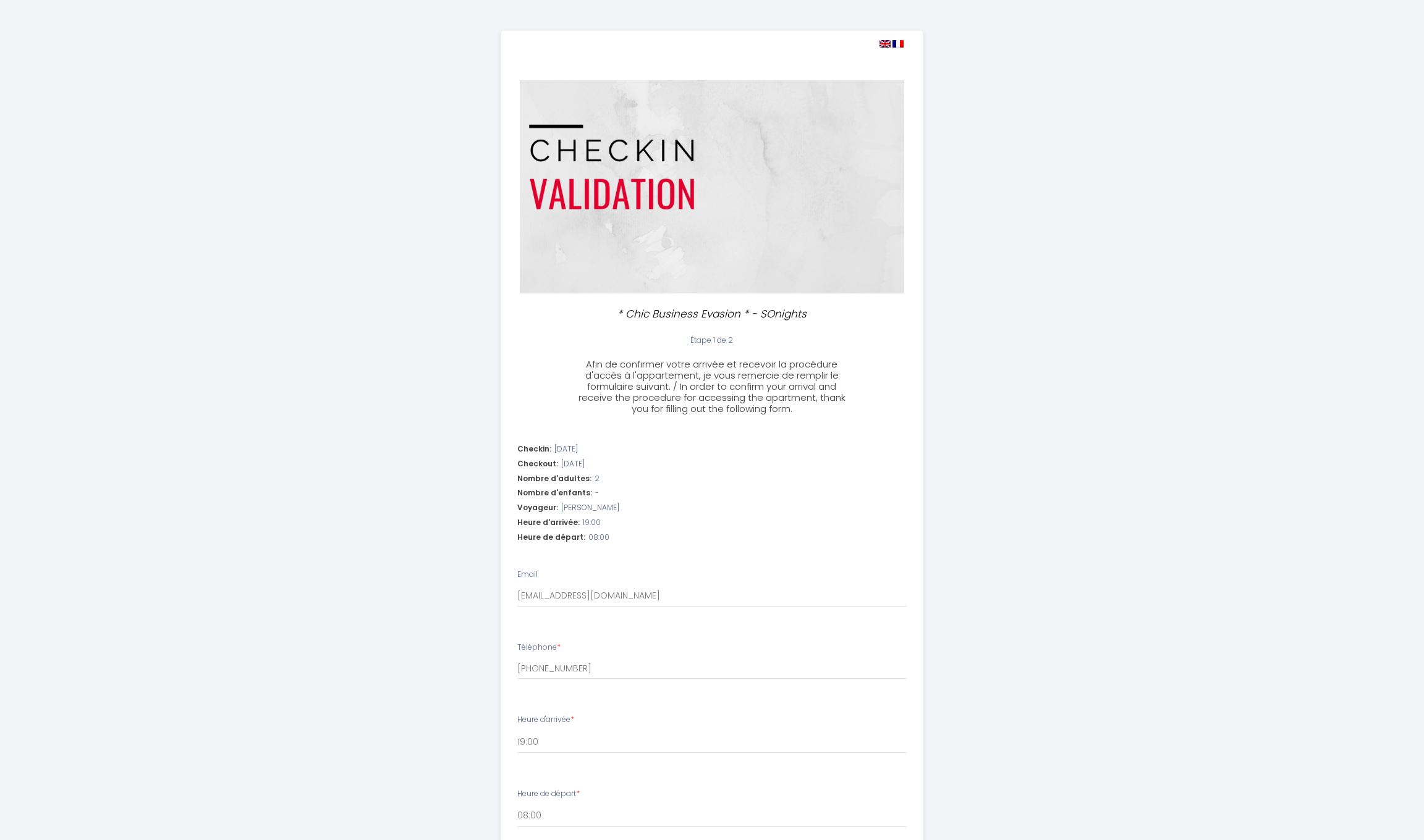
select select "19:00"
select select "08:00"
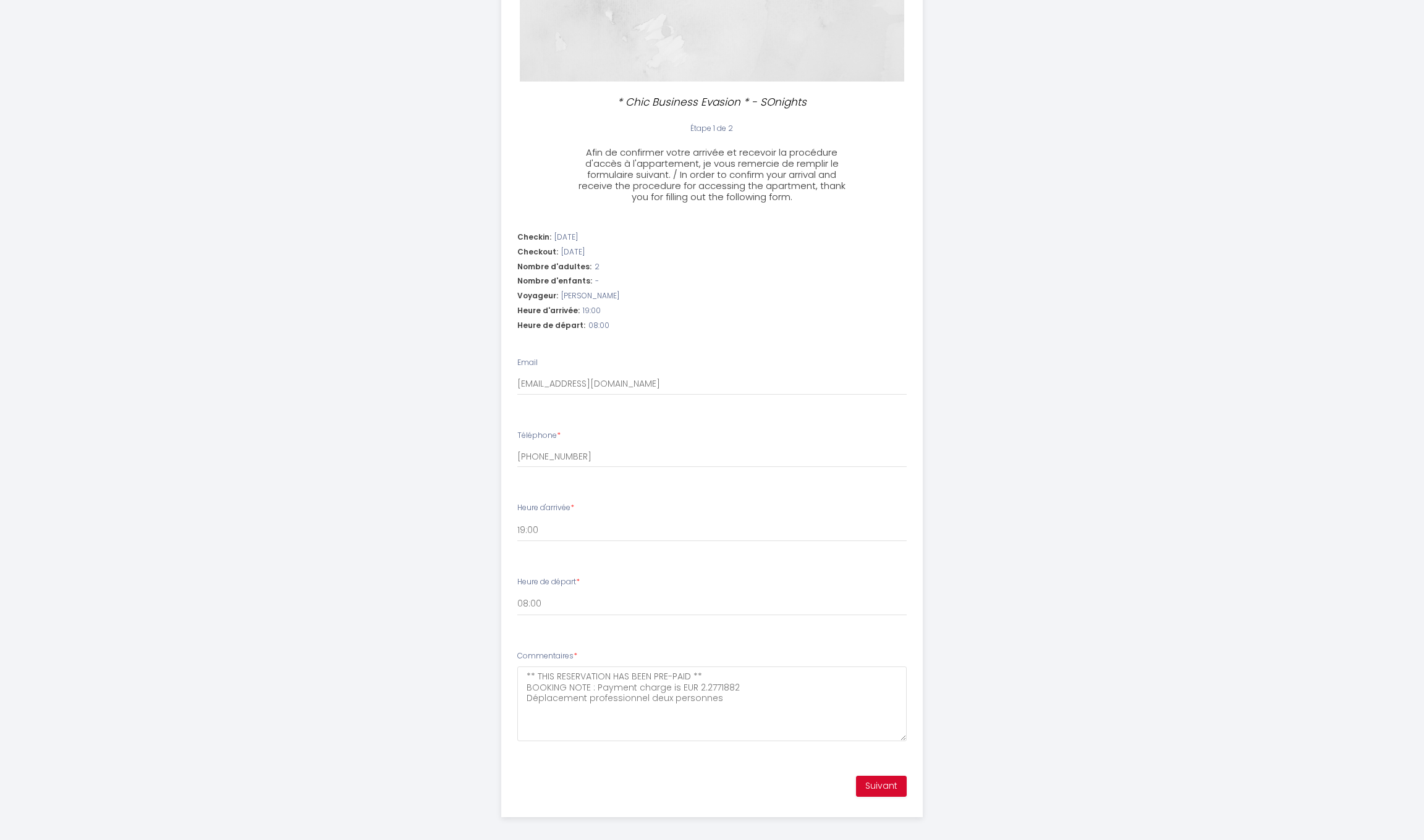
click at [878, 779] on button "Suivant" at bounding box center [881, 786] width 50 height 21
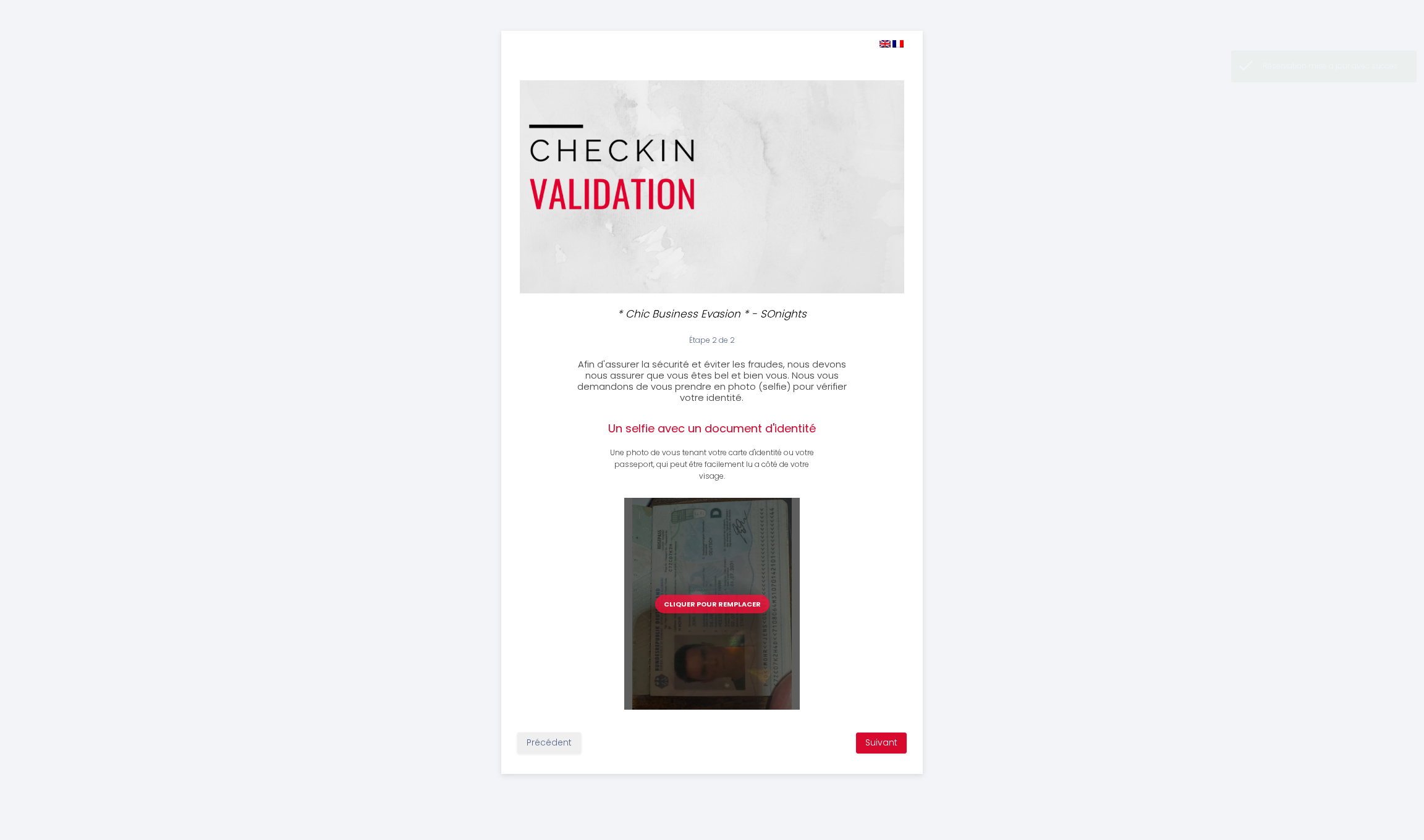
scroll to position [0, 0]
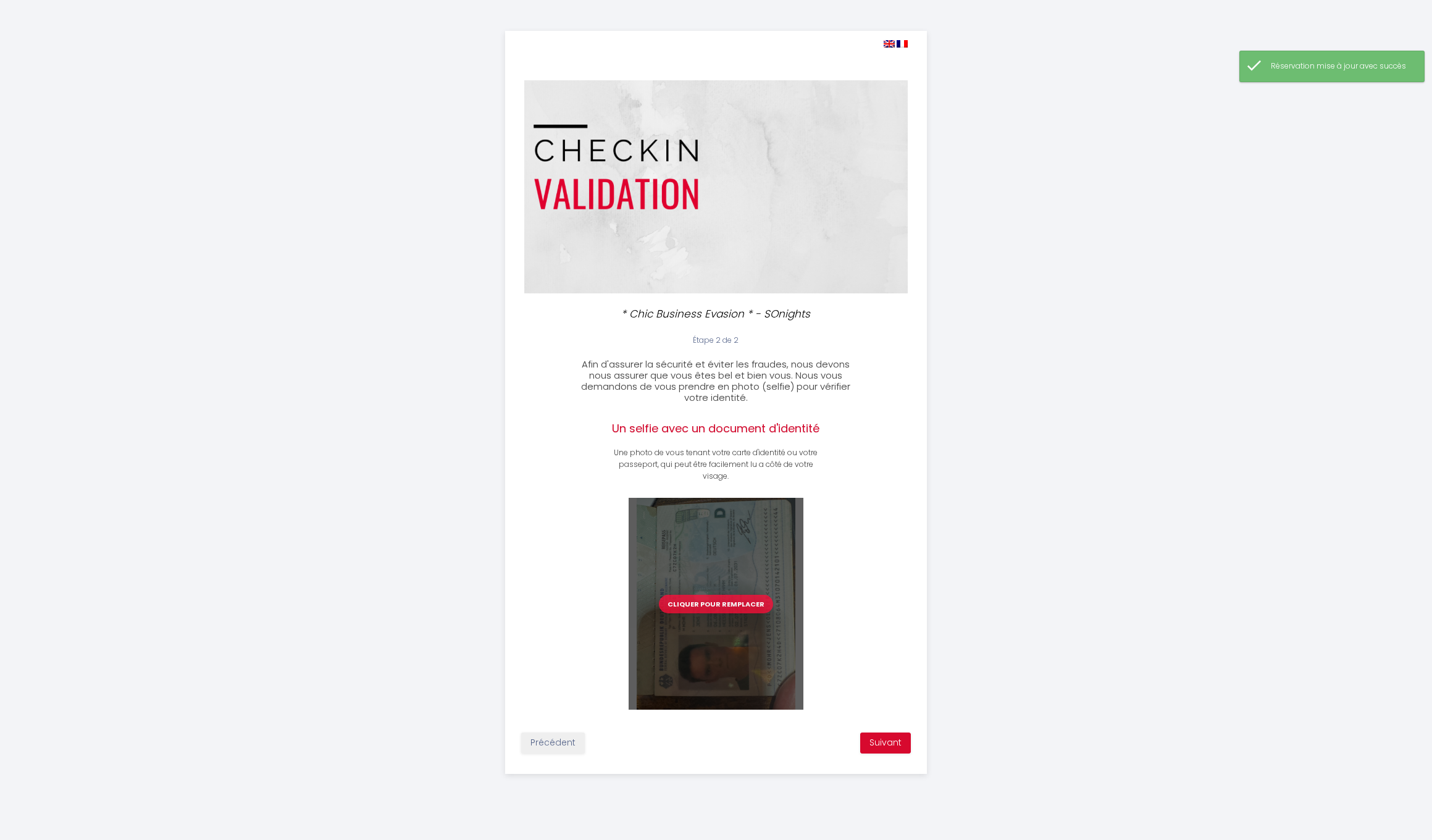
click at [552, 743] on button "Précédent" at bounding box center [553, 743] width 64 height 21
select select "19:00"
select select "08:00"
